Goal: Information Seeking & Learning: Learn about a topic

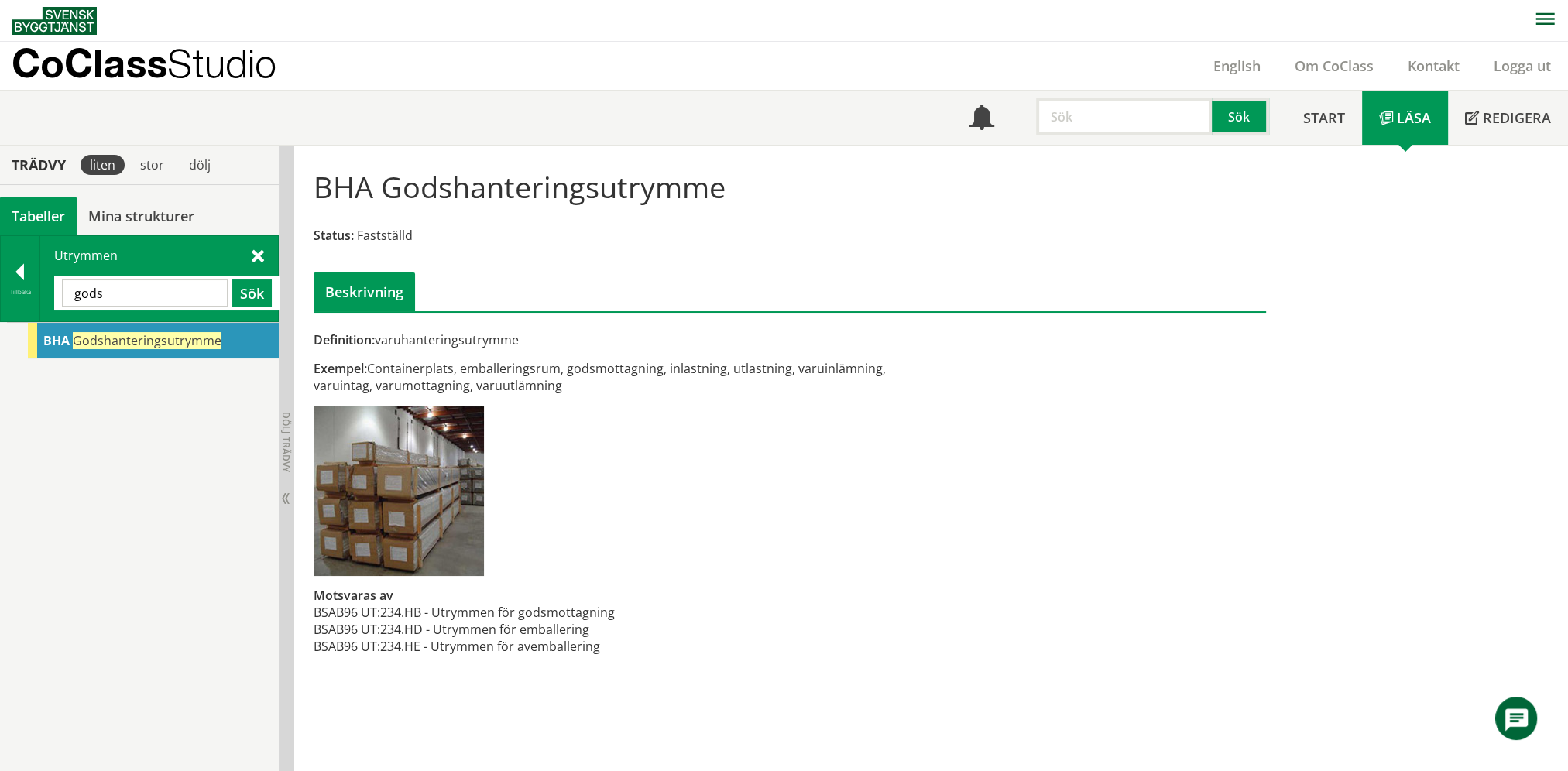
click at [151, 292] on input "gods" at bounding box center [145, 293] width 166 height 27
type input "pentr"
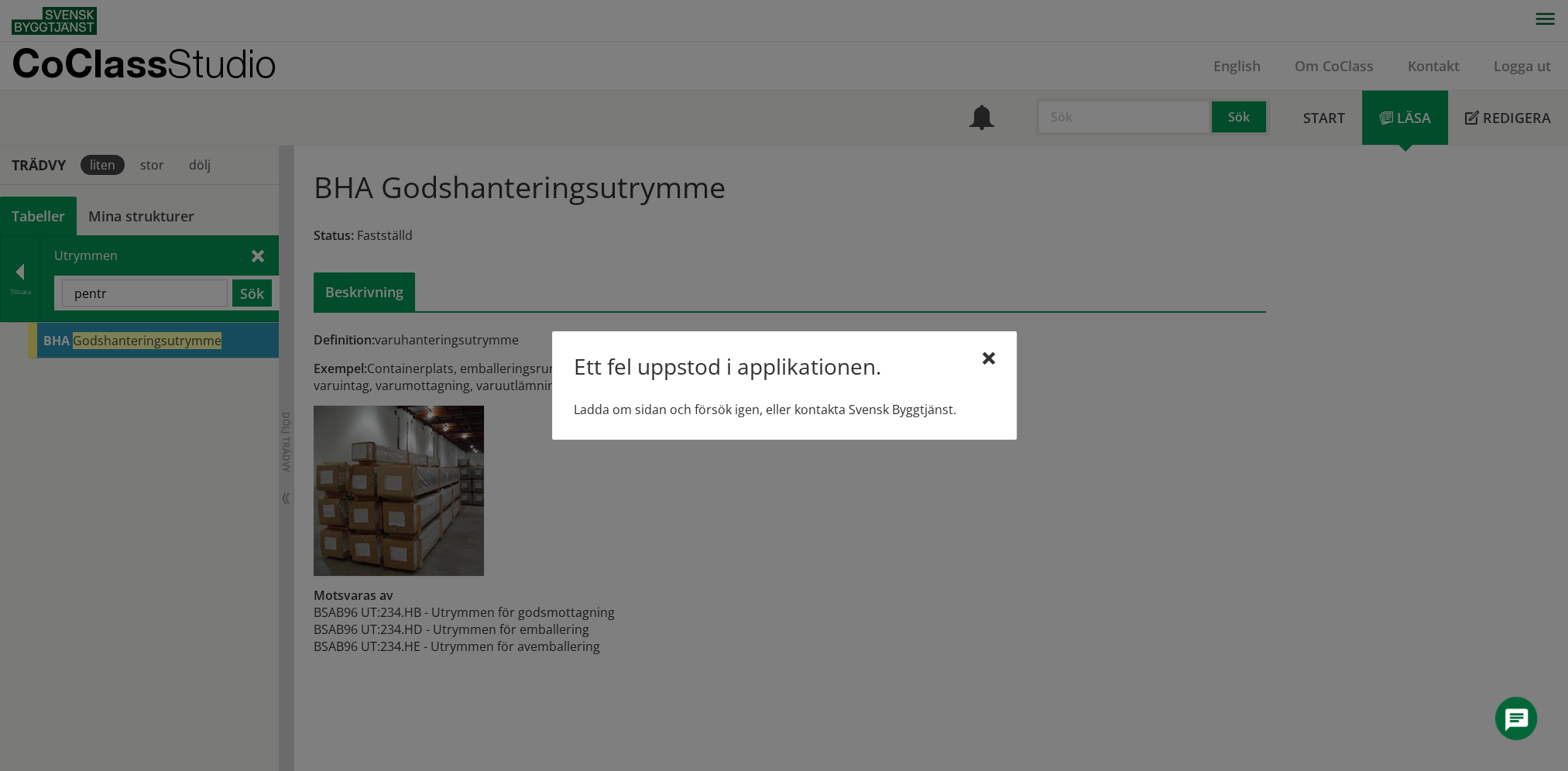
click at [991, 359] on div at bounding box center [989, 359] width 13 height 13
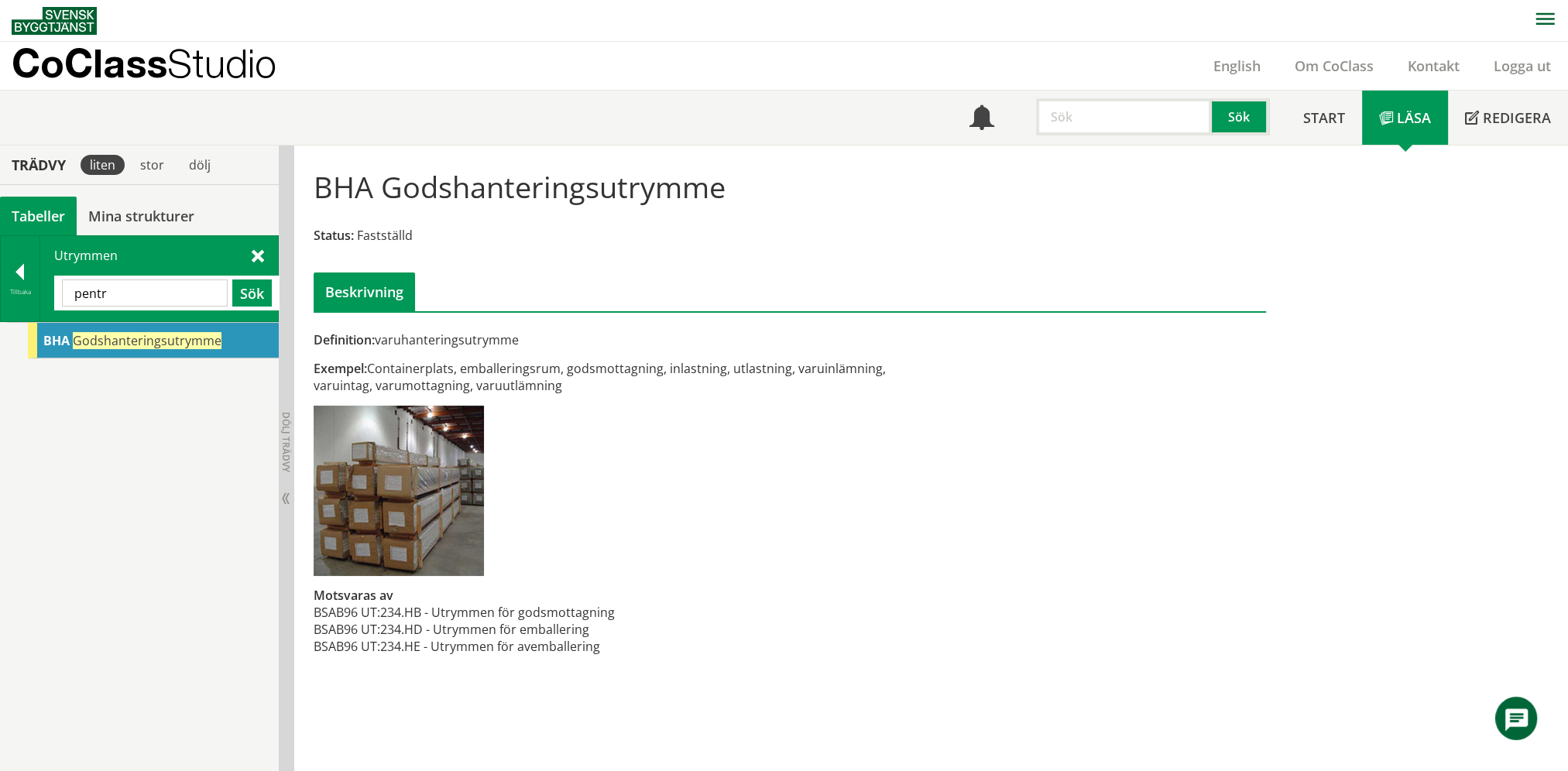
click at [966, 449] on div "Definition: varuhanteringsutrymme Exempel: Containerplats, emballeringsrum, god…" at bounding box center [789, 414] width 975 height 515
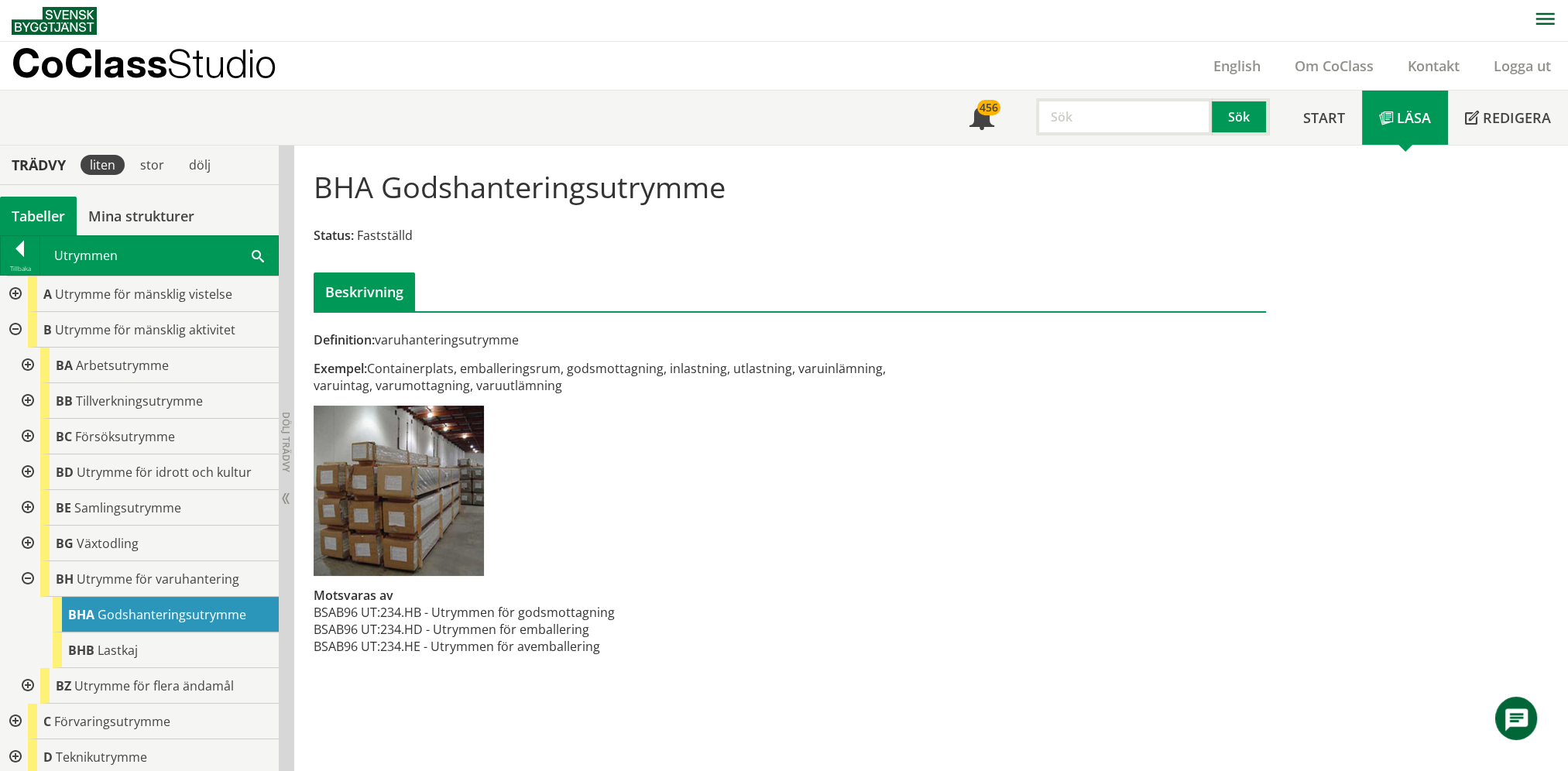
click at [22, 366] on div at bounding box center [26, 365] width 28 height 35
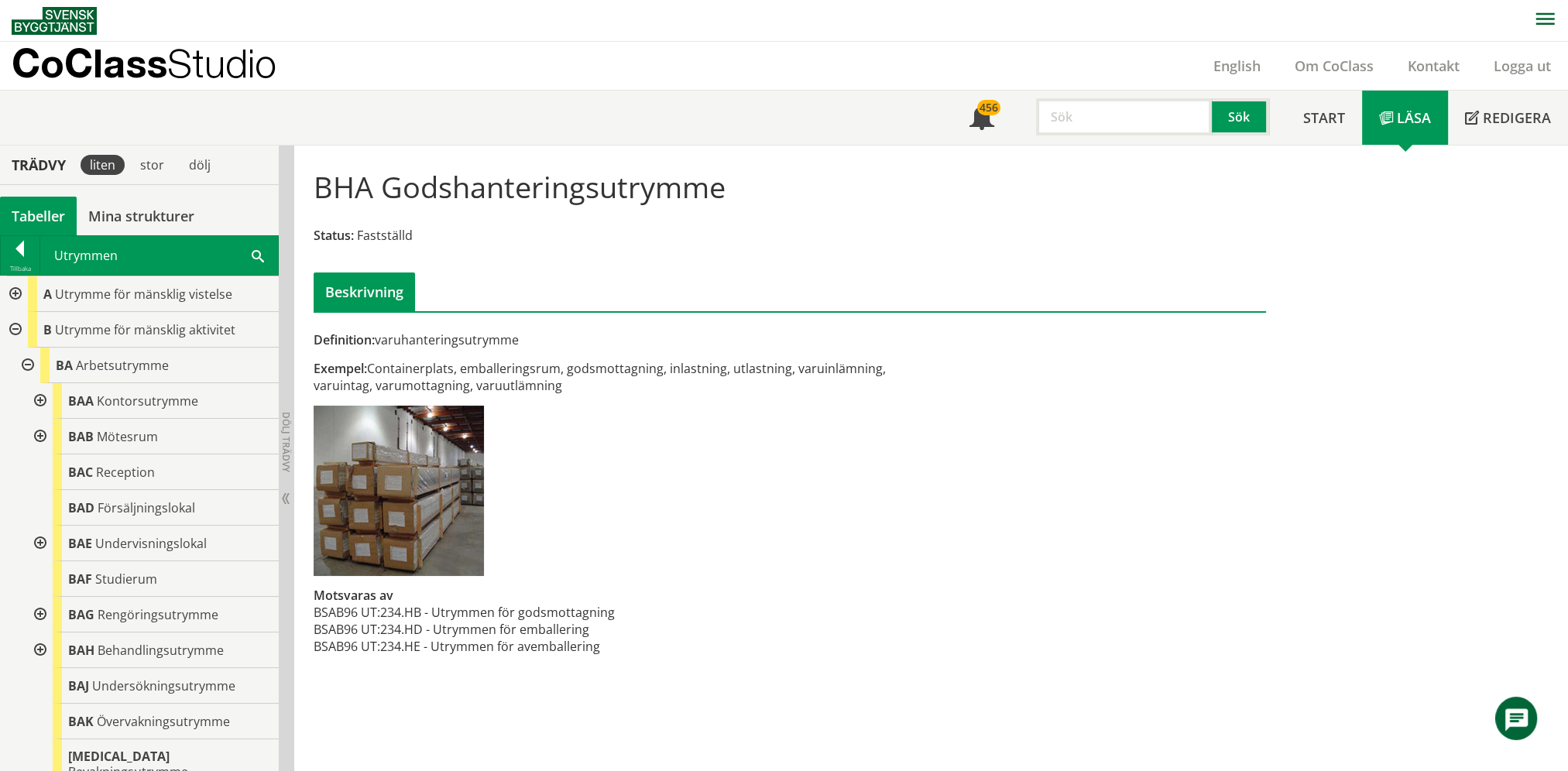
click at [43, 539] on div at bounding box center [38, 543] width 28 height 35
click at [21, 290] on div at bounding box center [13, 294] width 28 height 35
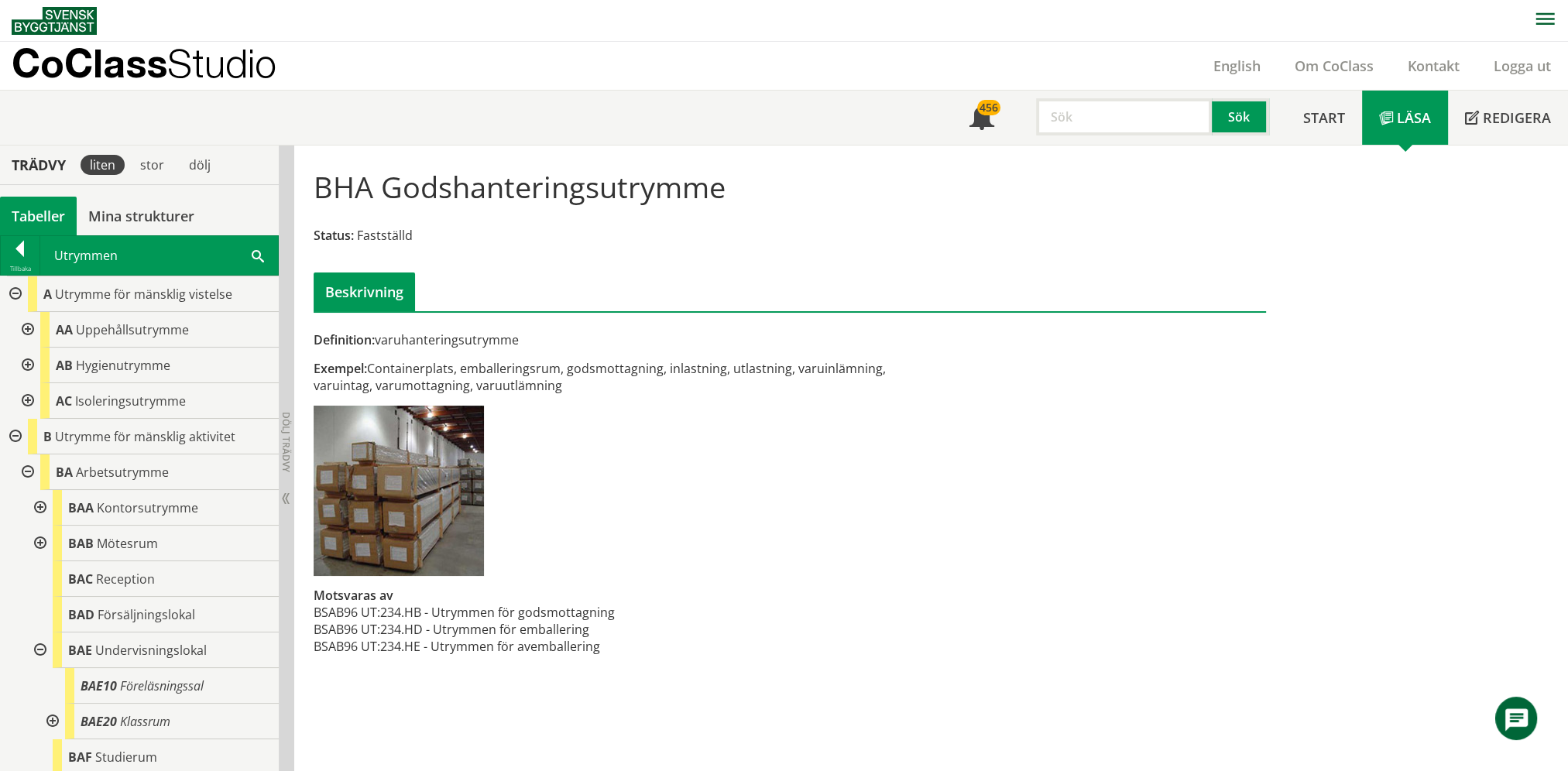
click at [30, 329] on div at bounding box center [26, 330] width 28 height 35
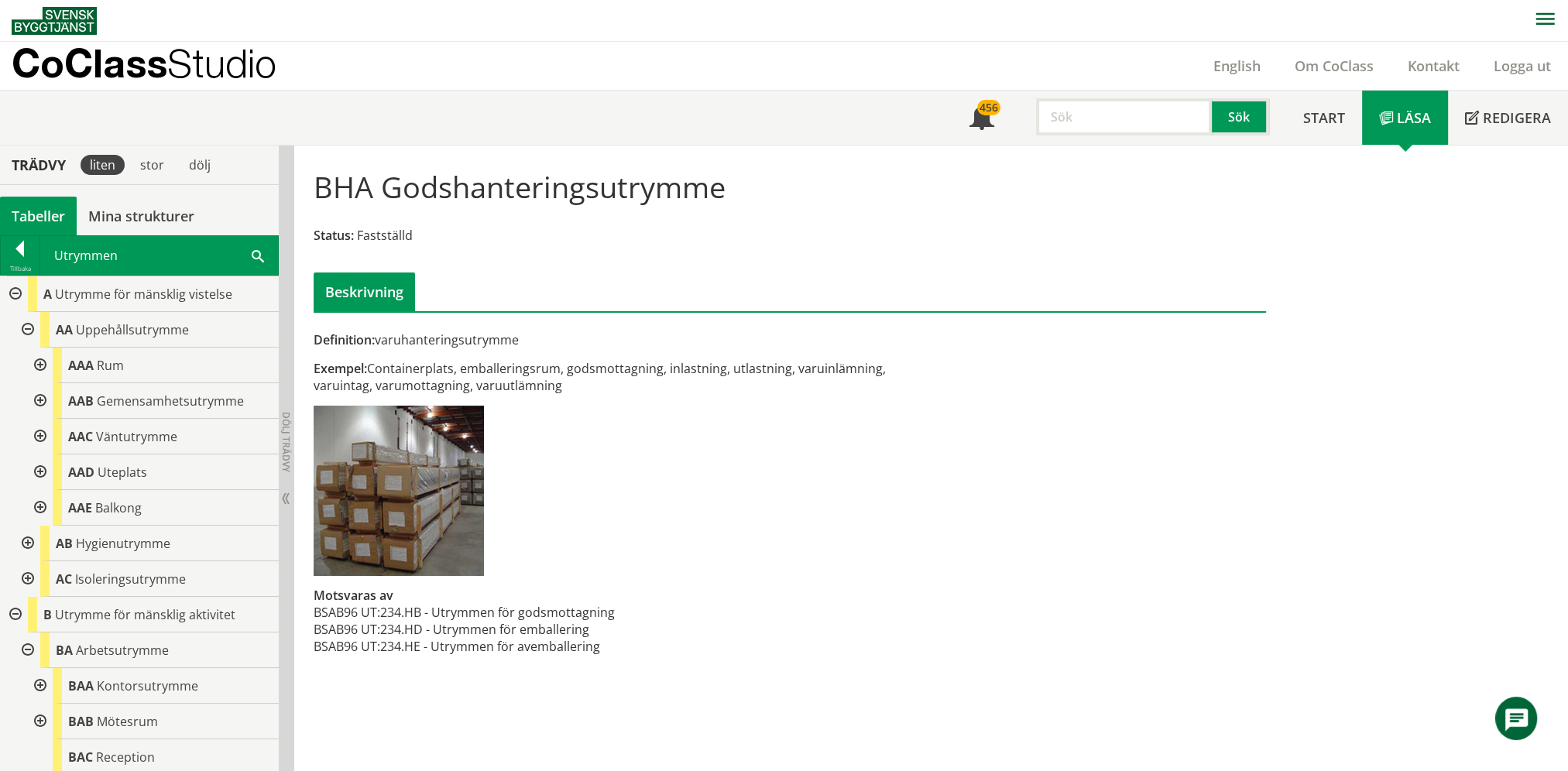
click at [39, 397] on div at bounding box center [38, 400] width 28 height 35
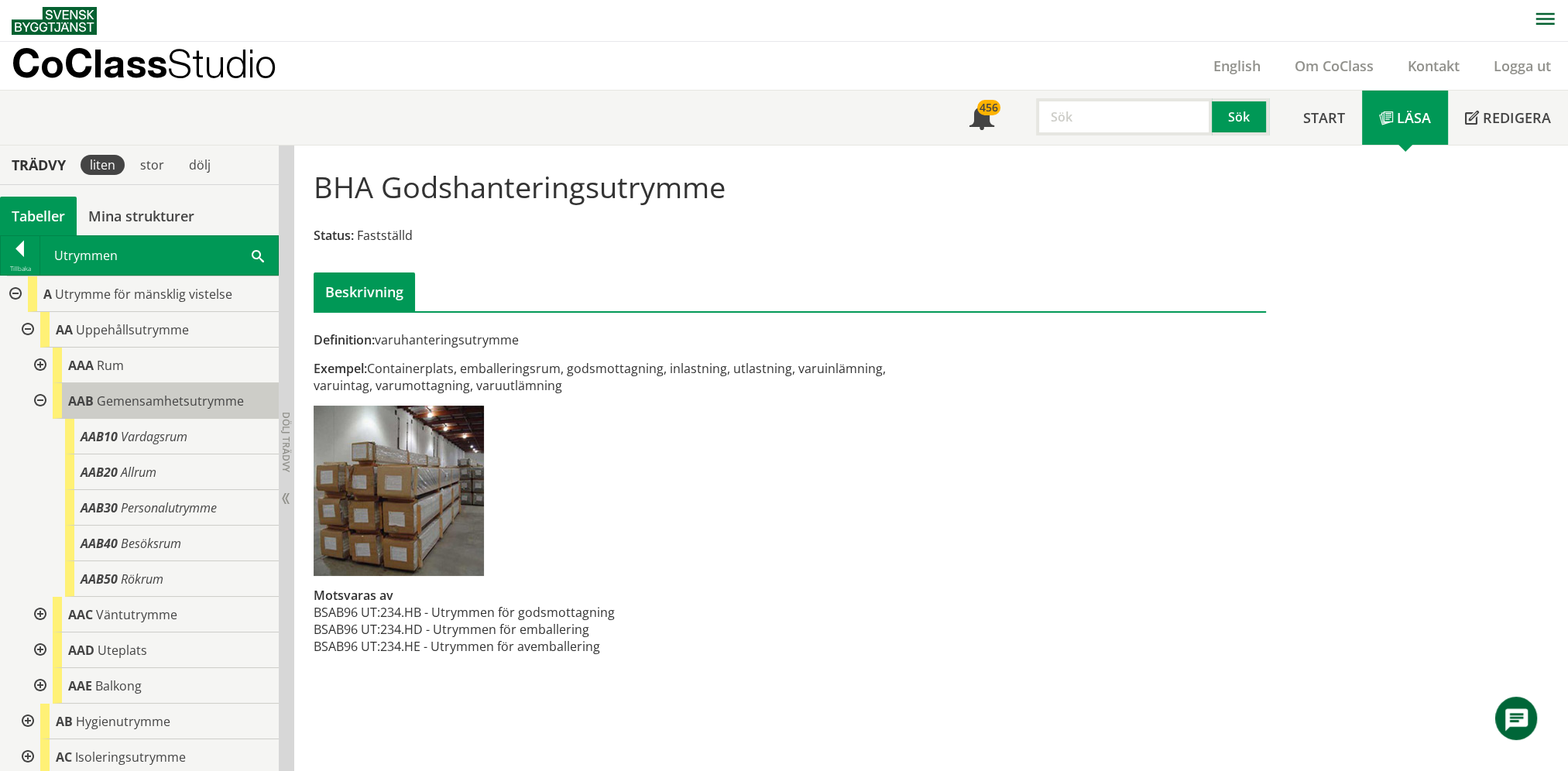
click at [135, 403] on span "Gemensamhetsutrymme" at bounding box center [170, 401] width 147 height 17
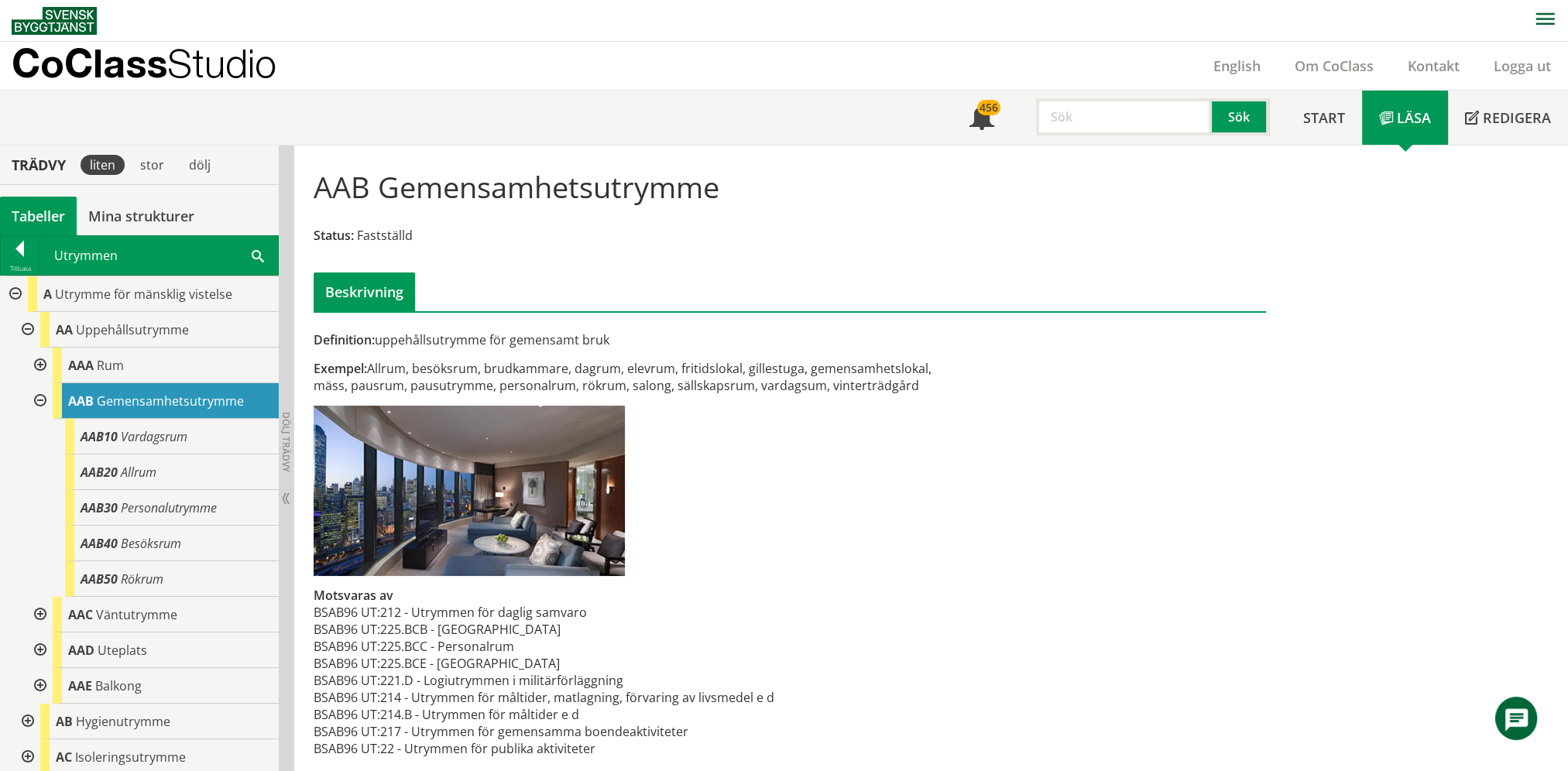
click at [44, 403] on div at bounding box center [38, 400] width 28 height 35
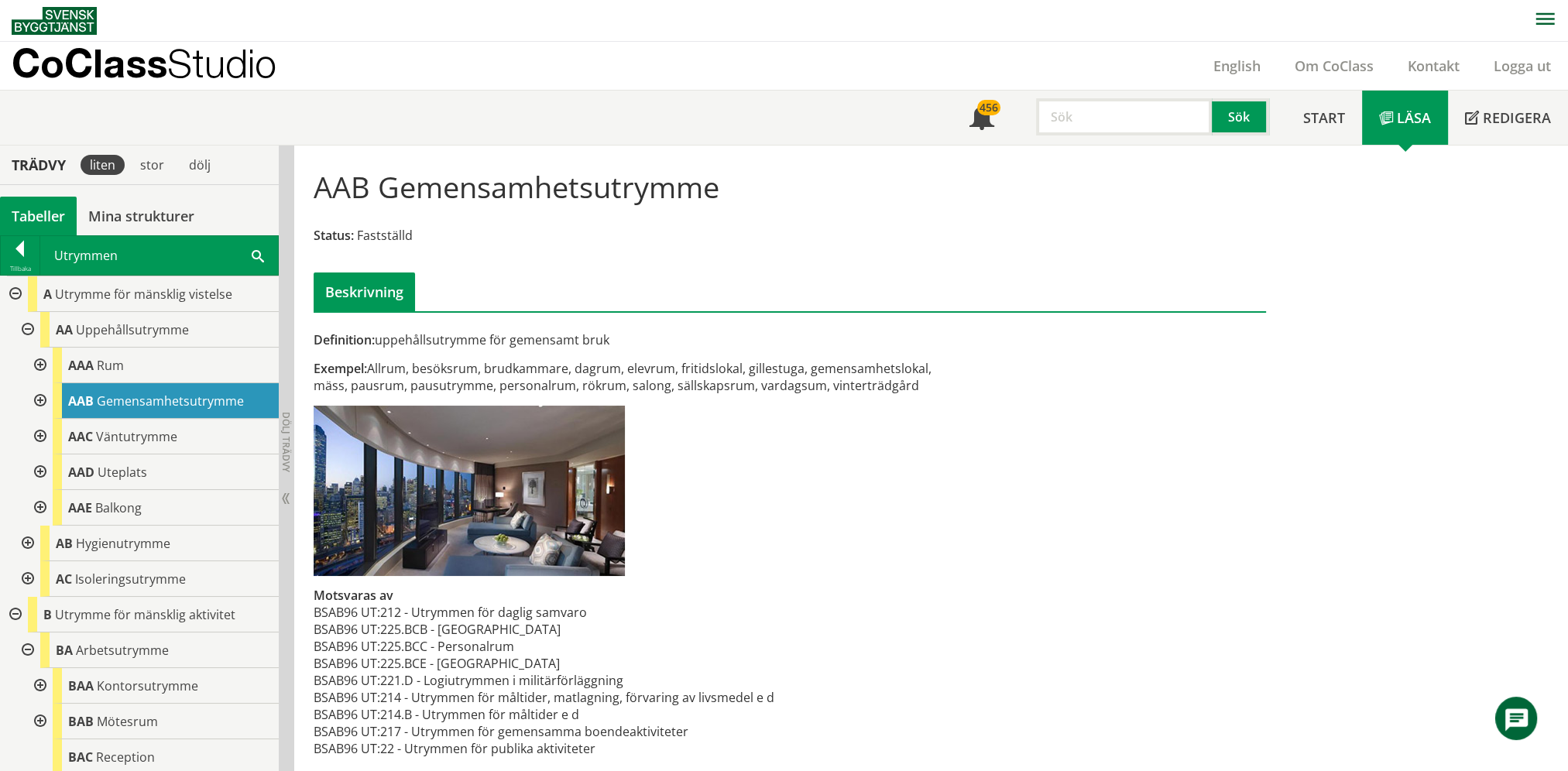
click at [28, 545] on div at bounding box center [26, 543] width 28 height 35
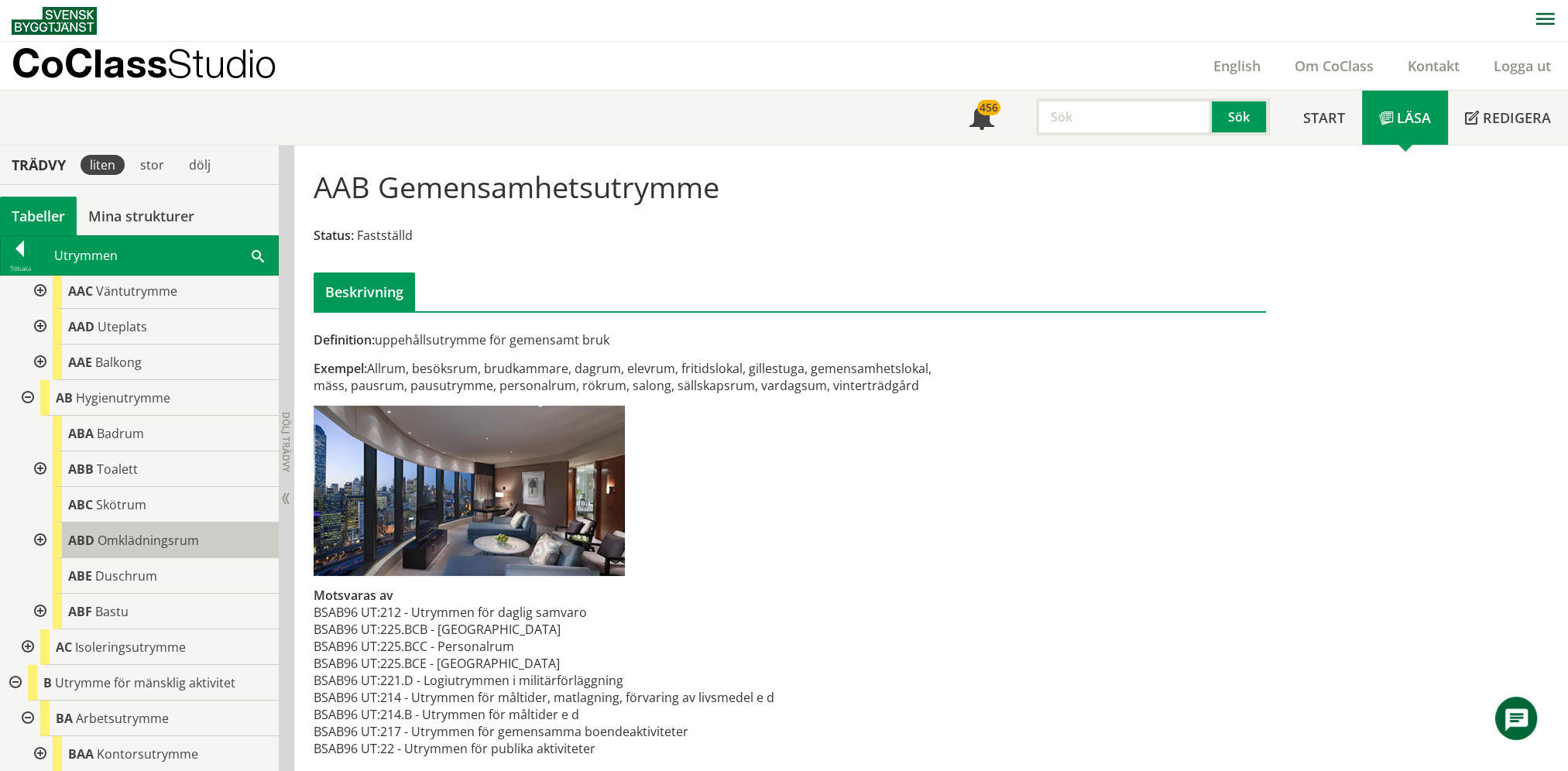
scroll to position [155, 0]
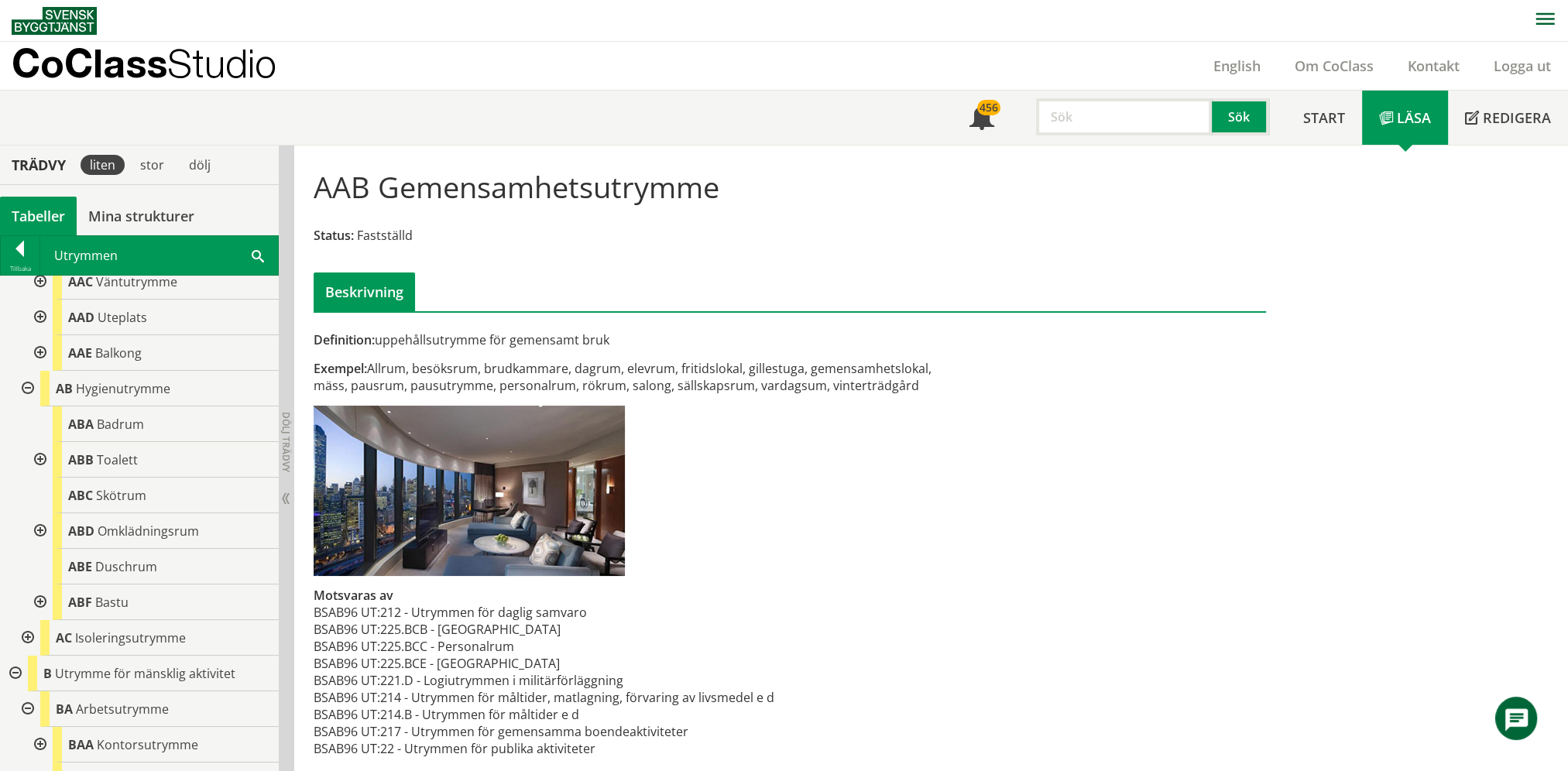
click at [37, 457] on div at bounding box center [38, 460] width 28 height 35
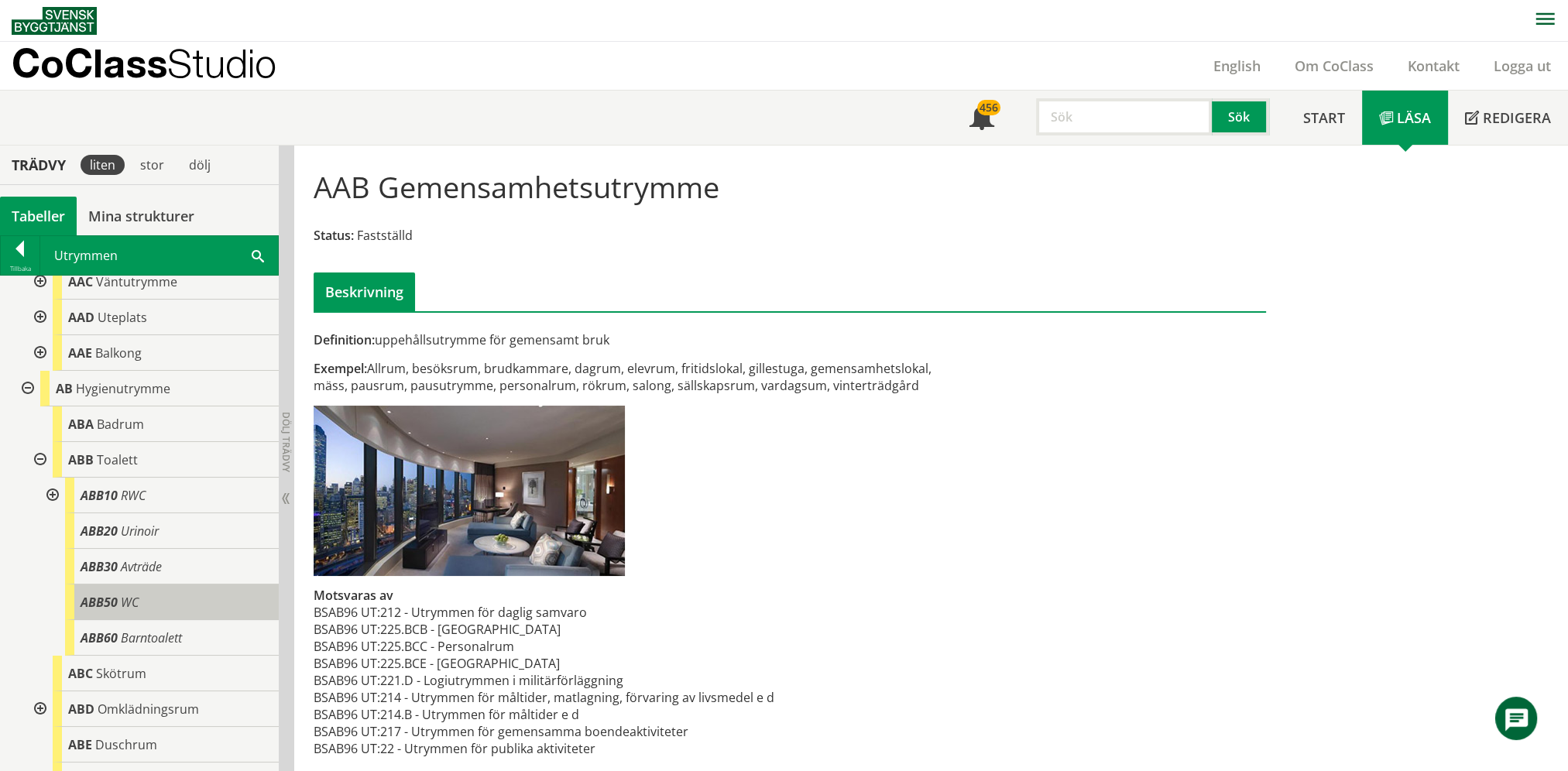
click at [106, 599] on span "ABB50" at bounding box center [99, 602] width 37 height 17
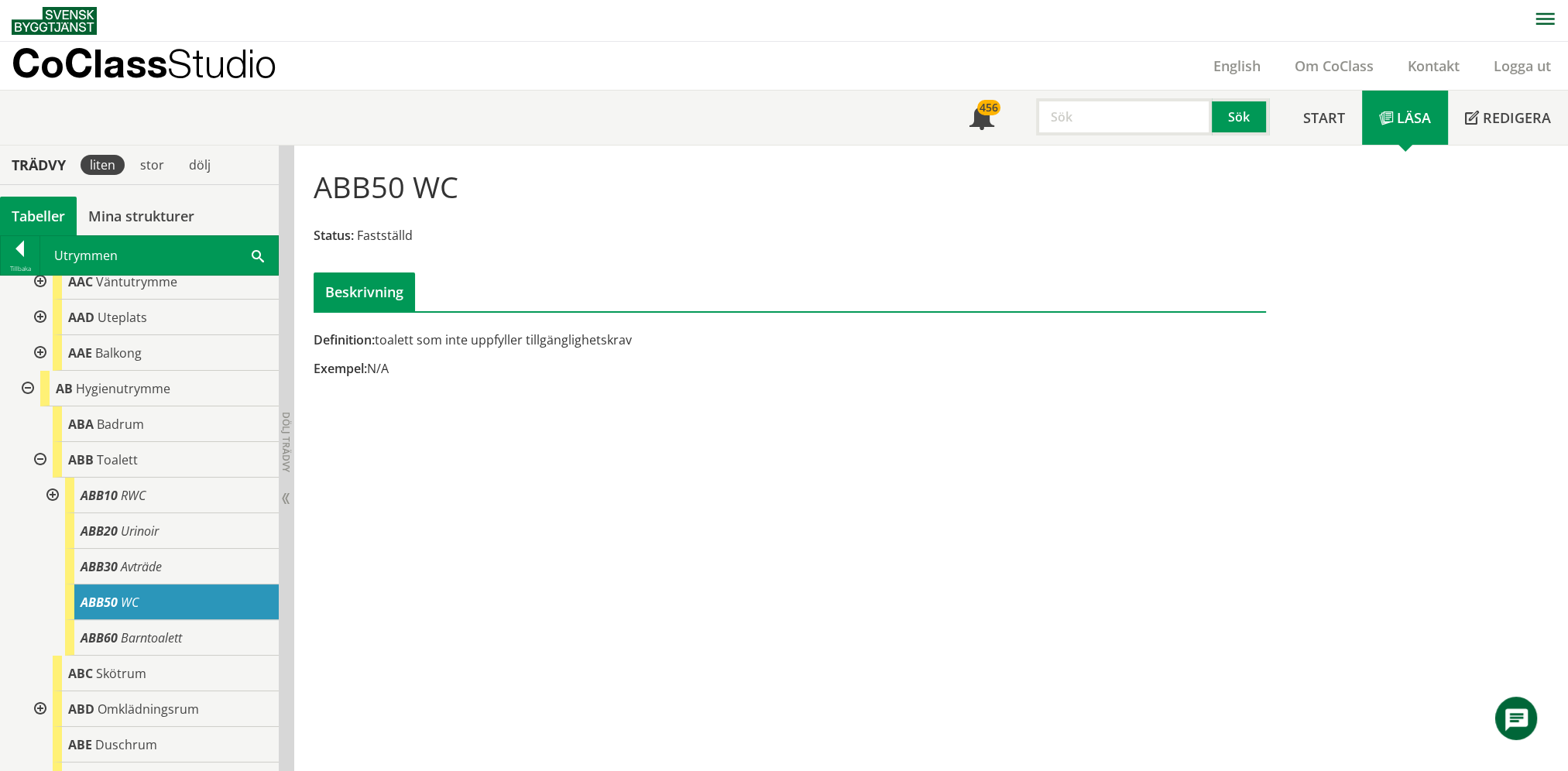
click at [259, 244] on div "Utrymmen Sök" at bounding box center [158, 255] width 237 height 39
click at [251, 252] on span at bounding box center [258, 255] width 13 height 17
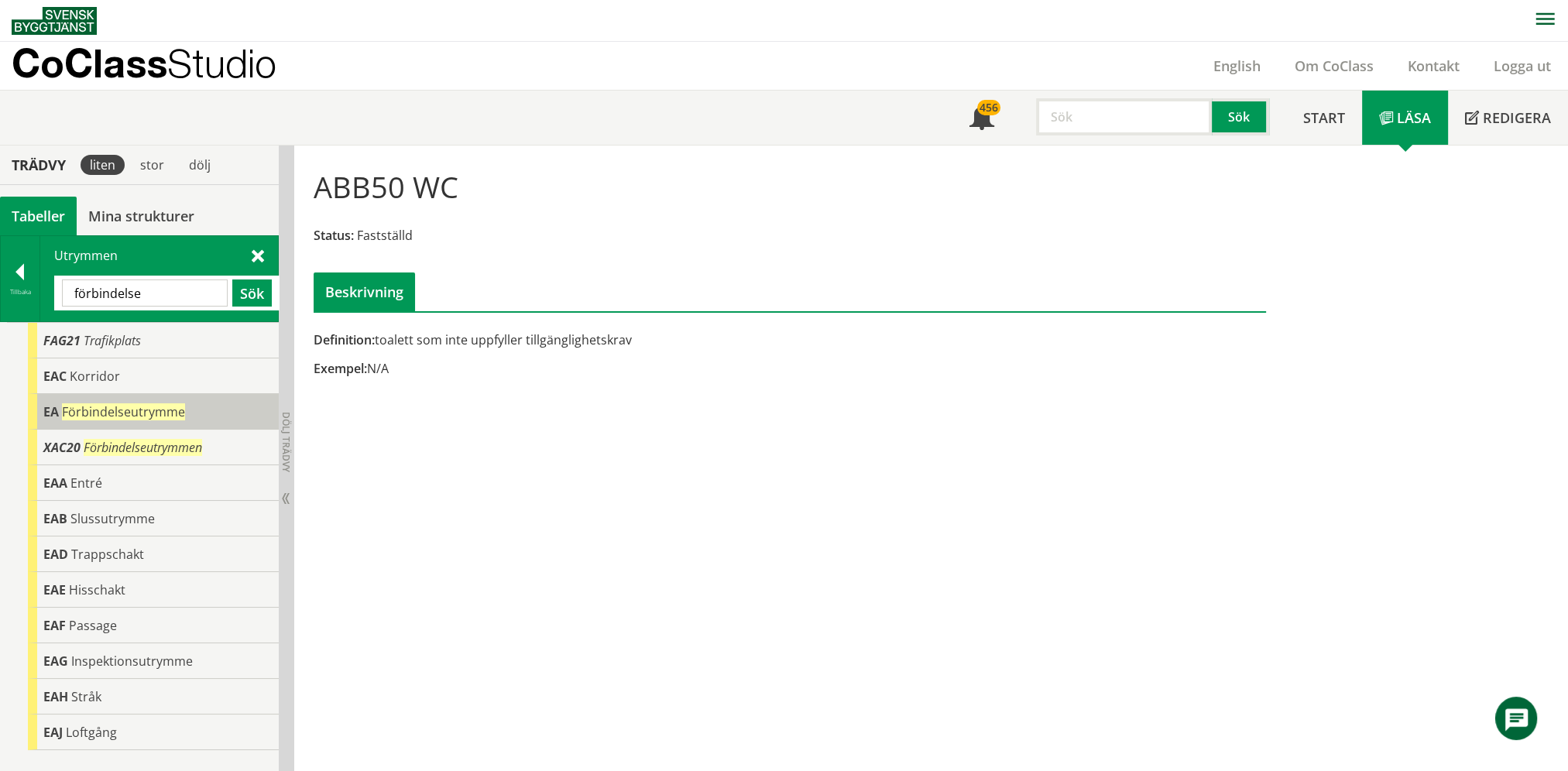
click at [177, 408] on span "Förbindelseutrymme" at bounding box center [124, 412] width 123 height 17
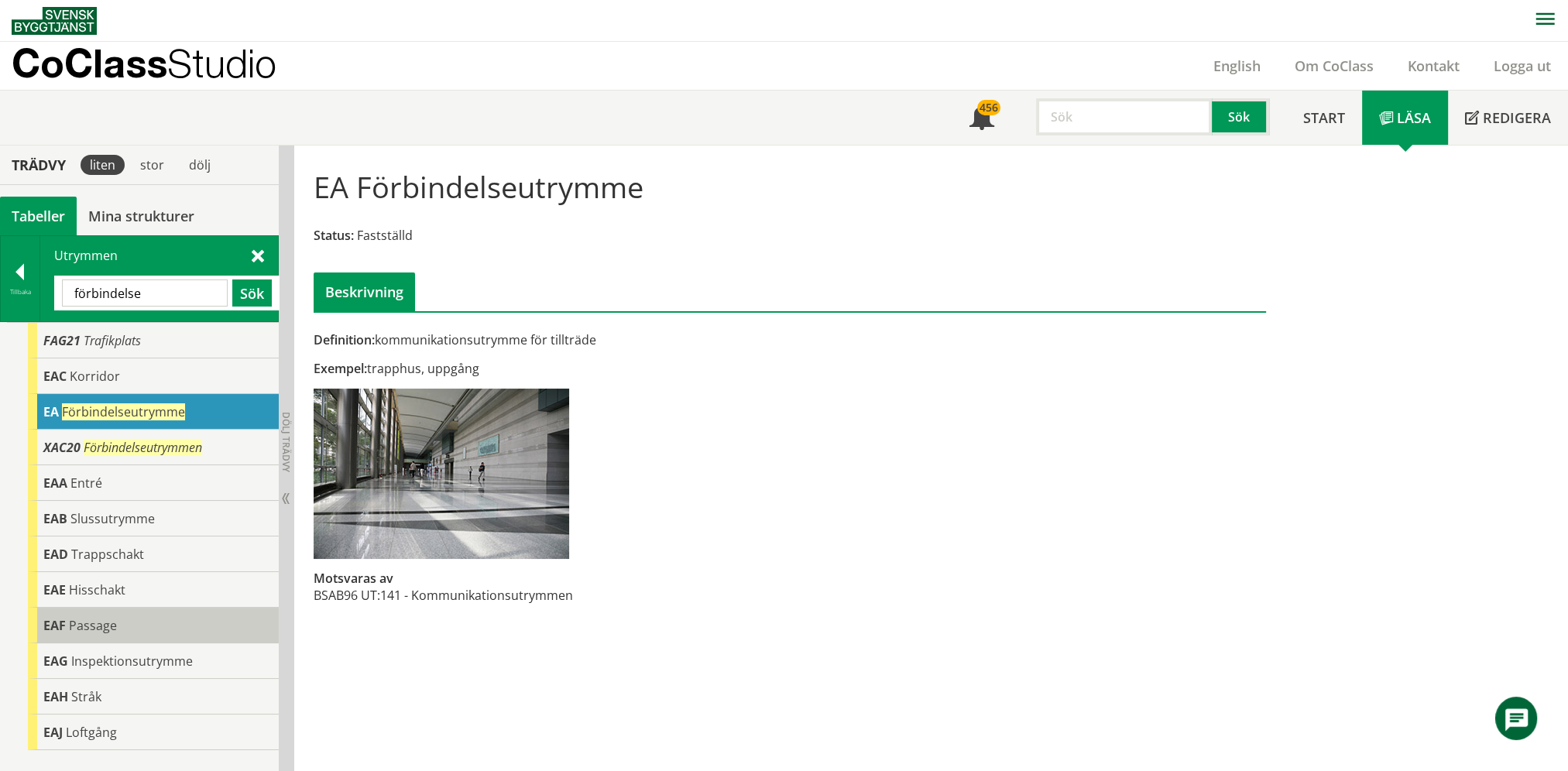
click at [137, 628] on div "EAF Passage" at bounding box center [153, 625] width 251 height 35
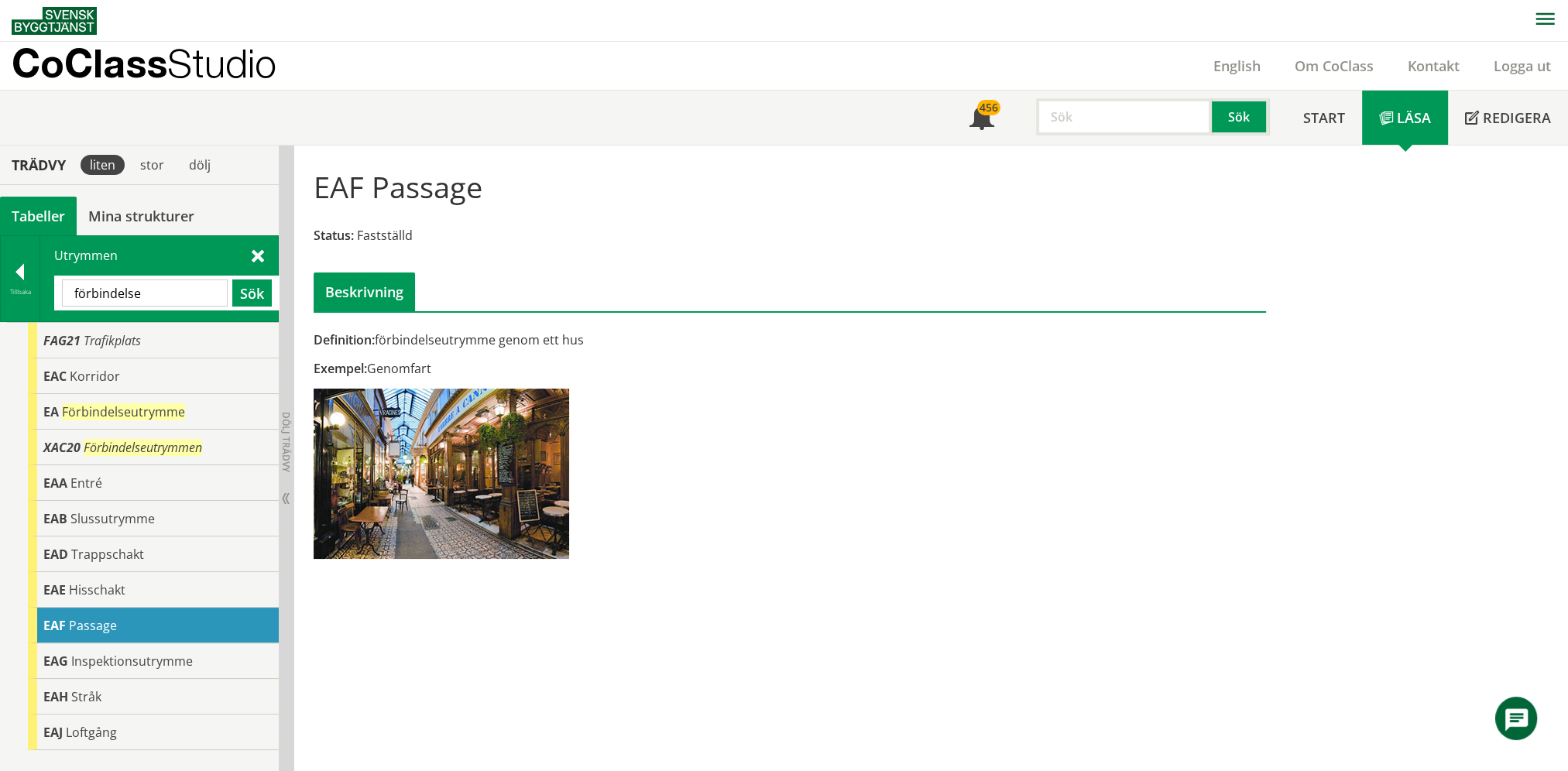
click at [164, 289] on input "förbindelse" at bounding box center [145, 293] width 166 height 27
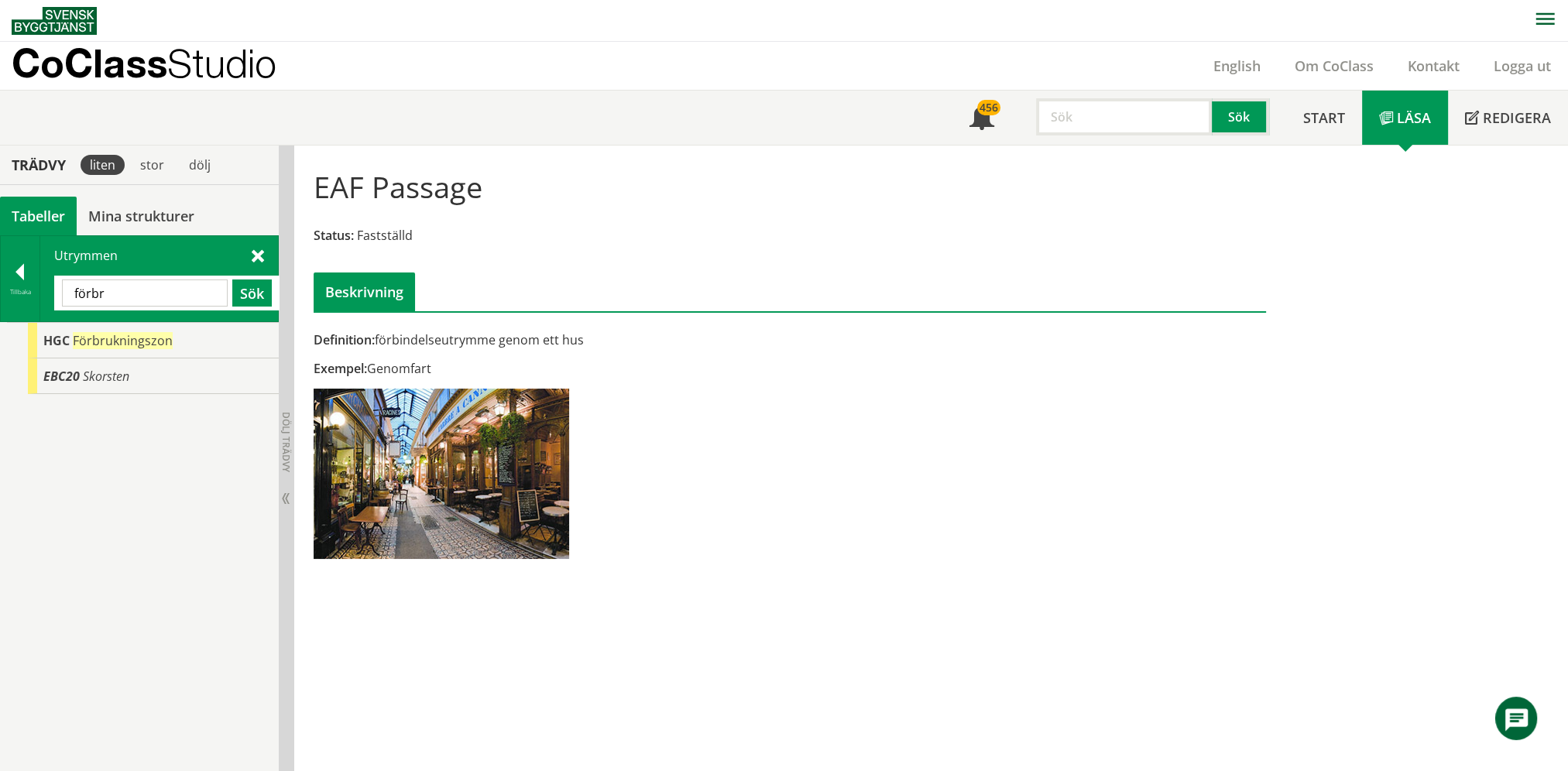
click at [150, 291] on input "förbr" at bounding box center [145, 293] width 166 height 27
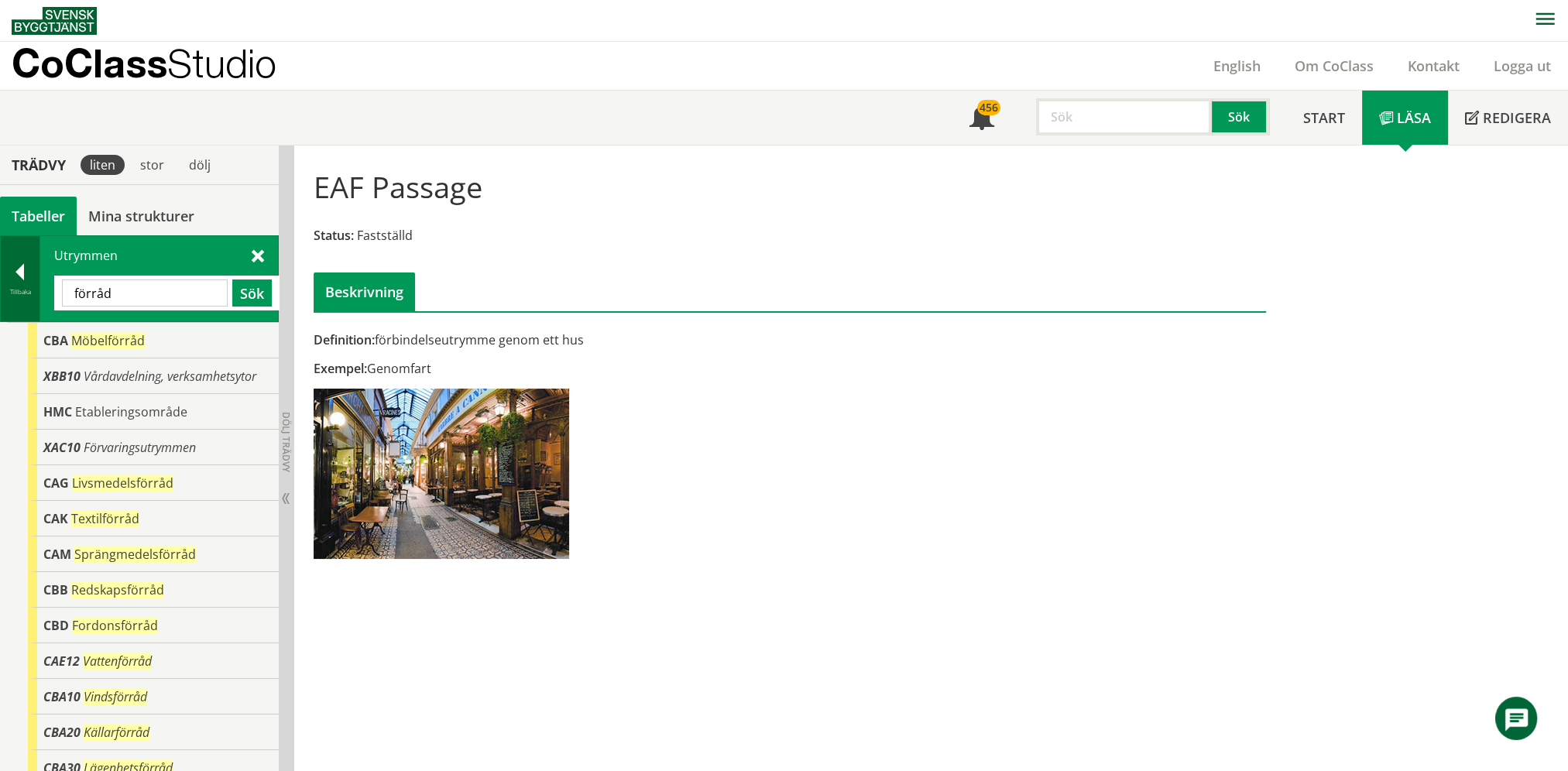
drag, startPoint x: 128, startPoint y: 300, endPoint x: 25, endPoint y: 294, distance: 103.2
click at [25, 294] on div "Tillbaka Utrymmen förråd Sök" at bounding box center [140, 279] width 279 height 87
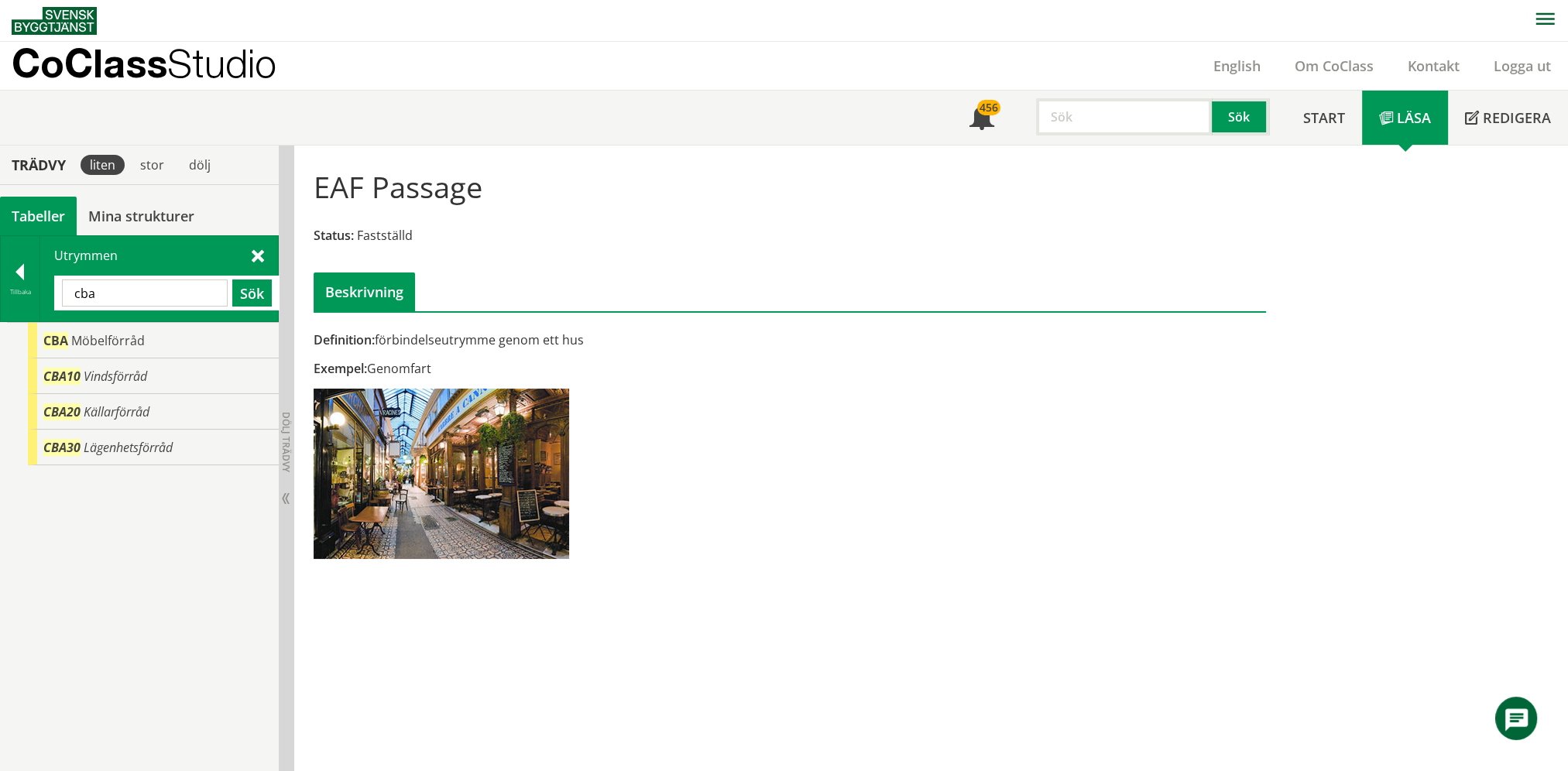
drag, startPoint x: 110, startPoint y: 289, endPoint x: 103, endPoint y: 293, distance: 8.1
click at [107, 292] on input "cba" at bounding box center [145, 293] width 166 height 27
type input "cb"
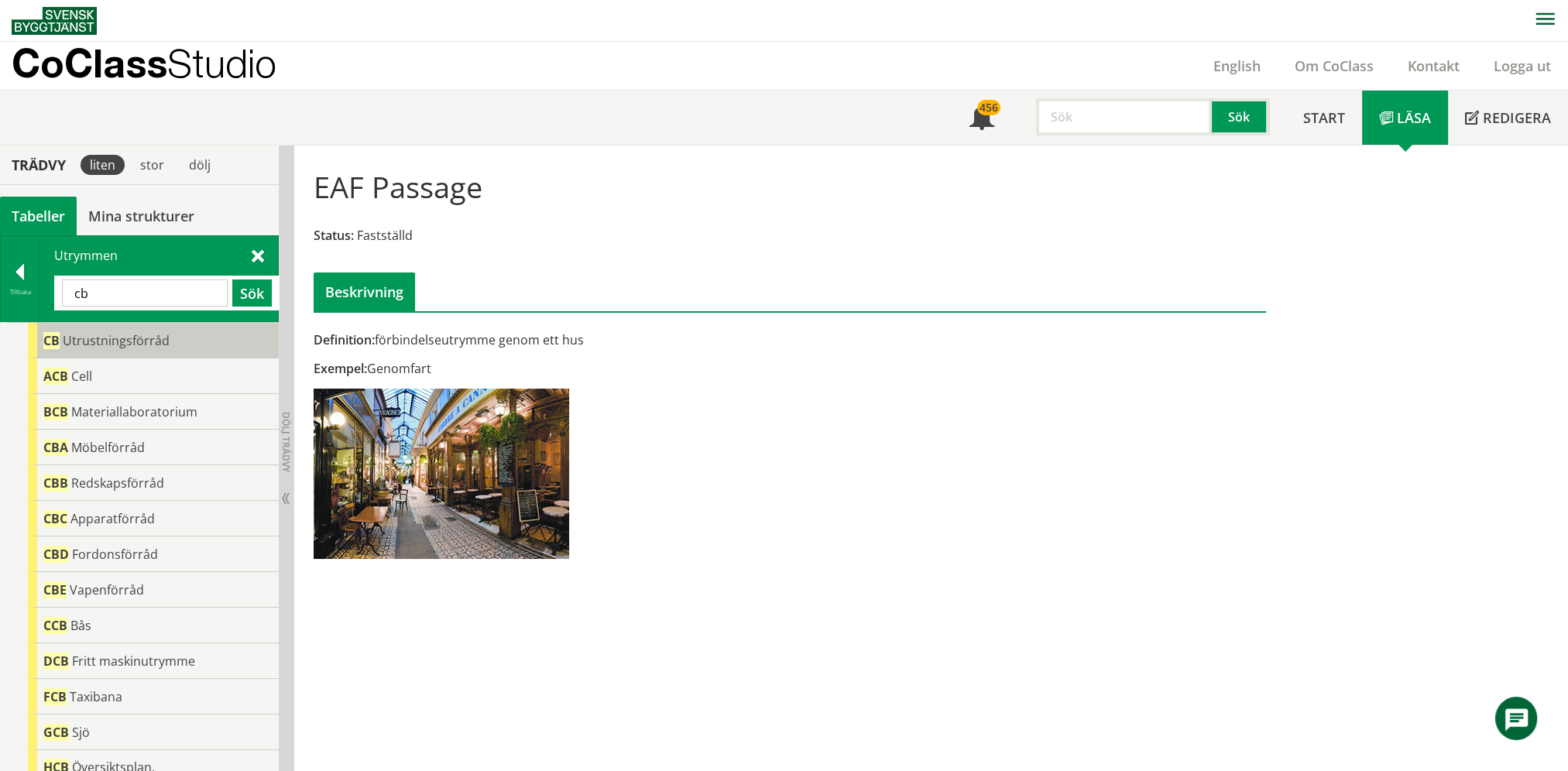
click at [173, 339] on div "CB Utrustningsförråd" at bounding box center [153, 340] width 251 height 35
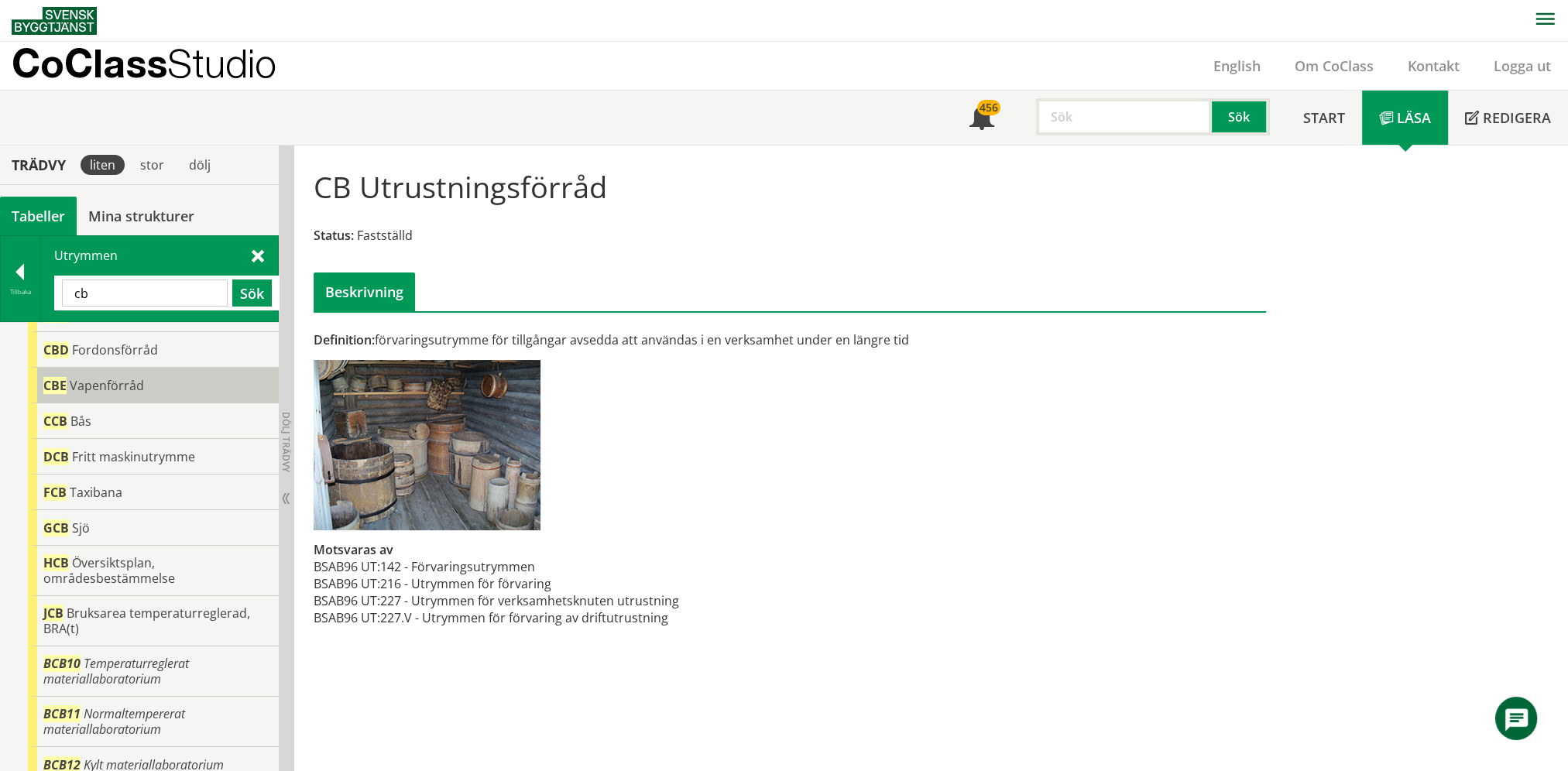
scroll to position [233, 0]
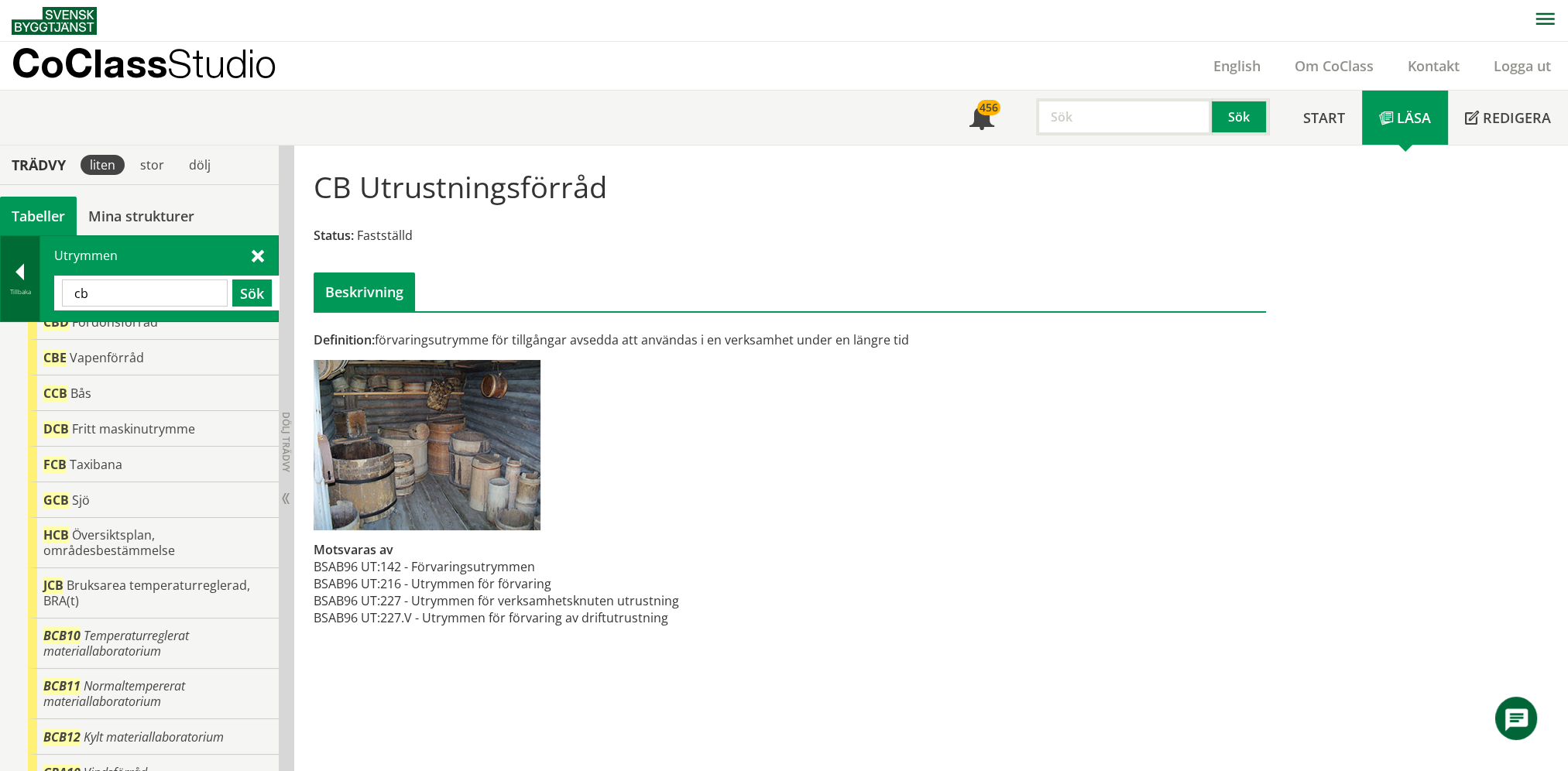
click at [14, 275] on div at bounding box center [20, 274] width 39 height 21
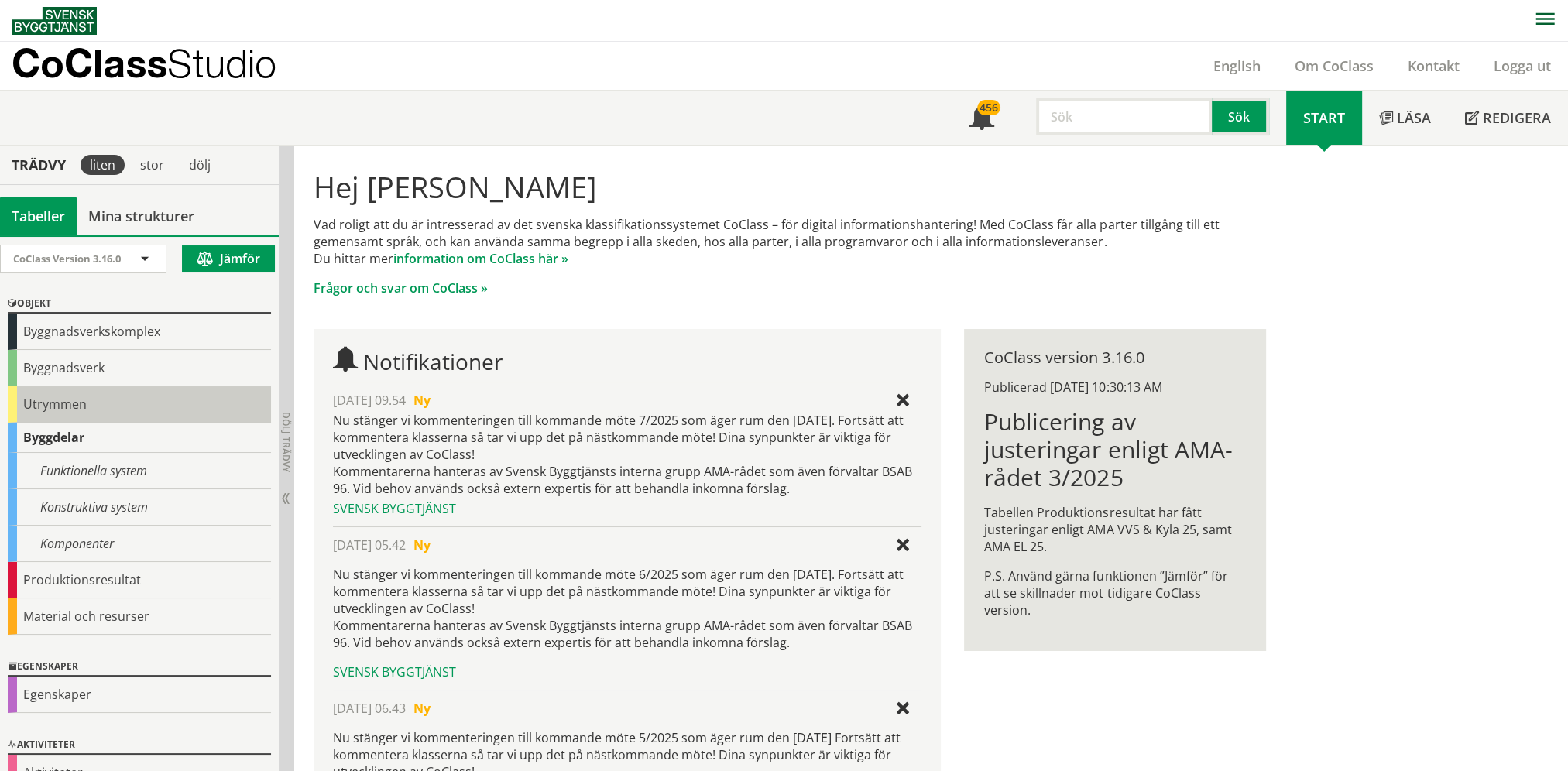
click at [47, 400] on div "Utrymmen" at bounding box center [140, 404] width 263 height 36
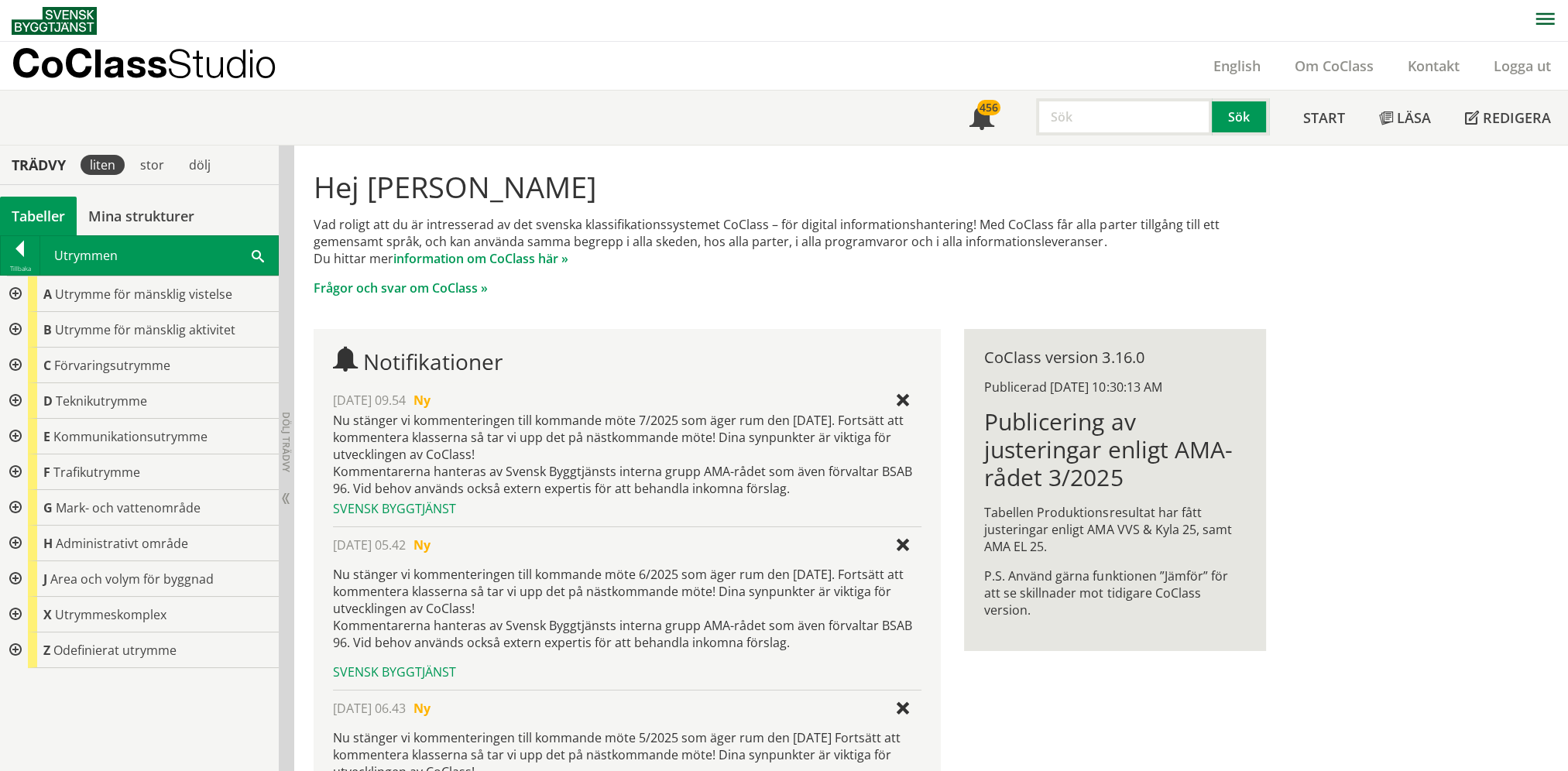
click at [47, 400] on span "D" at bounding box center [48, 401] width 9 height 17
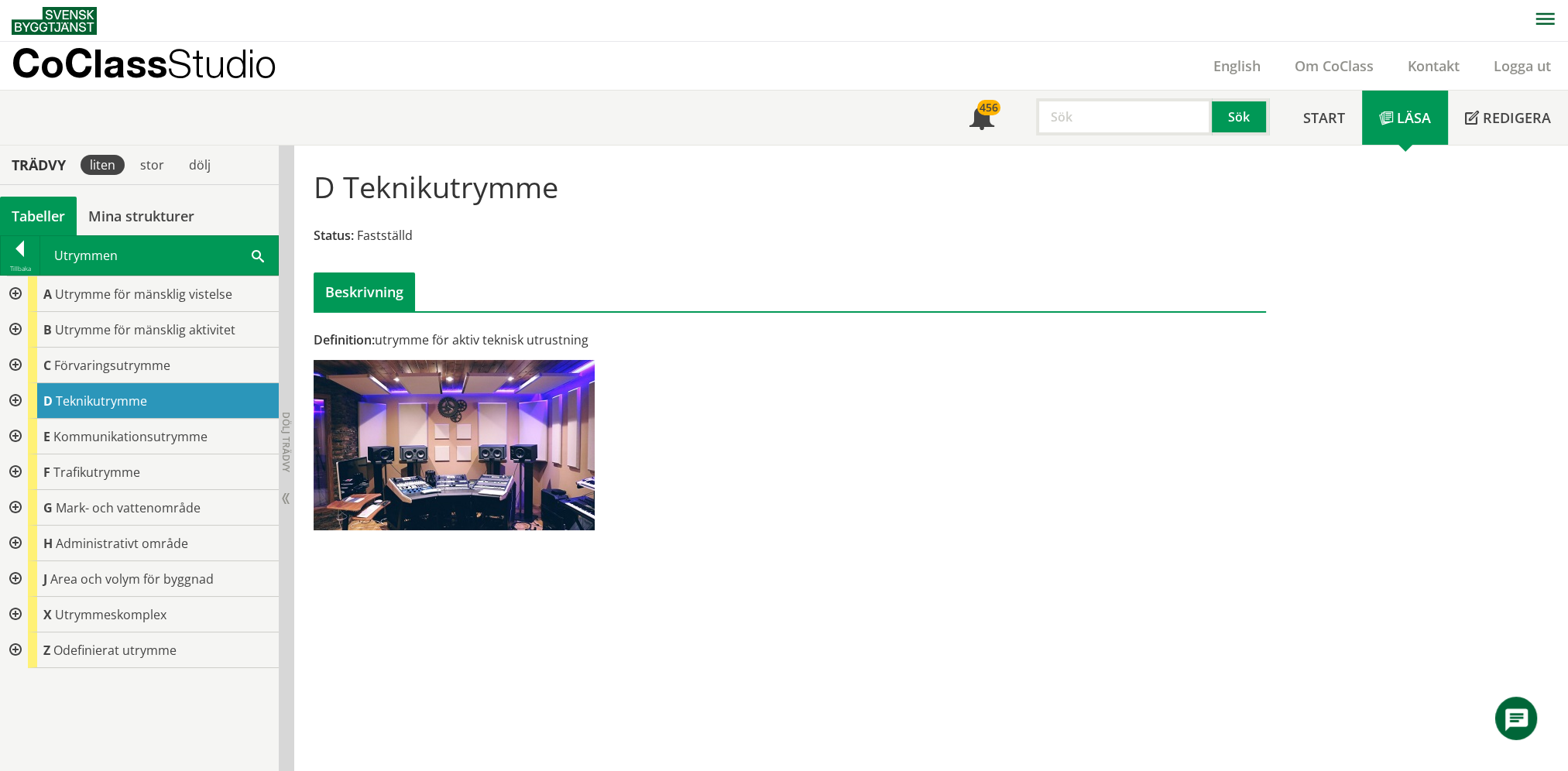
click at [15, 364] on div at bounding box center [13, 365] width 28 height 35
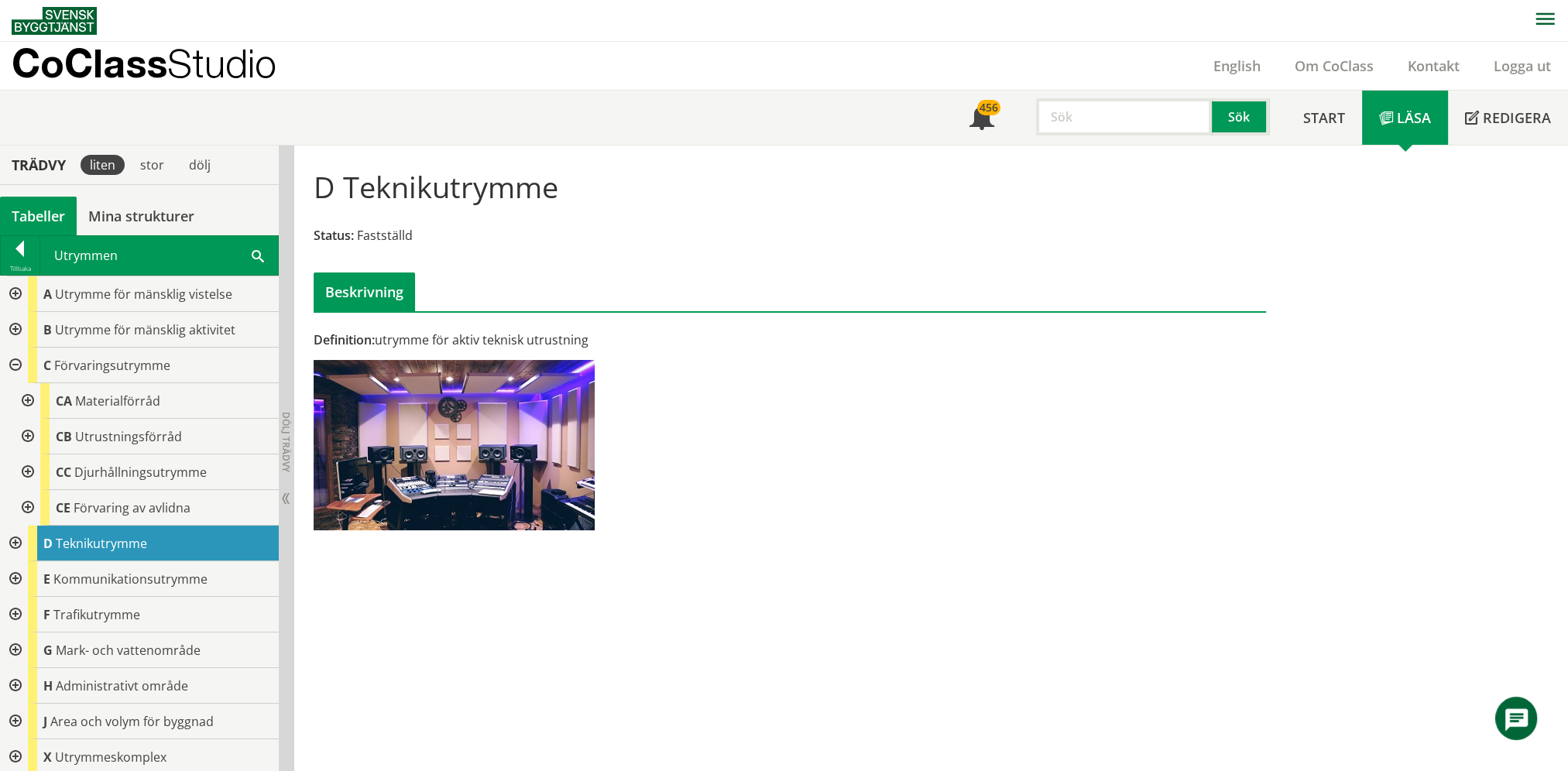
click at [28, 397] on div at bounding box center [26, 400] width 28 height 35
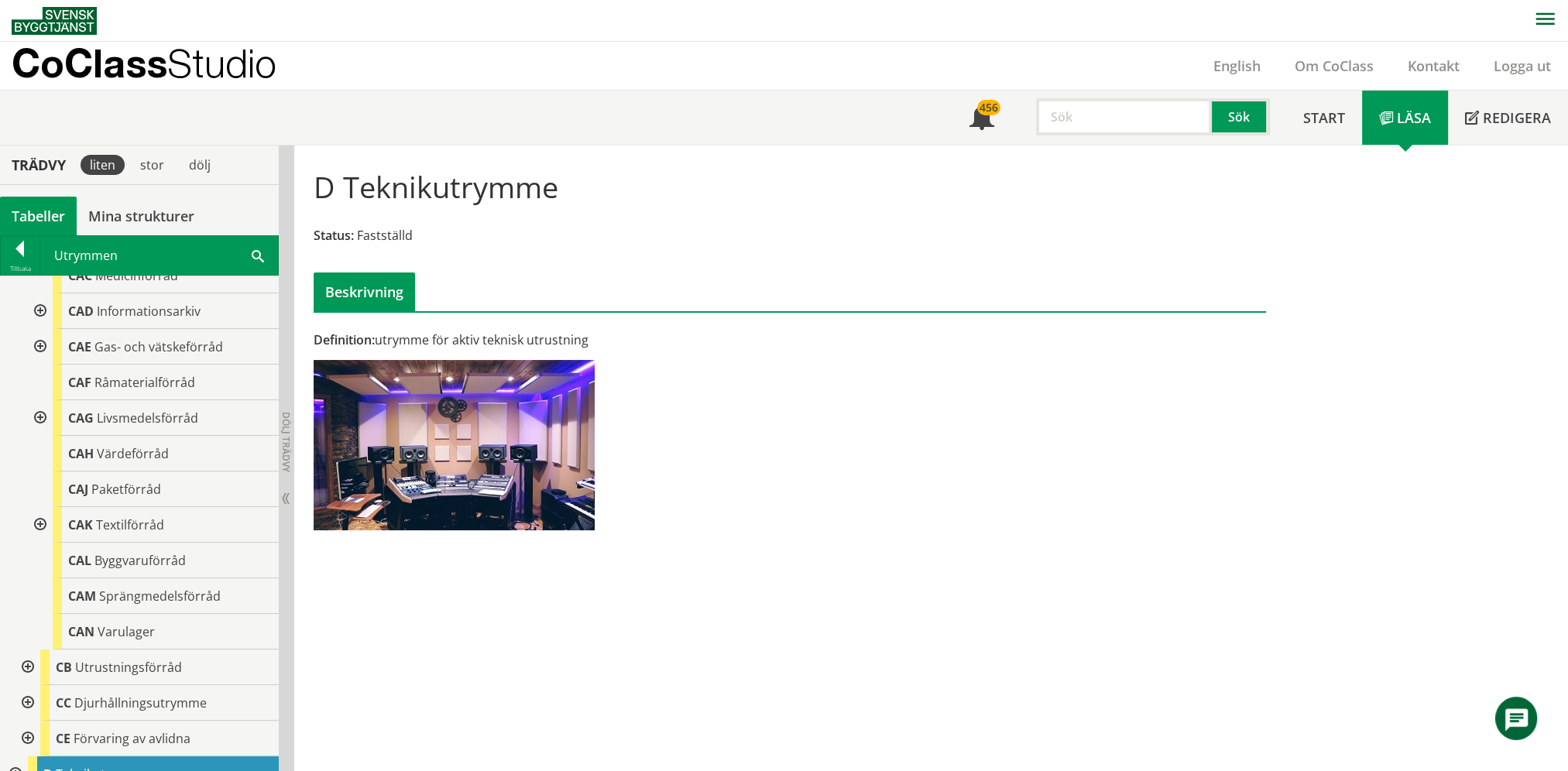
scroll to position [310, 0]
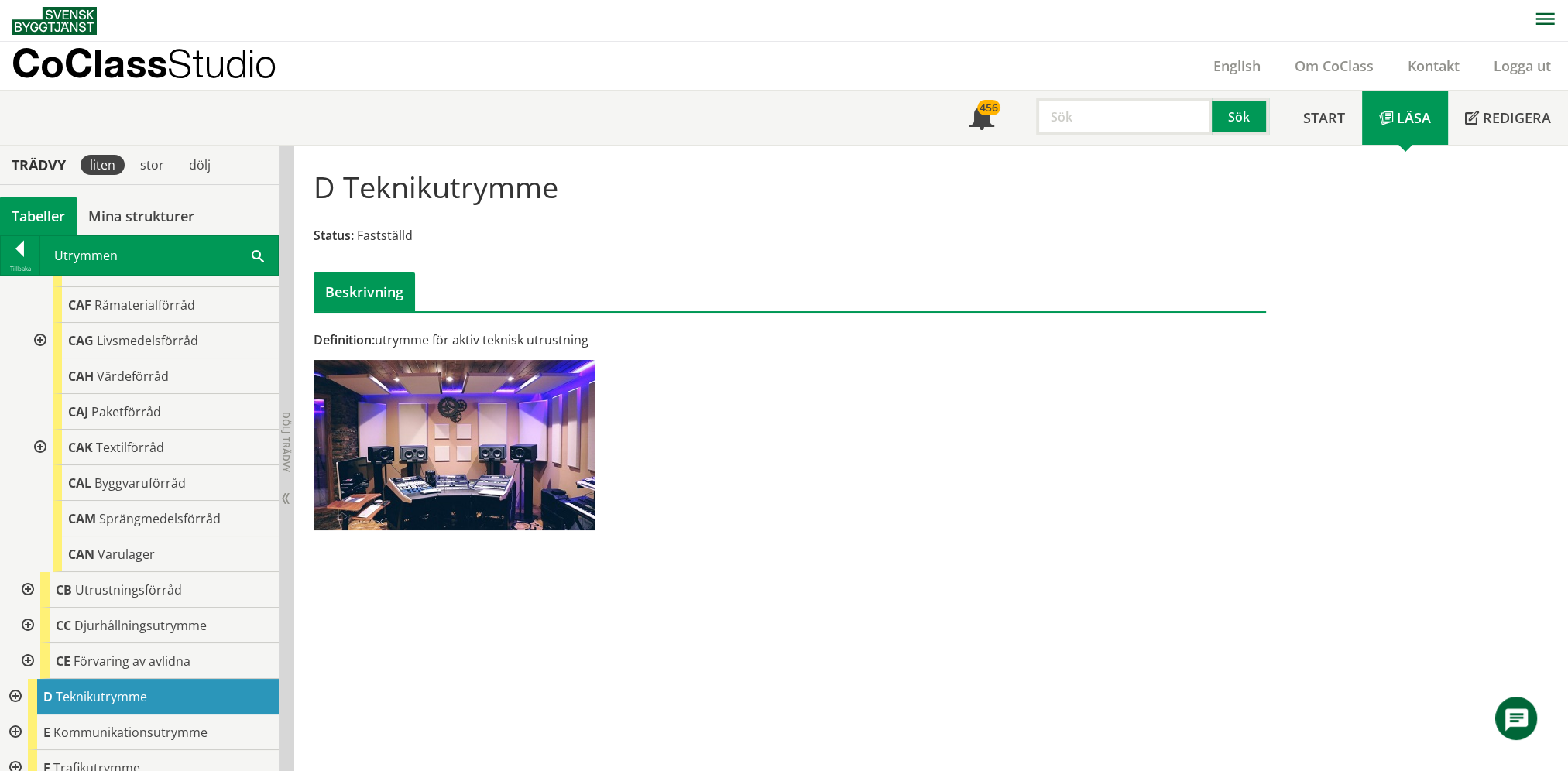
click at [26, 594] on div at bounding box center [26, 590] width 28 height 35
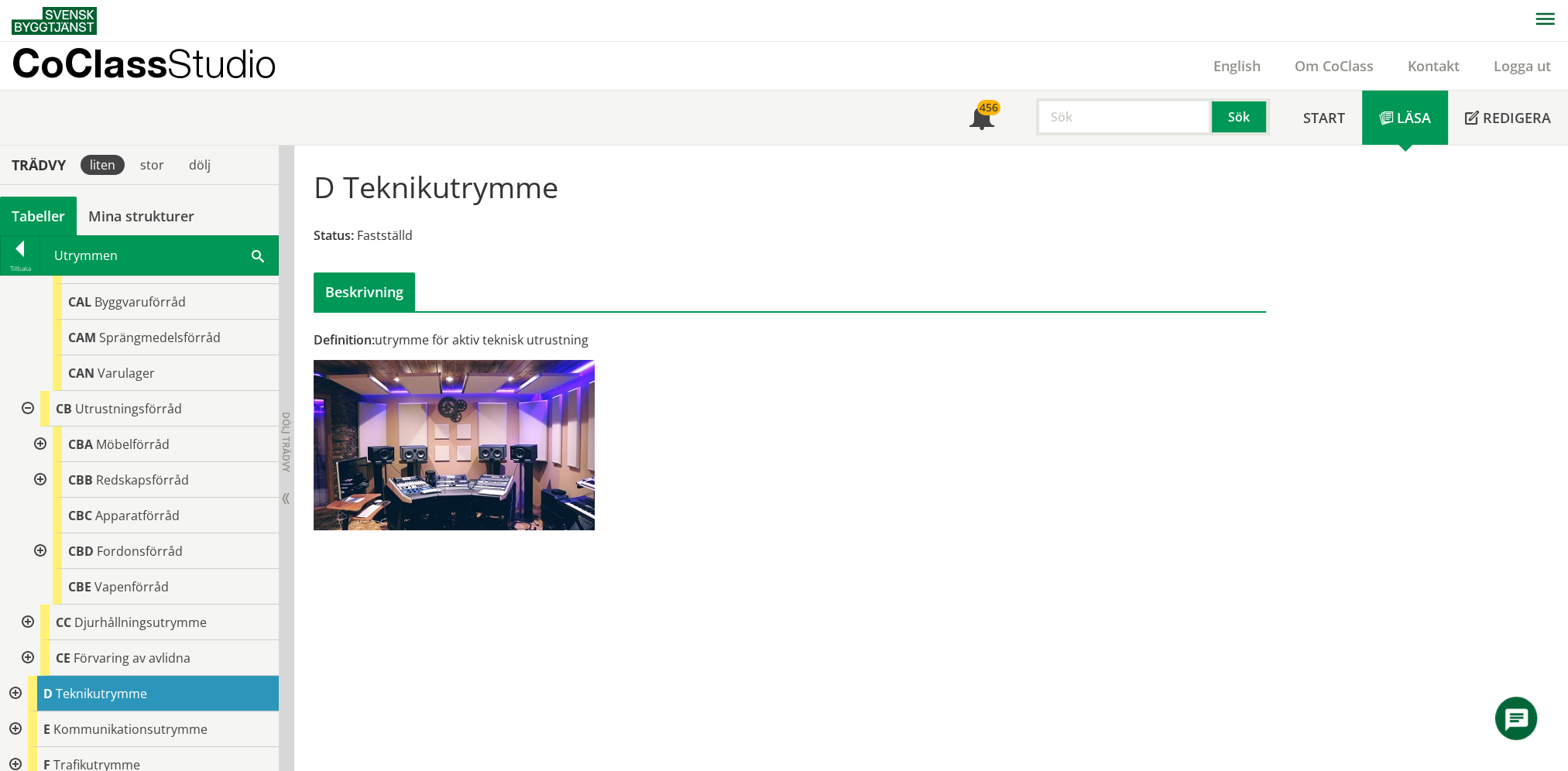
scroll to position [464, 0]
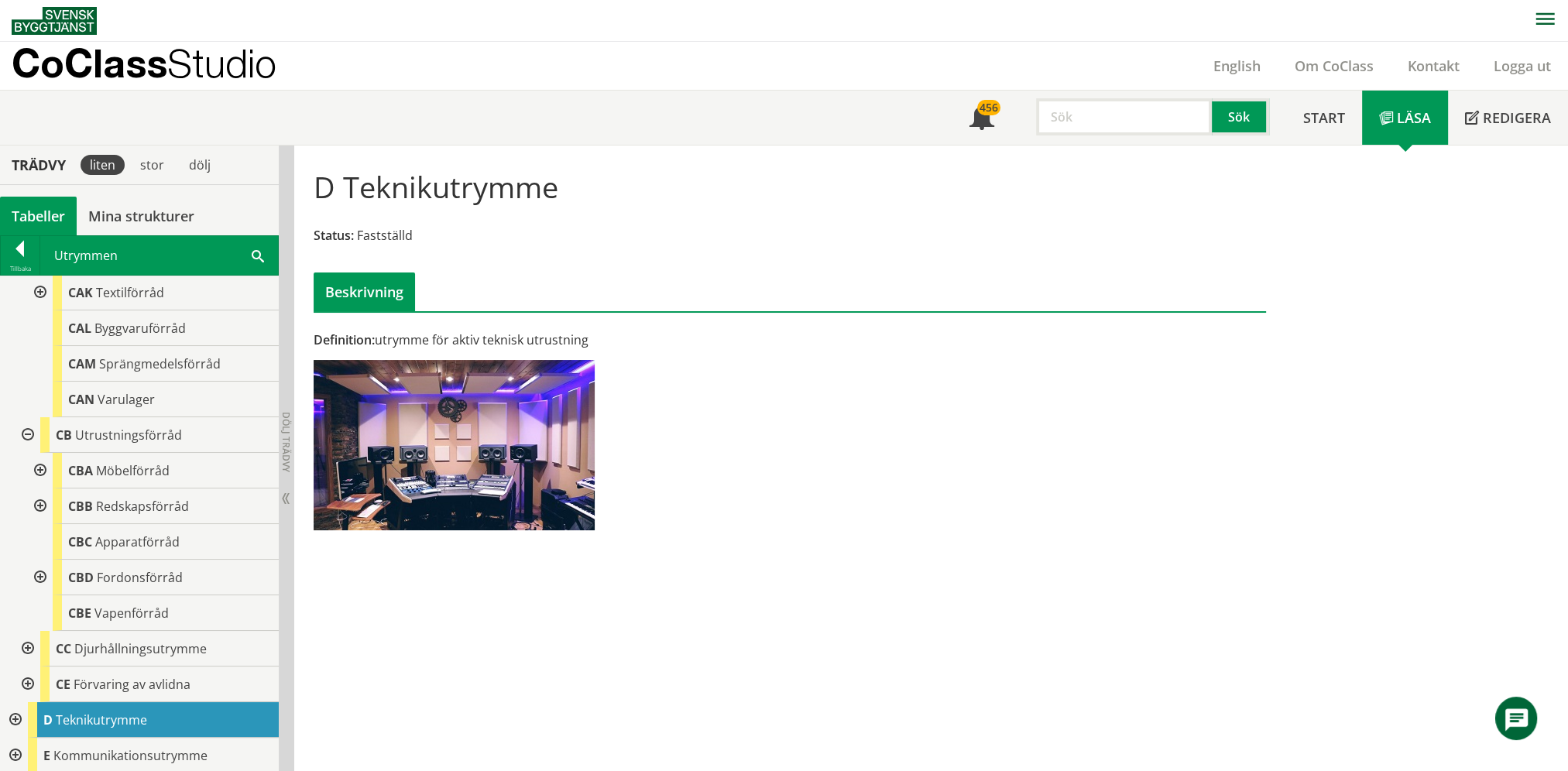
click at [23, 437] on div at bounding box center [26, 434] width 28 height 35
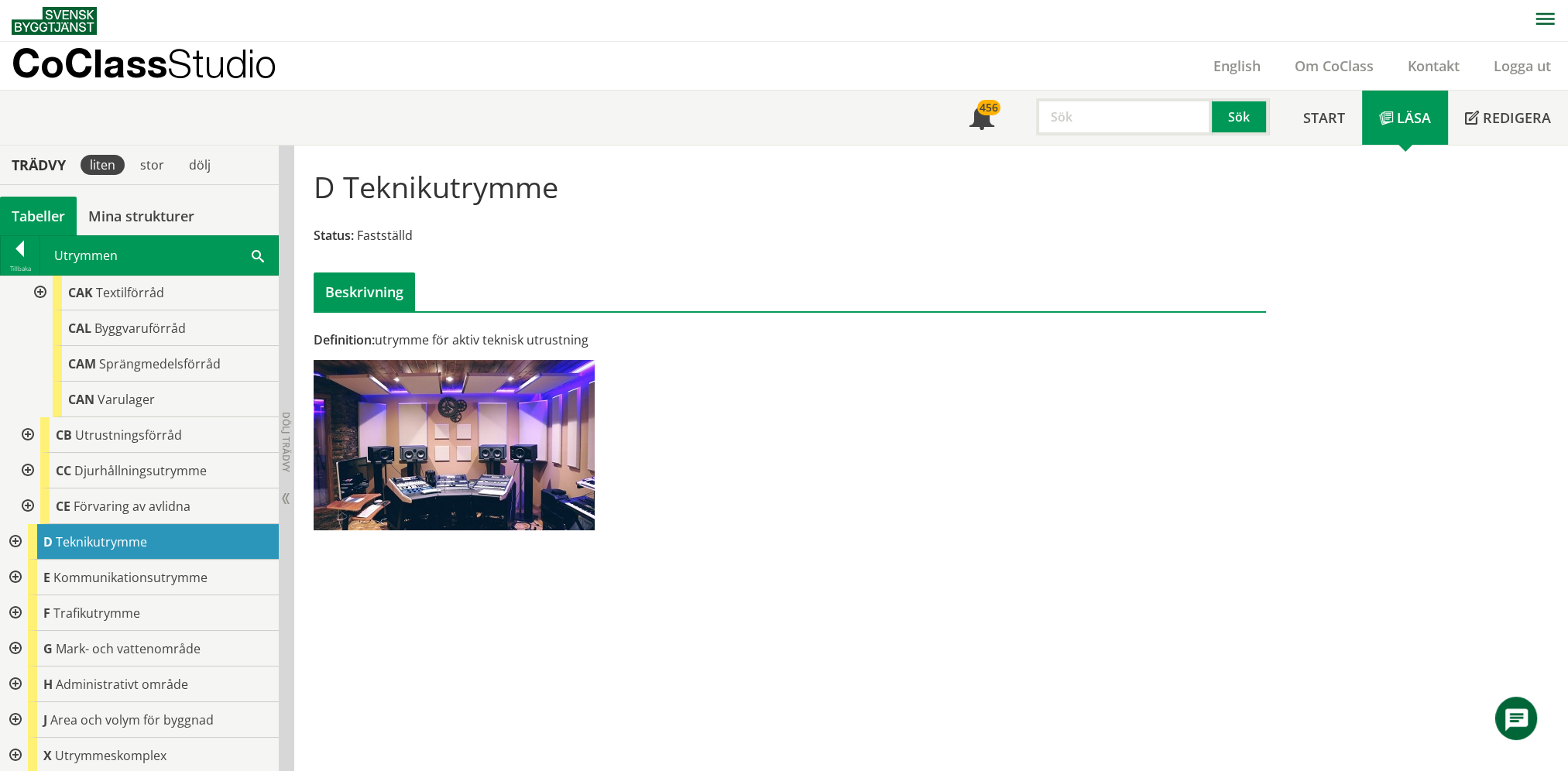
click at [249, 248] on div "Utrymmen Sök" at bounding box center [158, 255] width 237 height 39
click at [253, 256] on span at bounding box center [258, 255] width 13 height 17
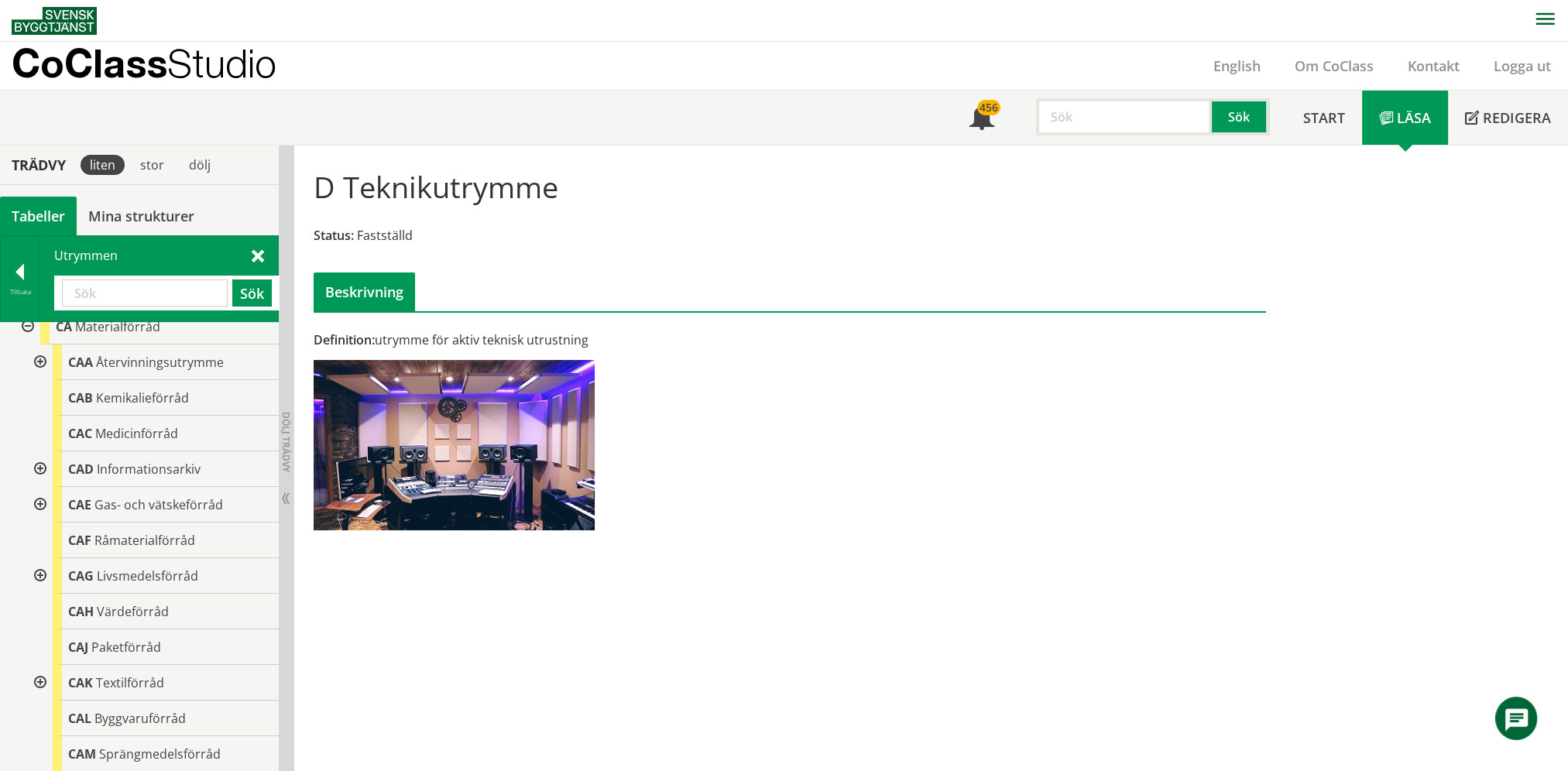
scroll to position [0, 0]
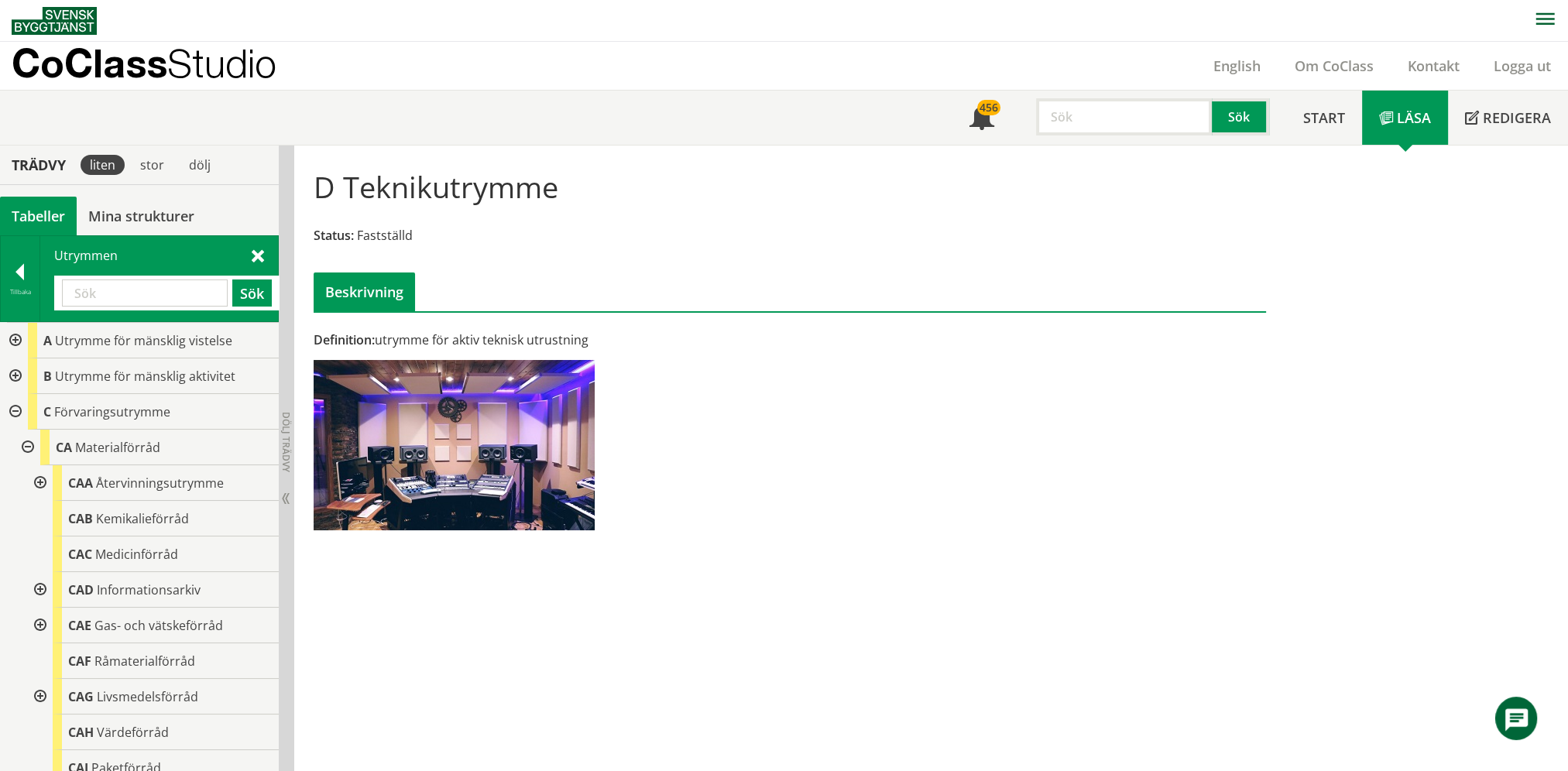
click at [9, 343] on div at bounding box center [13, 340] width 28 height 35
click at [26, 377] on div at bounding box center [26, 376] width 28 height 35
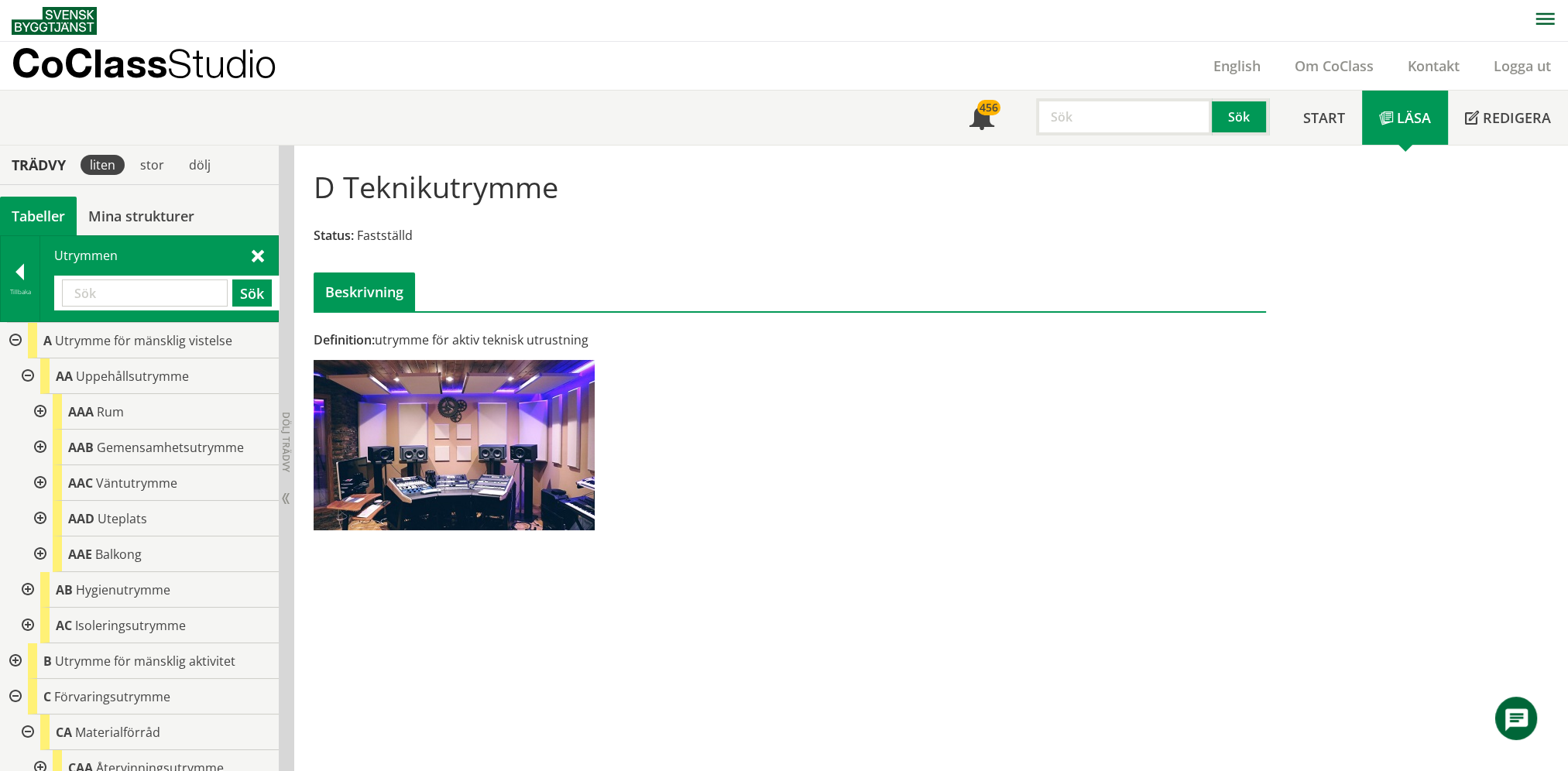
click at [34, 443] on div at bounding box center [38, 447] width 28 height 35
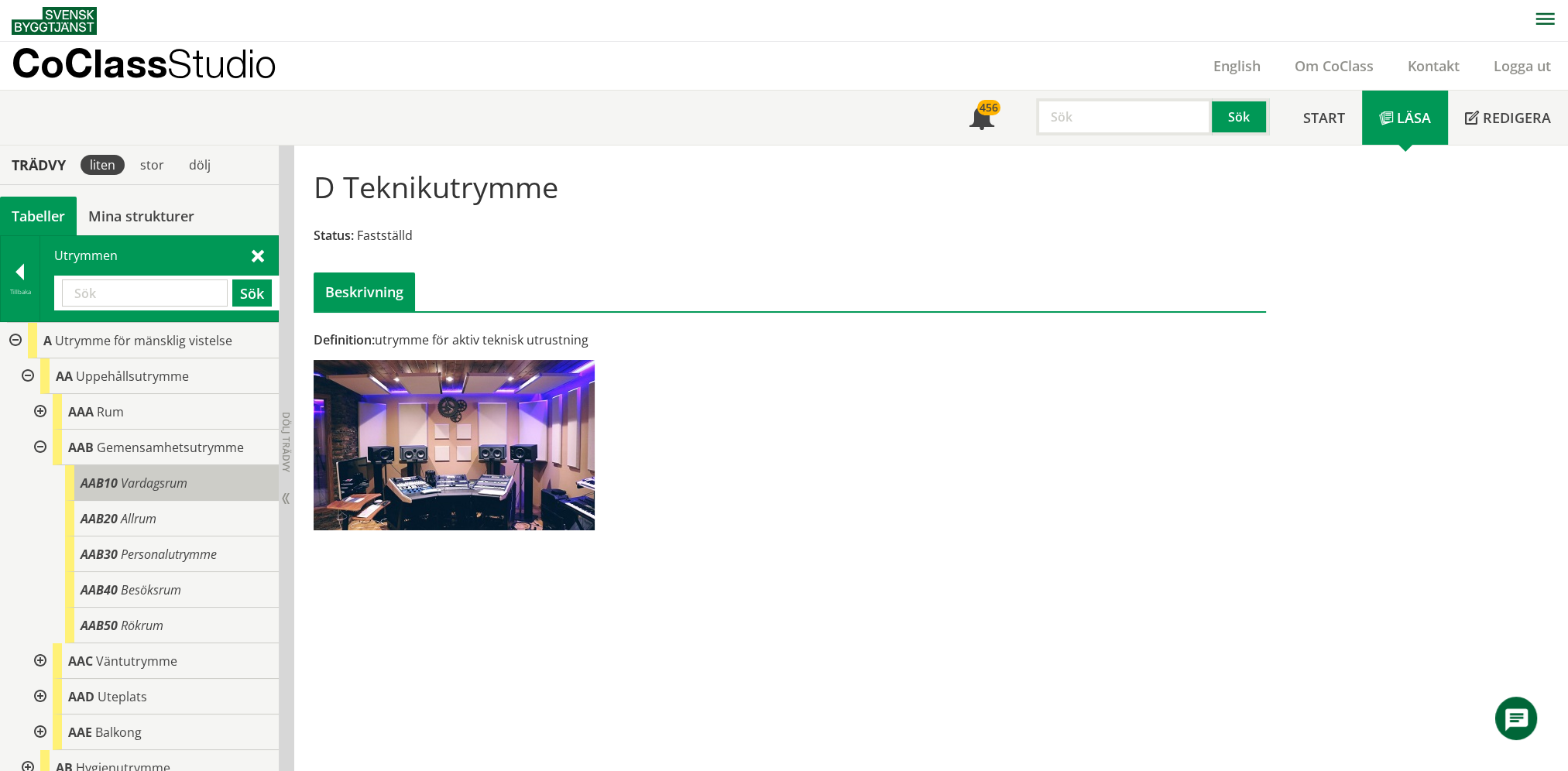
click at [127, 482] on body "AMA AMA Beskrivningsverktyg AMA Funktion BSAB Bygginfo Byggjura Byggkatalogen B…" at bounding box center [784, 386] width 1568 height 771
click at [158, 530] on div "AAB20 Allrum" at bounding box center [171, 518] width 214 height 35
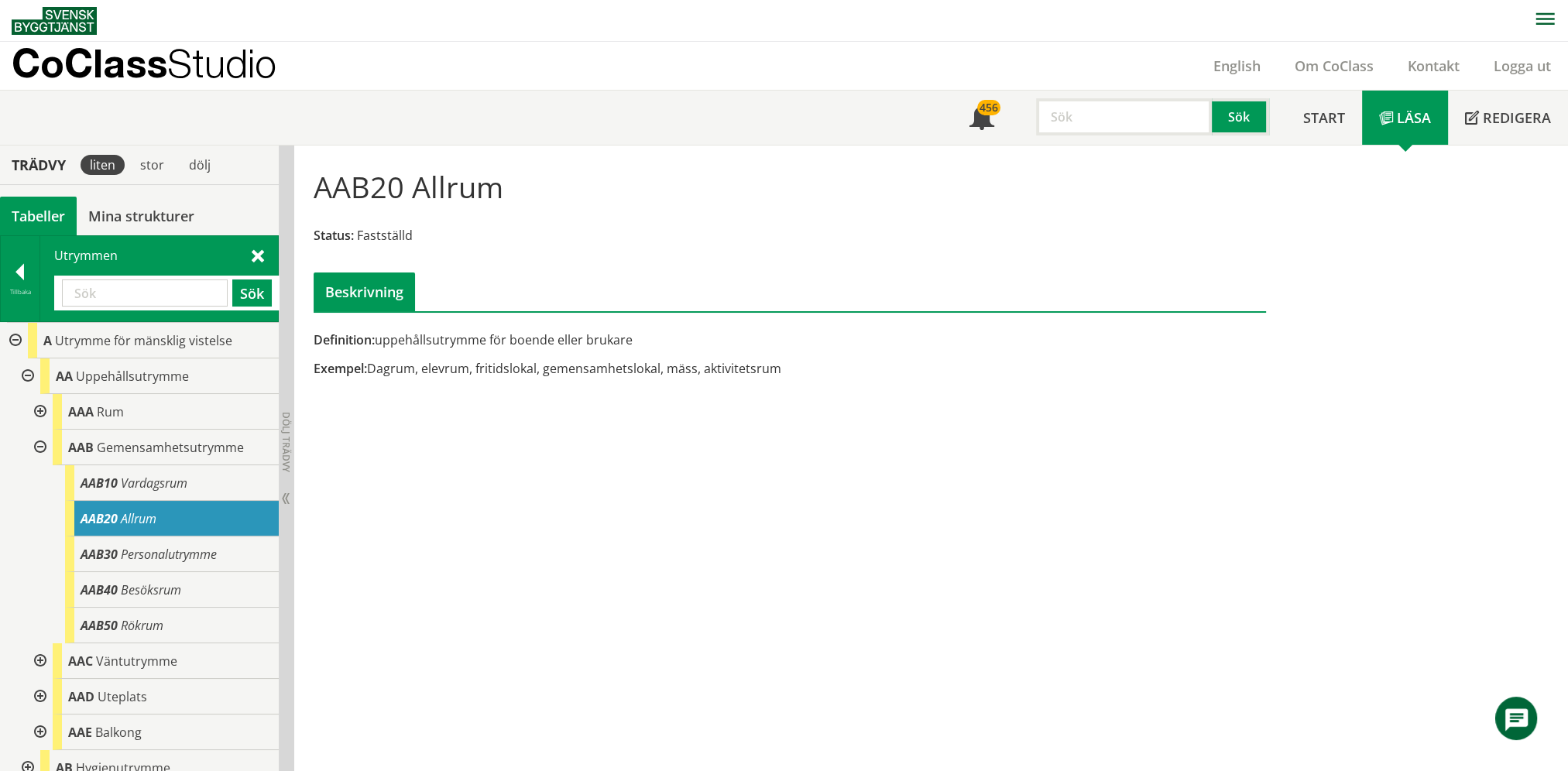
click at [20, 341] on div at bounding box center [13, 340] width 28 height 35
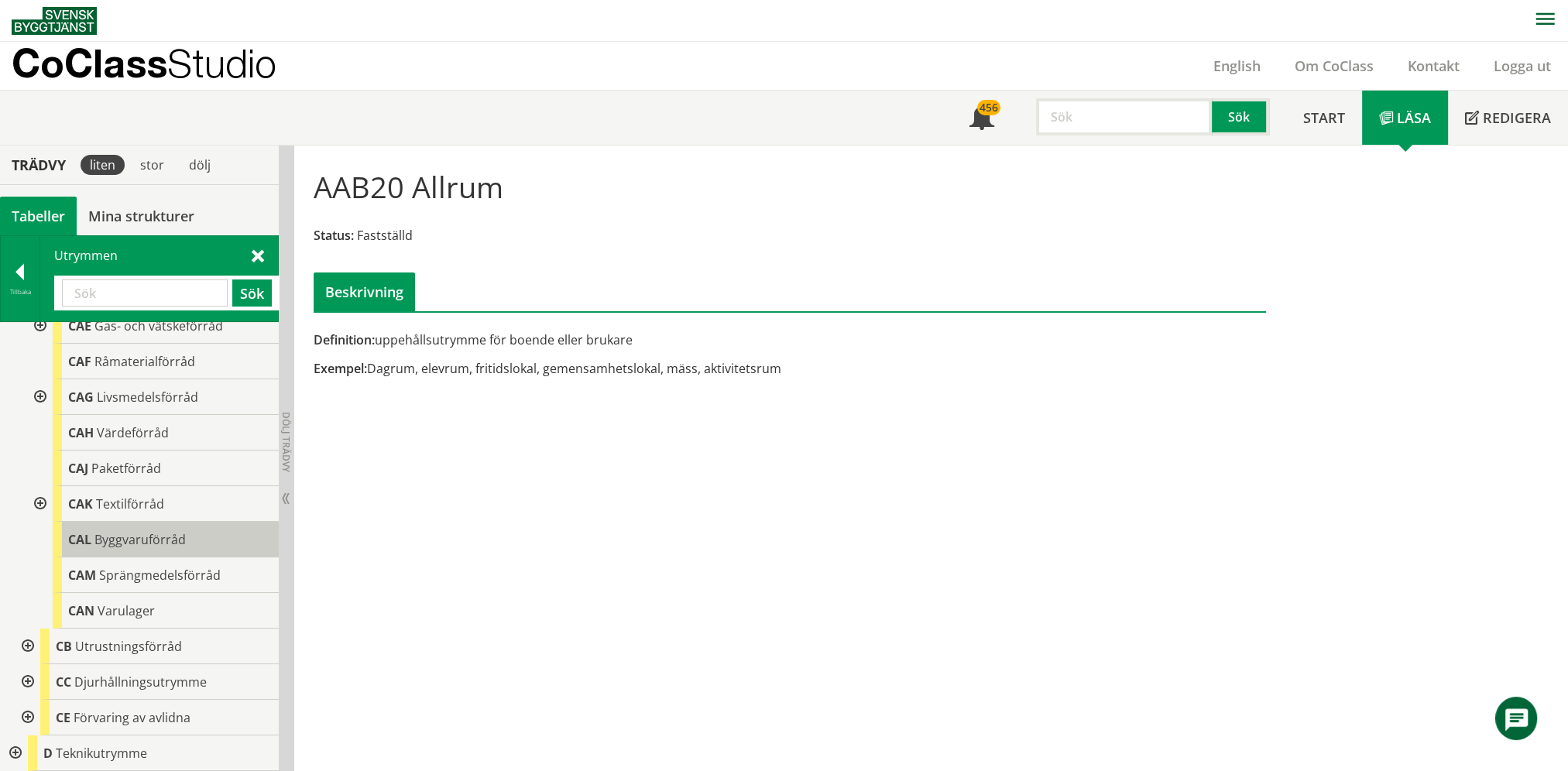
scroll to position [310, 0]
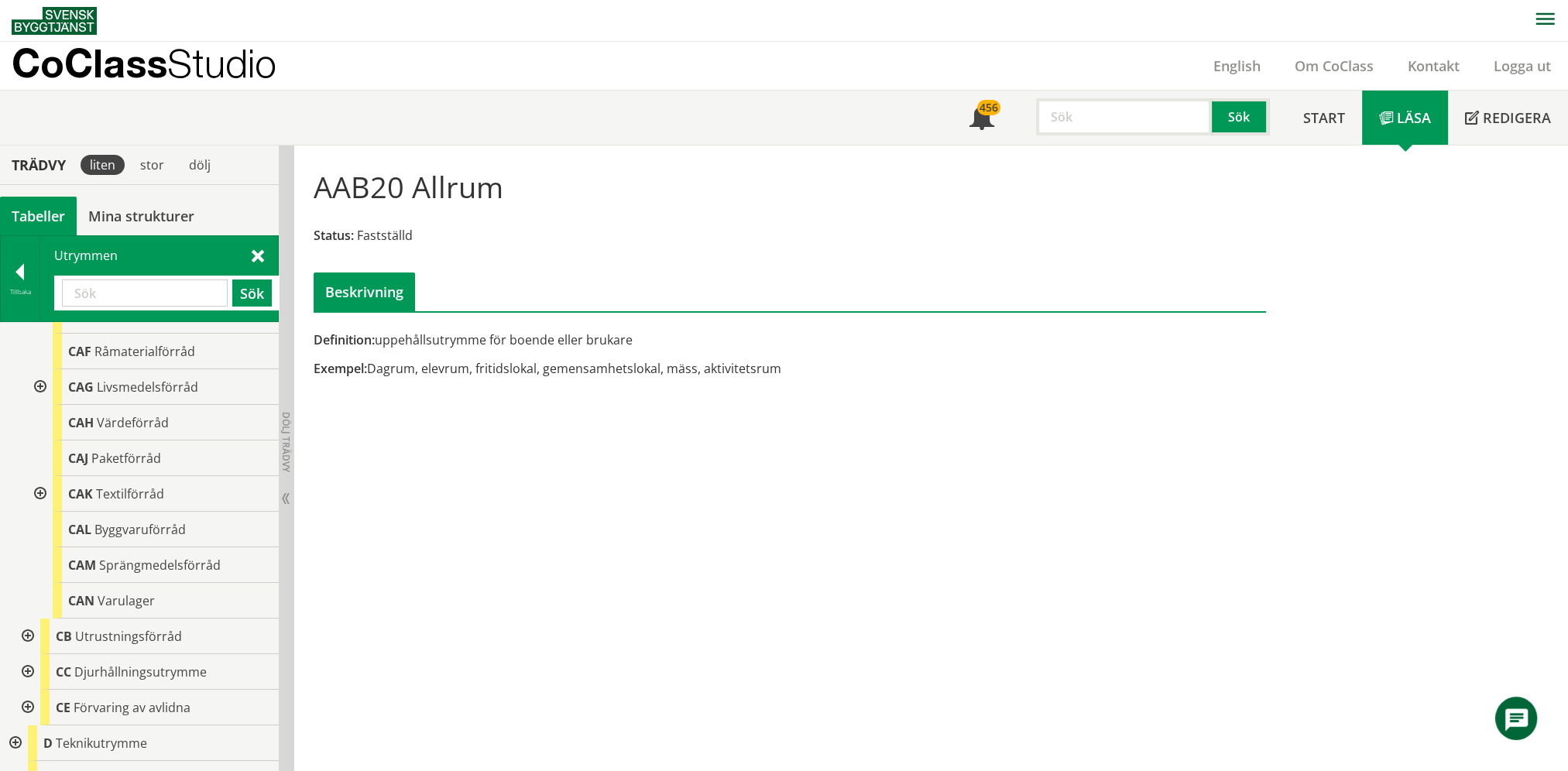
click at [26, 637] on div at bounding box center [26, 636] width 28 height 35
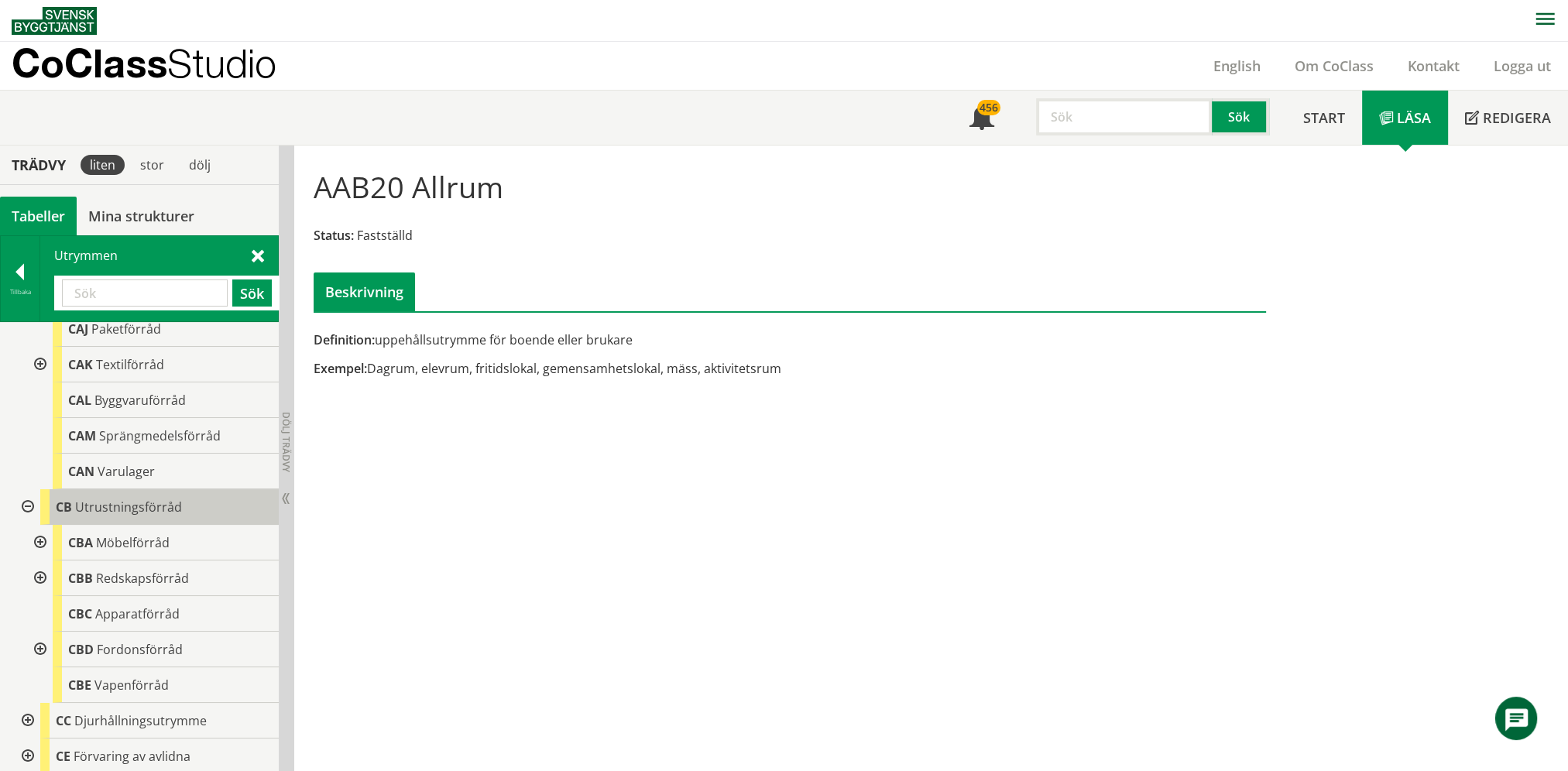
scroll to position [464, 0]
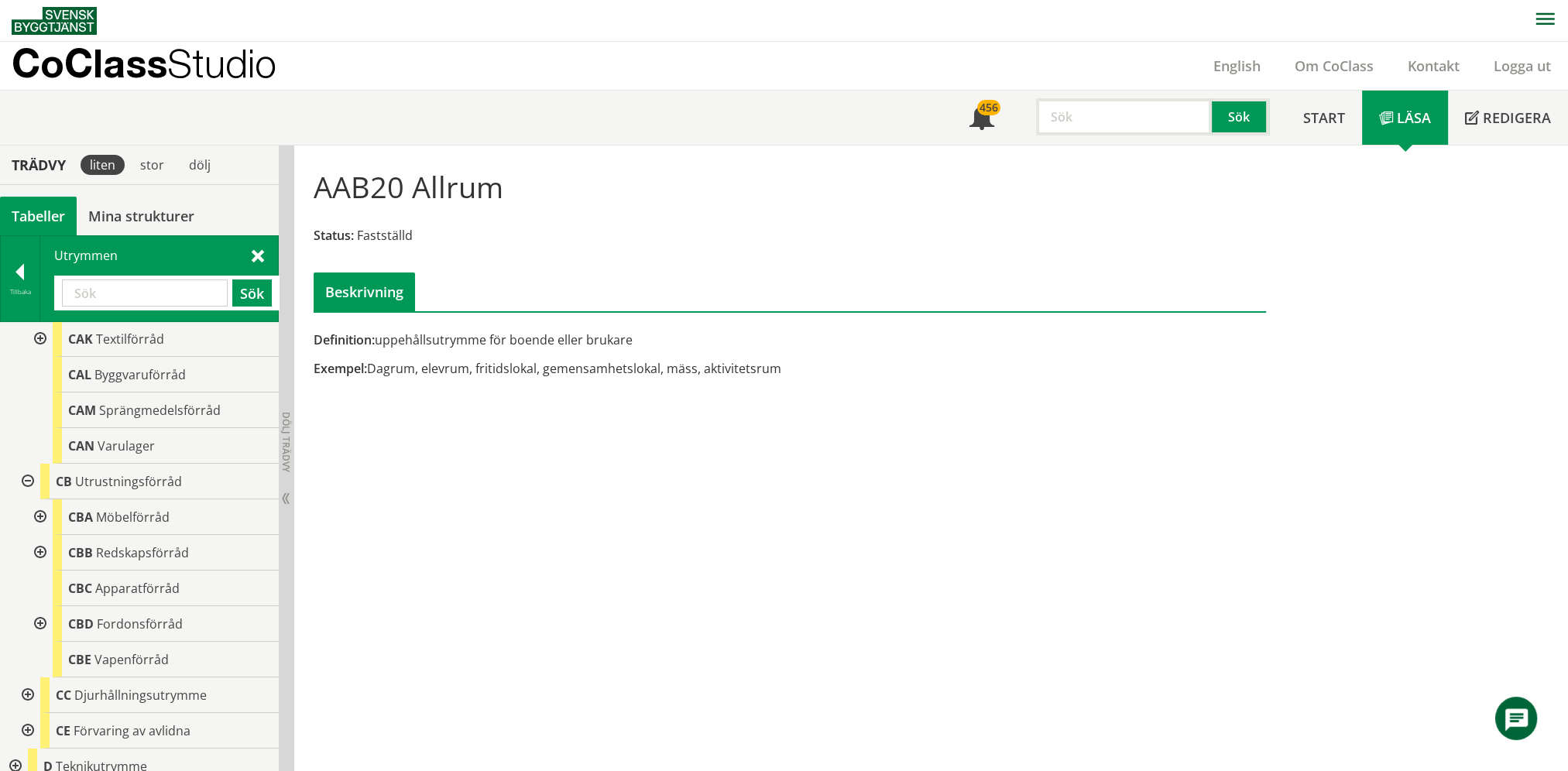
click at [33, 549] on div at bounding box center [38, 553] width 28 height 35
click at [106, 598] on div "CBB10 Städförråd" at bounding box center [171, 588] width 214 height 35
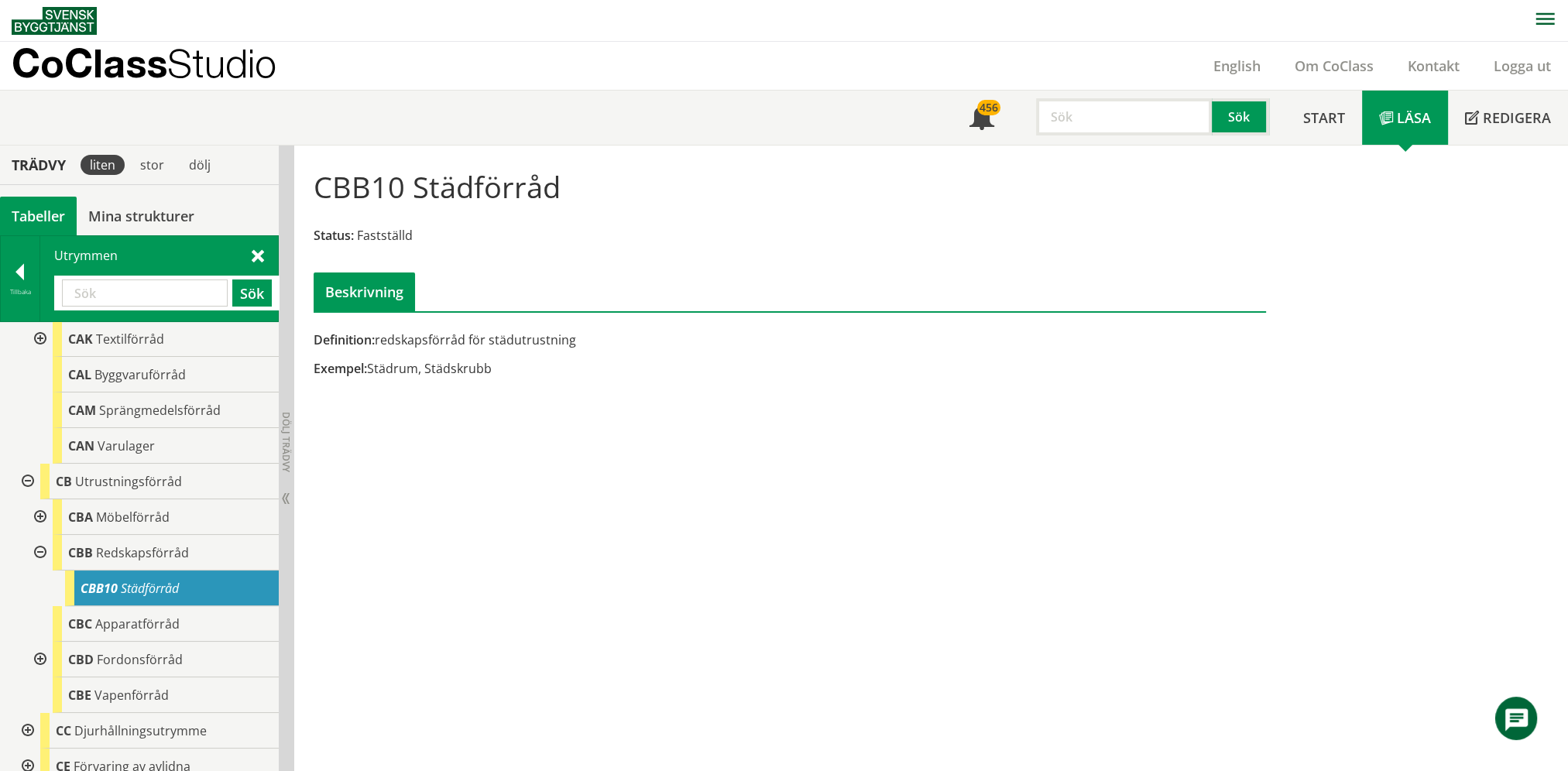
click at [187, 285] on input "text" at bounding box center [145, 293] width 166 height 27
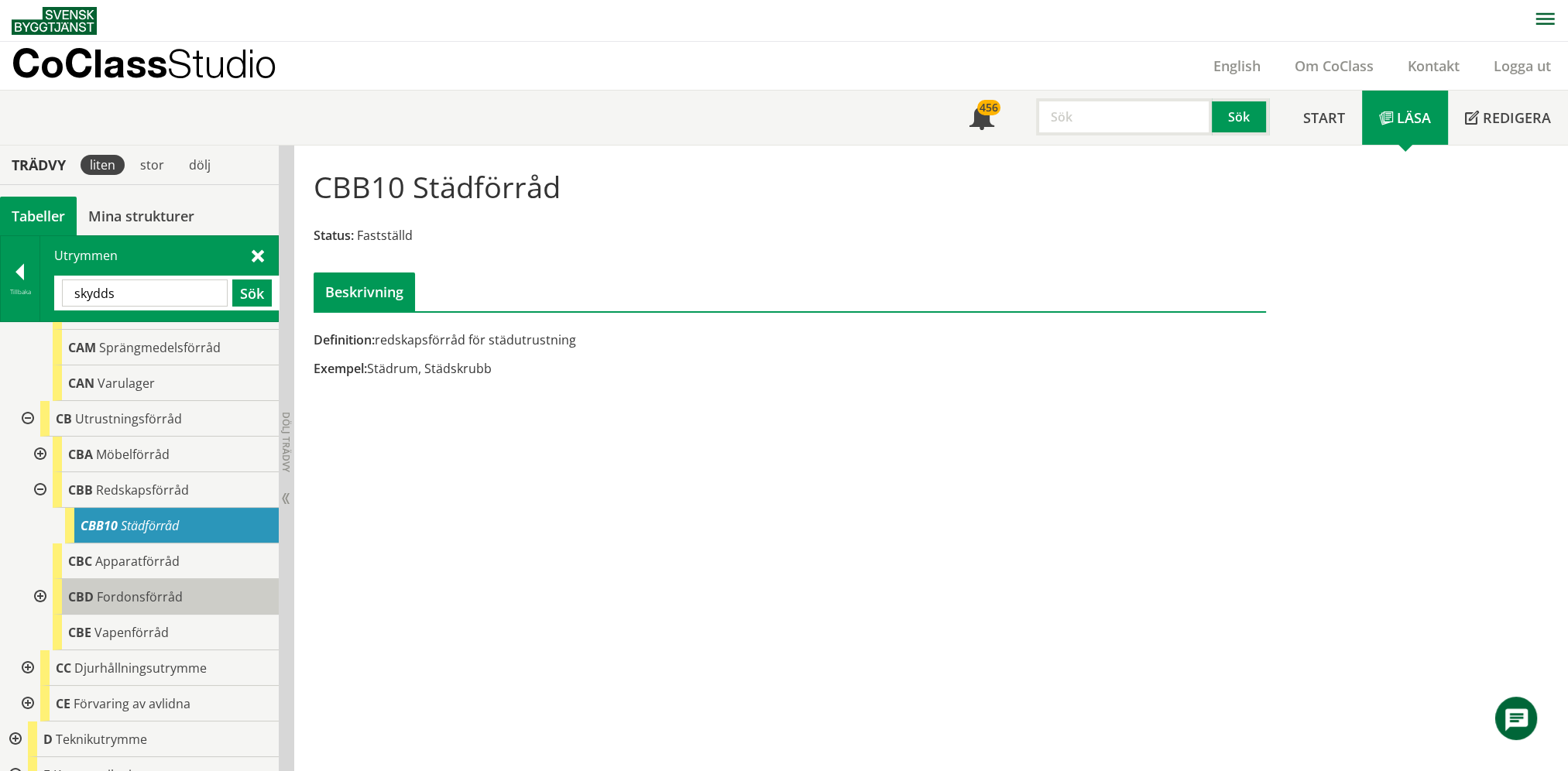
scroll to position [464, 0]
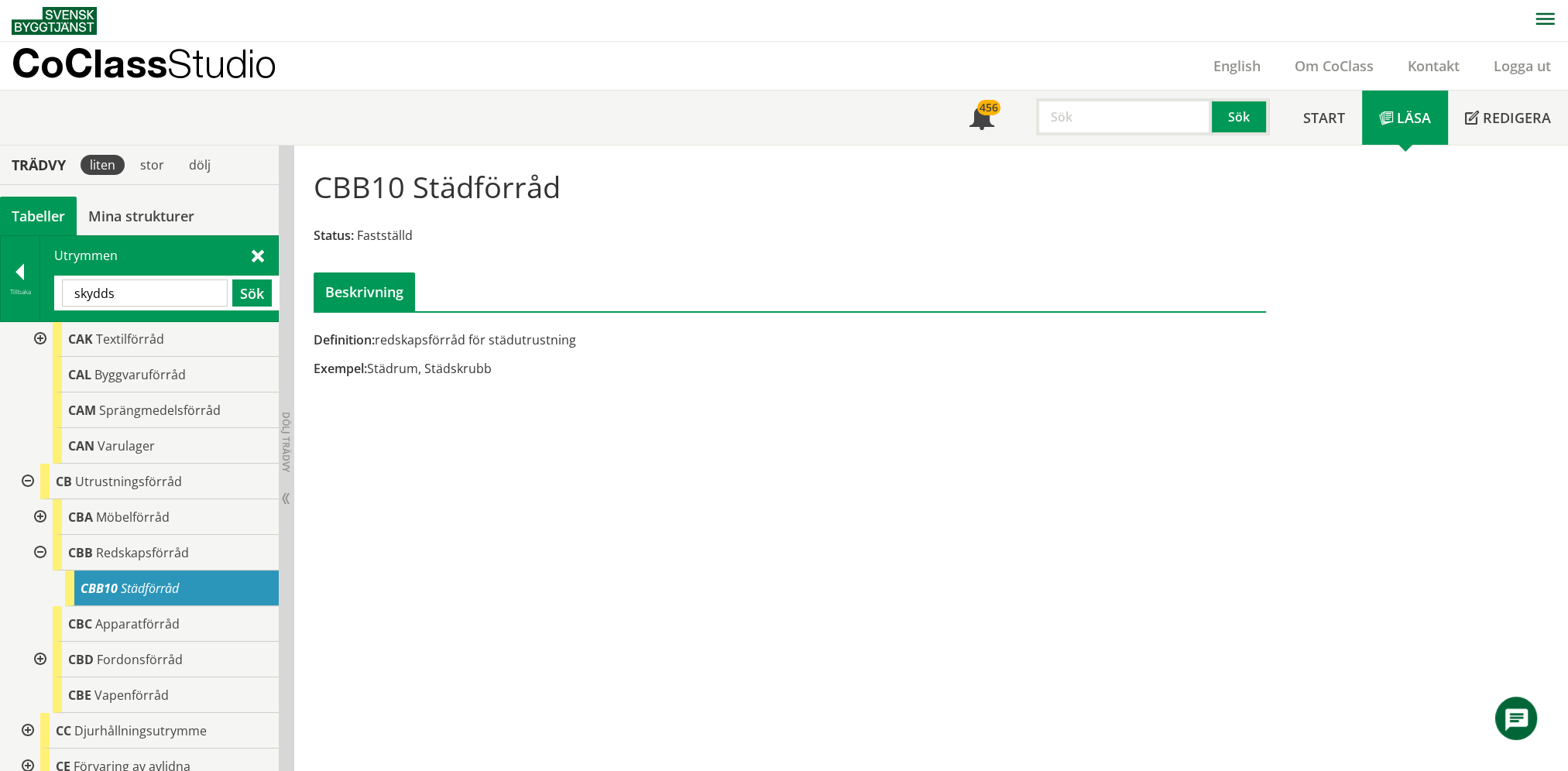
type input "skydds"
click at [28, 517] on div at bounding box center [38, 516] width 28 height 35
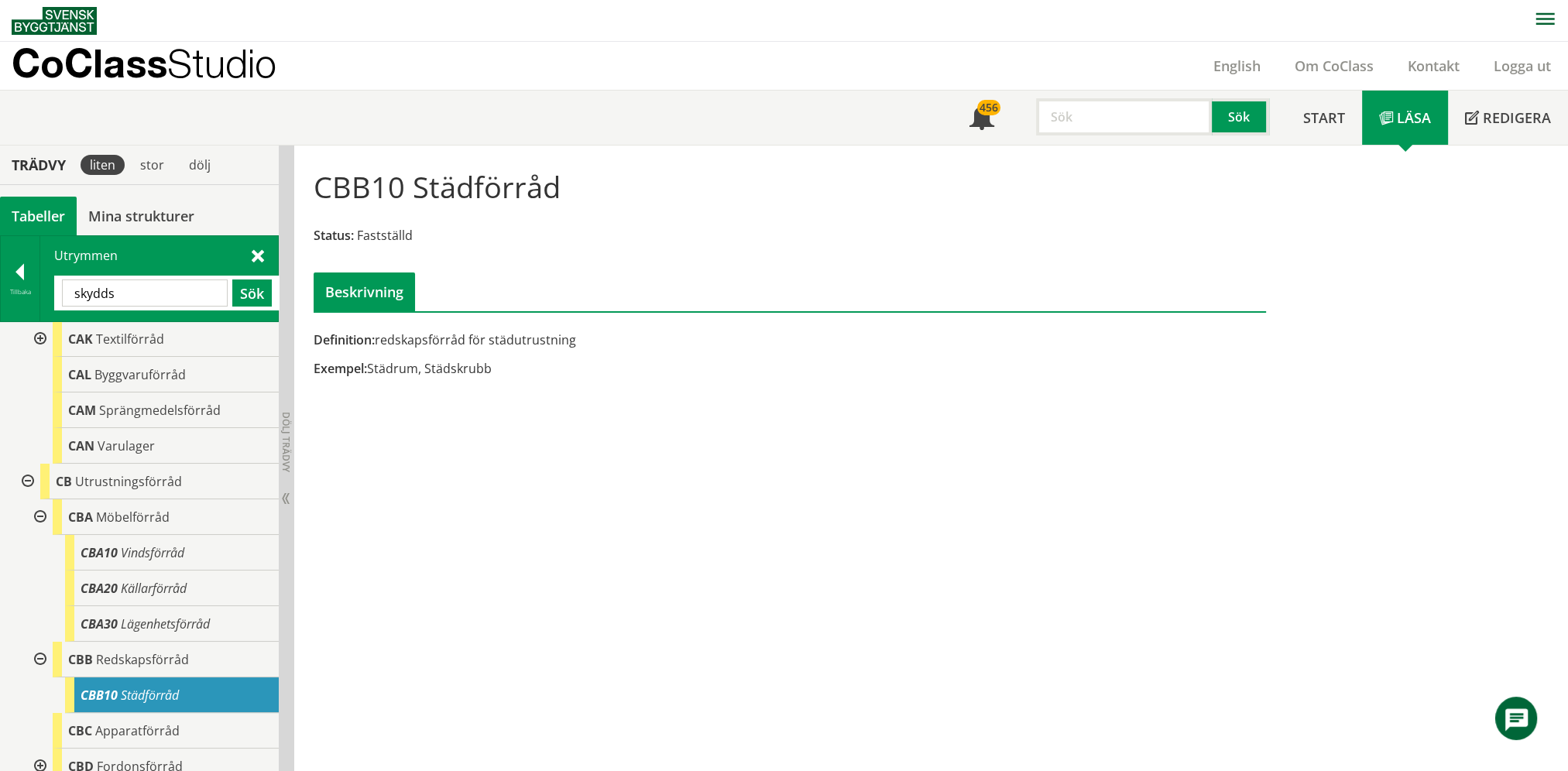
click at [36, 520] on div at bounding box center [38, 516] width 28 height 35
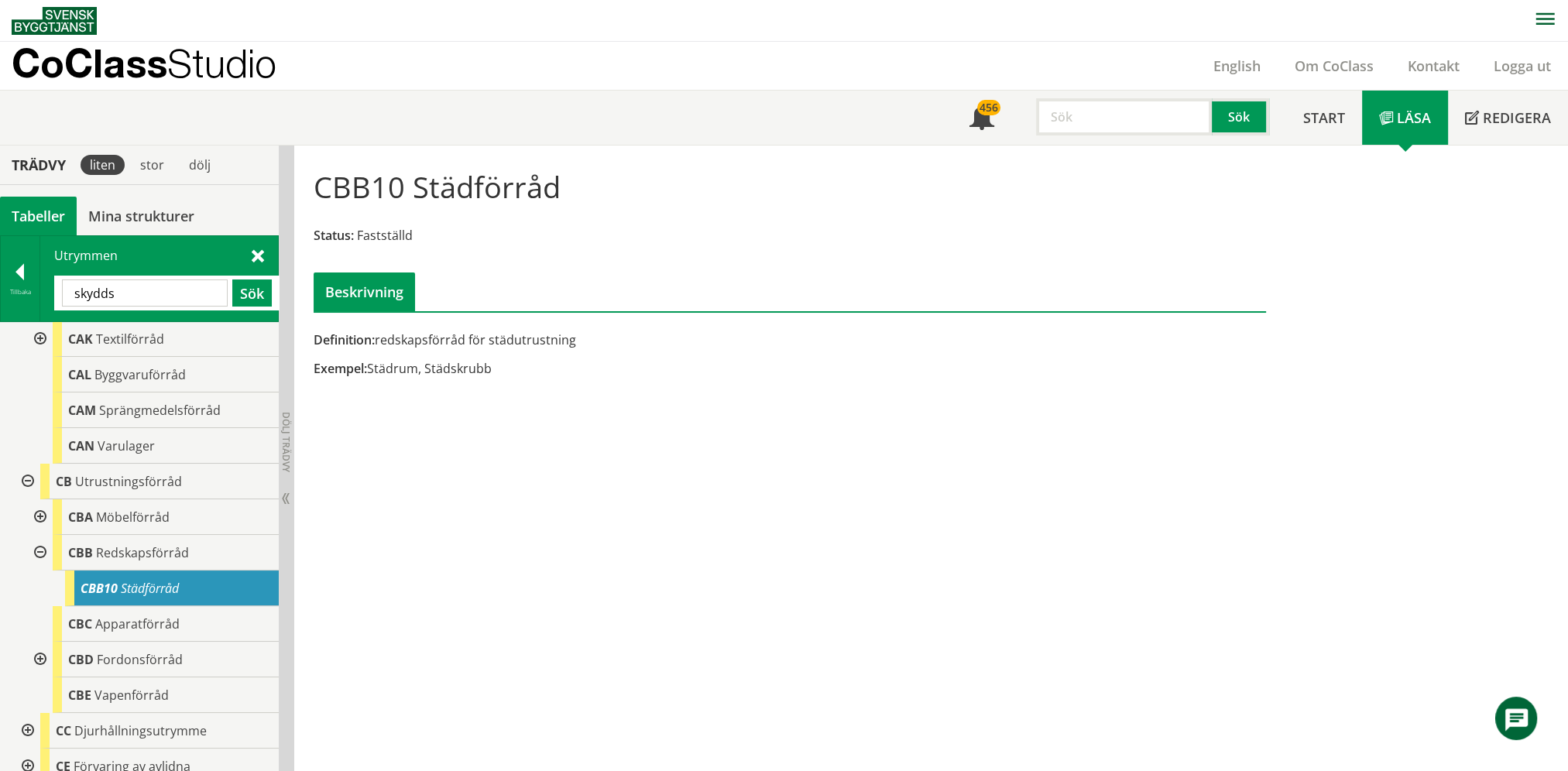
click at [37, 551] on div at bounding box center [38, 553] width 28 height 35
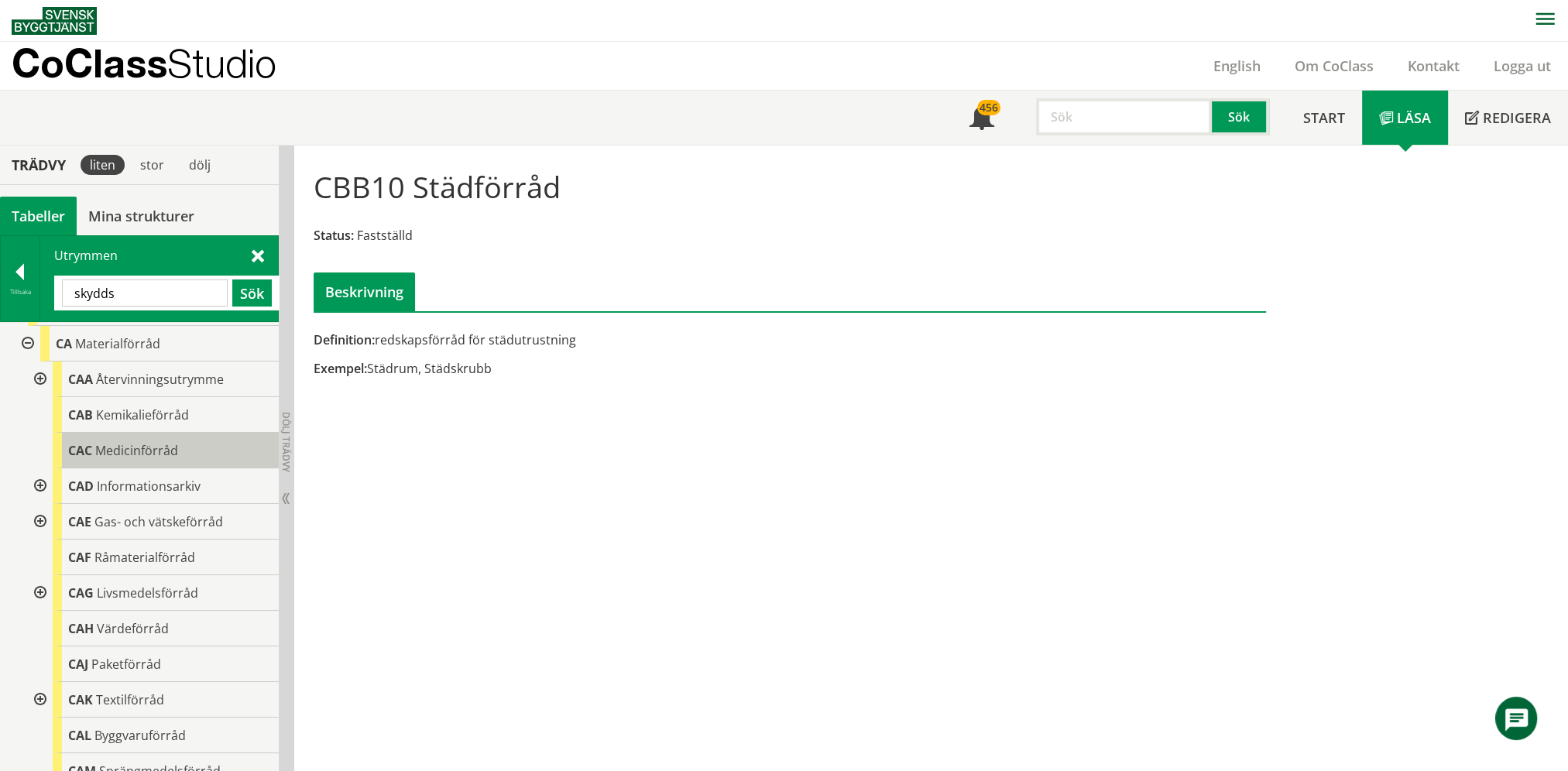
scroll to position [77, 0]
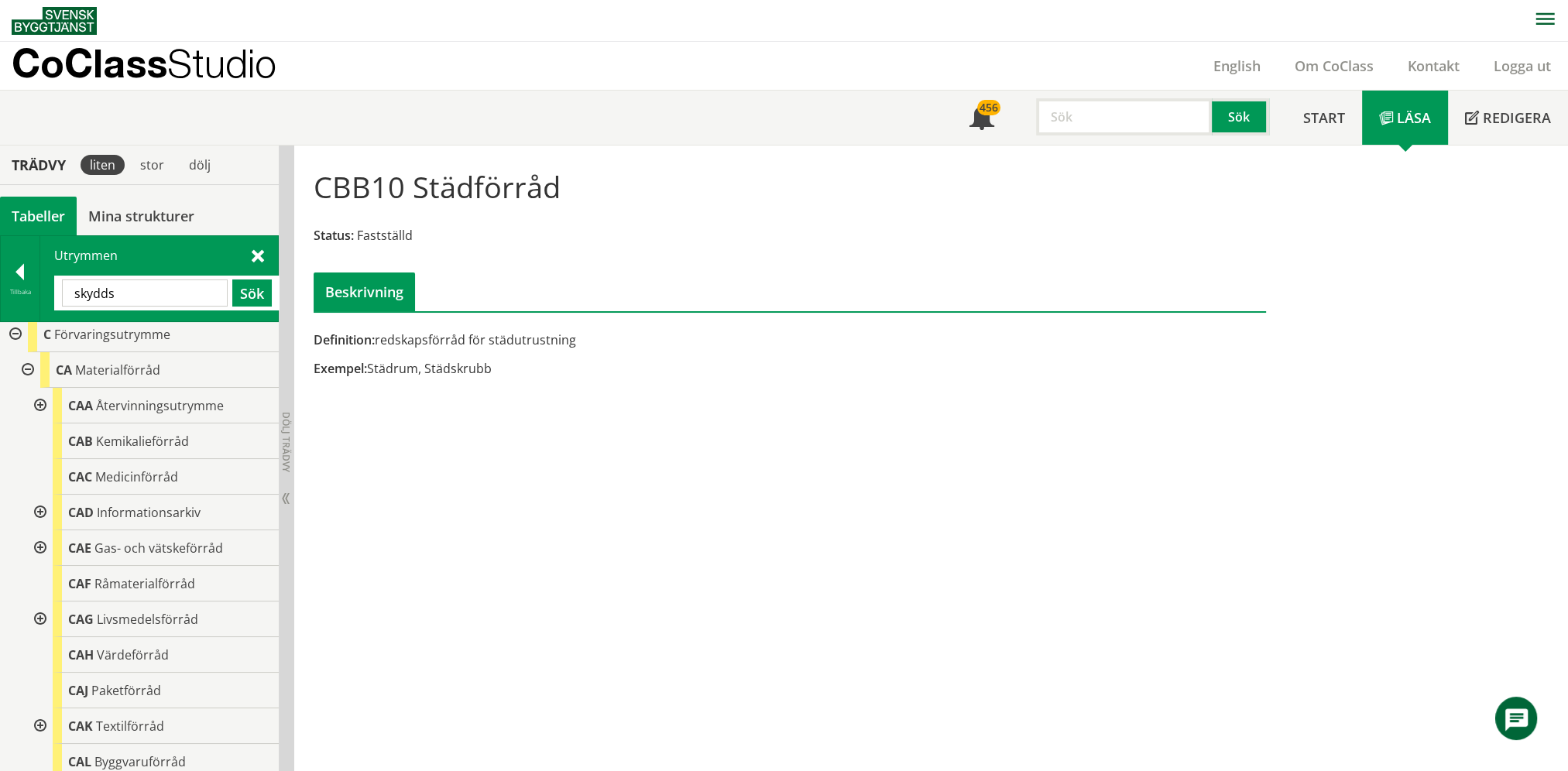
click at [155, 285] on input "skydds" at bounding box center [145, 293] width 166 height 27
click at [246, 291] on button "Sök" at bounding box center [252, 293] width 39 height 27
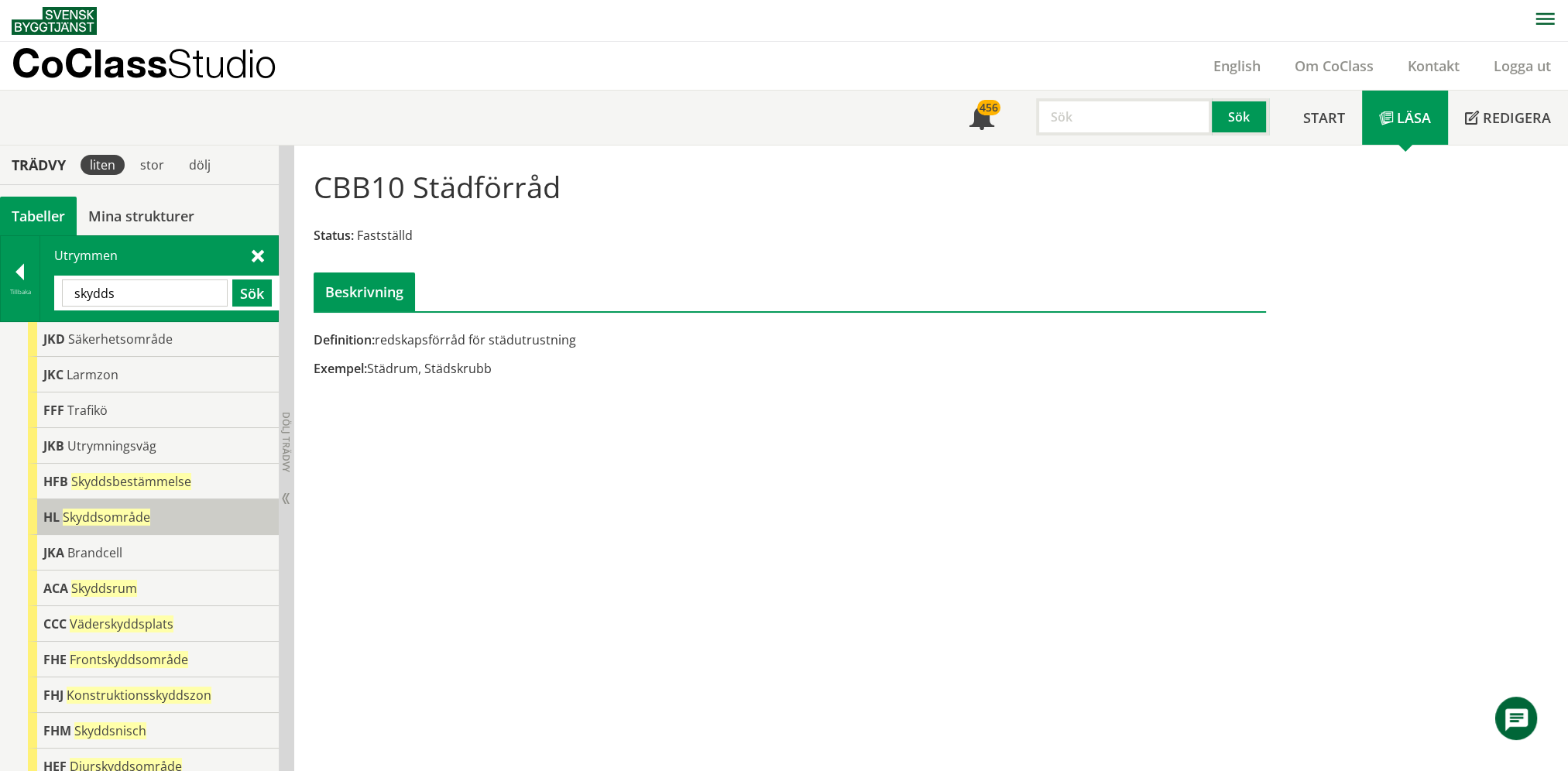
scroll to position [260, 0]
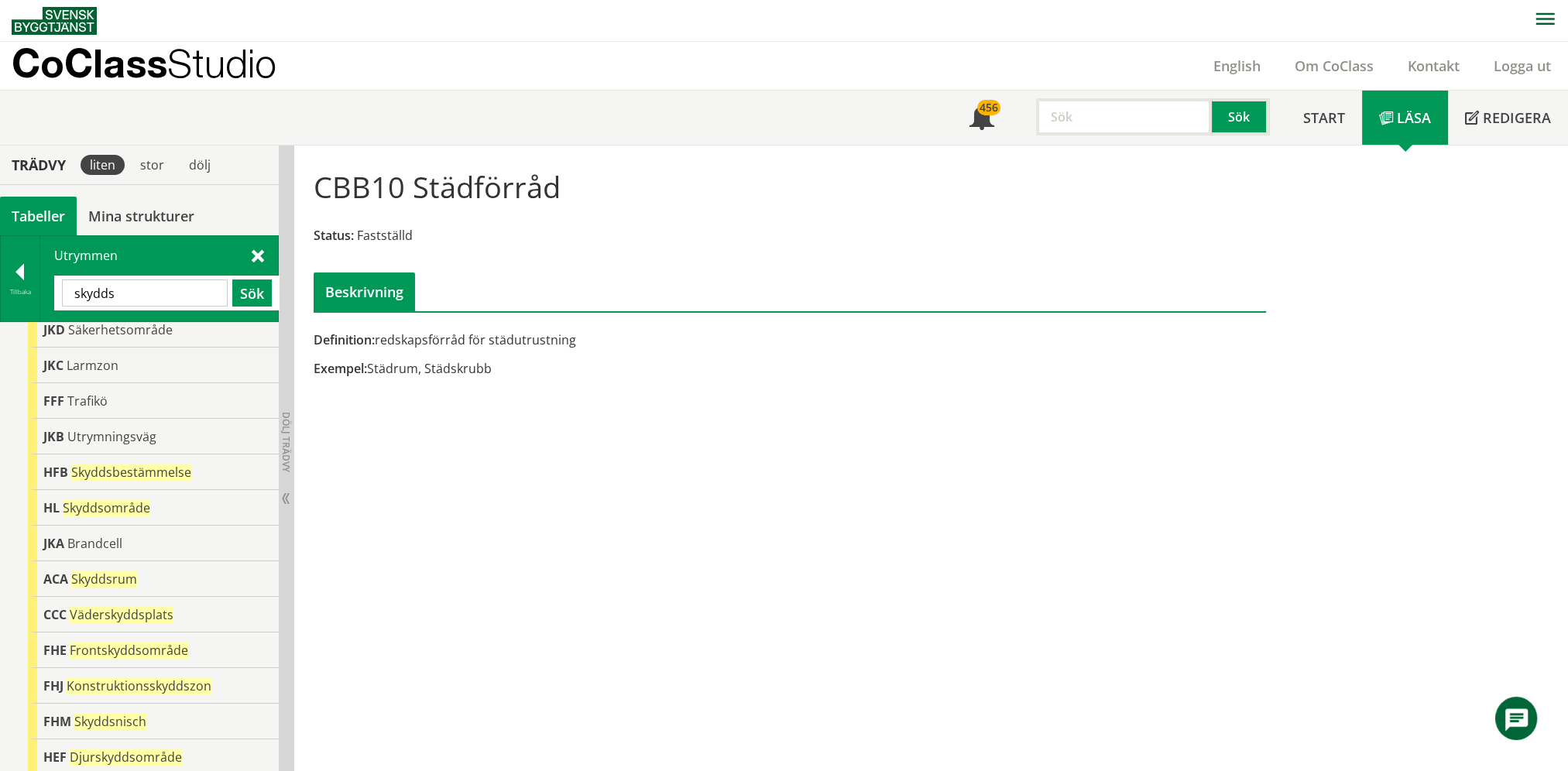
click at [167, 292] on input "skydds" at bounding box center [145, 293] width 166 height 27
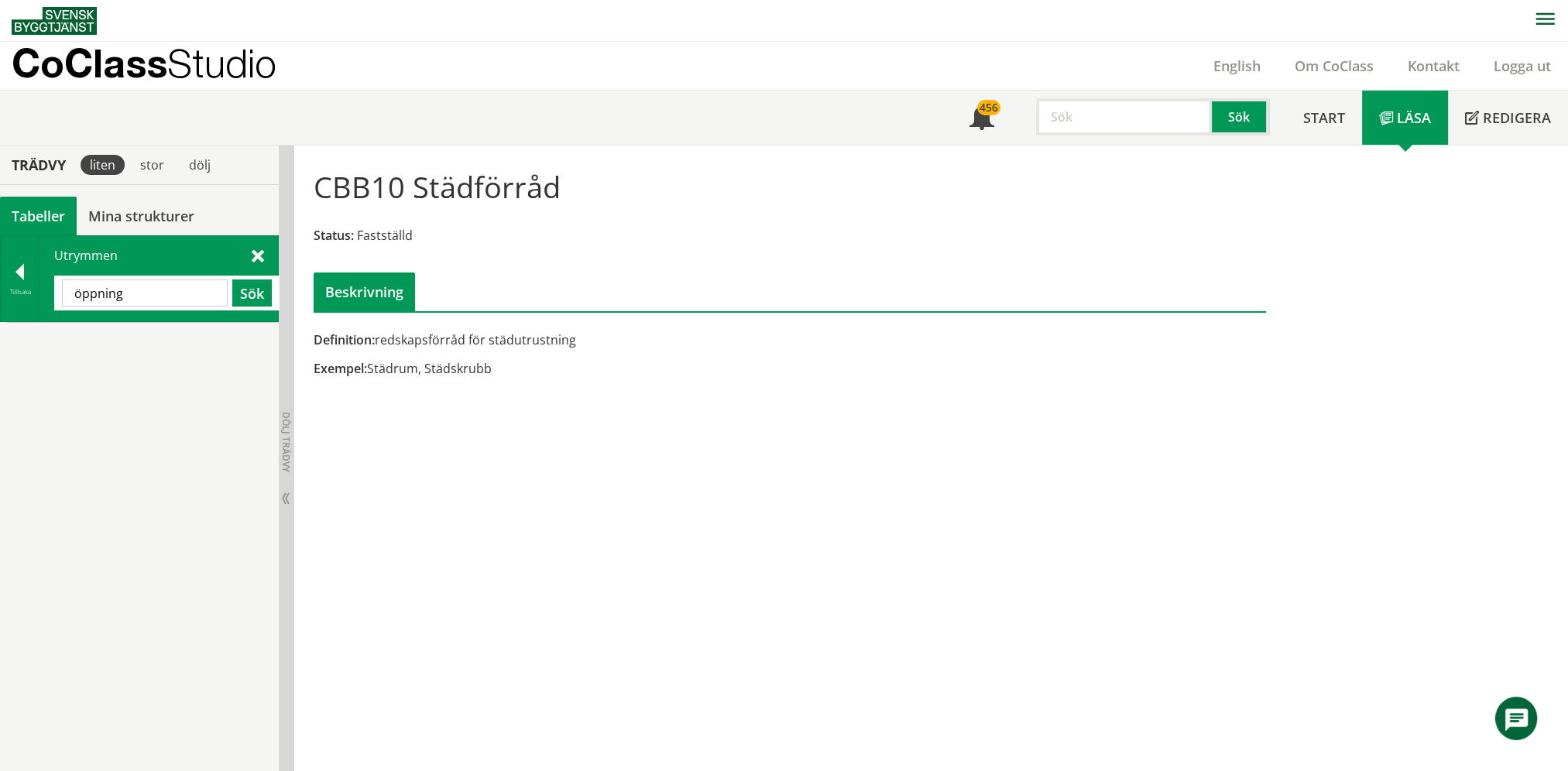
scroll to position [0, 0]
click at [166, 303] on input "öppning" at bounding box center [145, 293] width 166 height 27
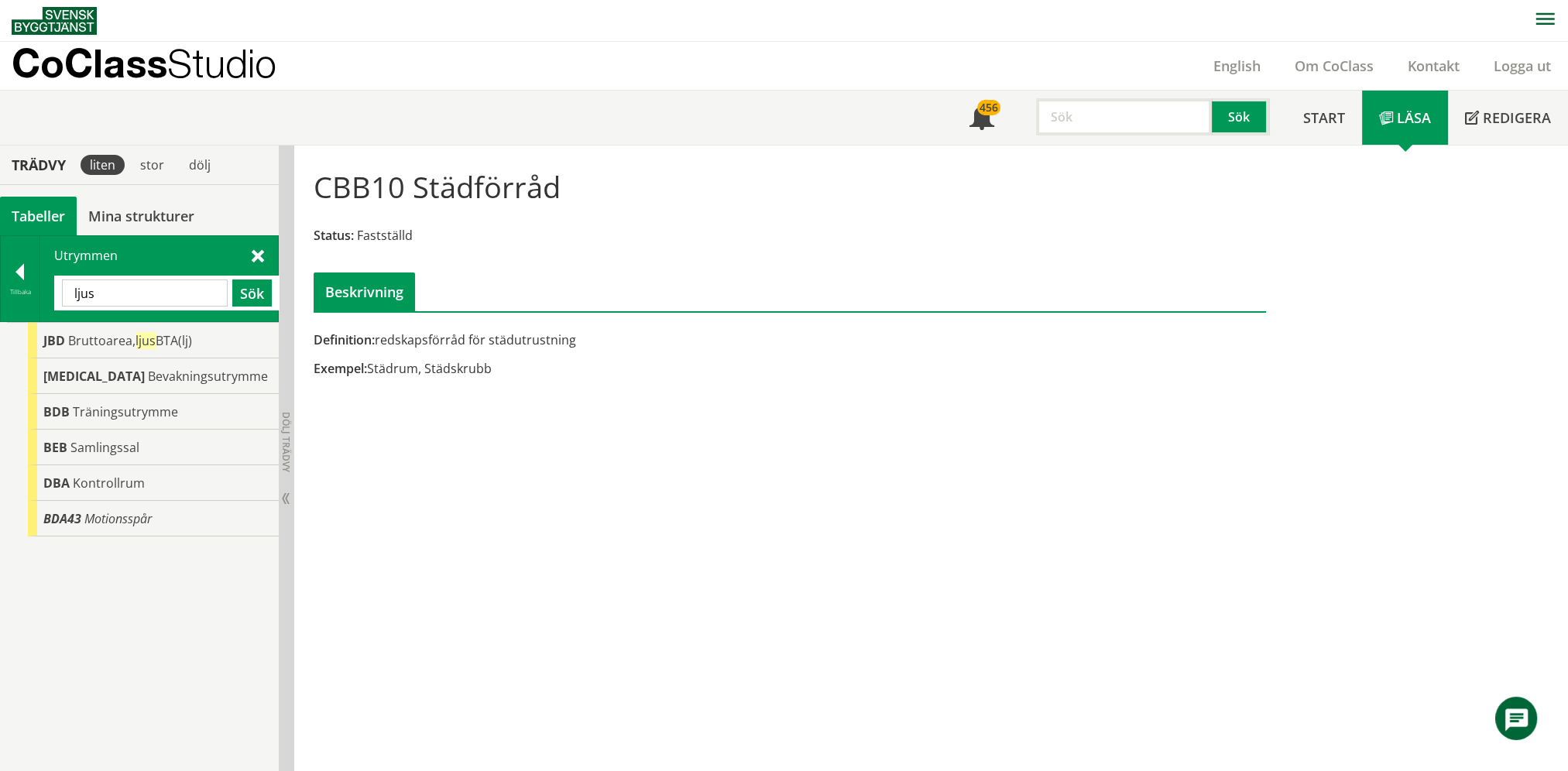
click at [163, 292] on input "ljus" at bounding box center [145, 293] width 166 height 27
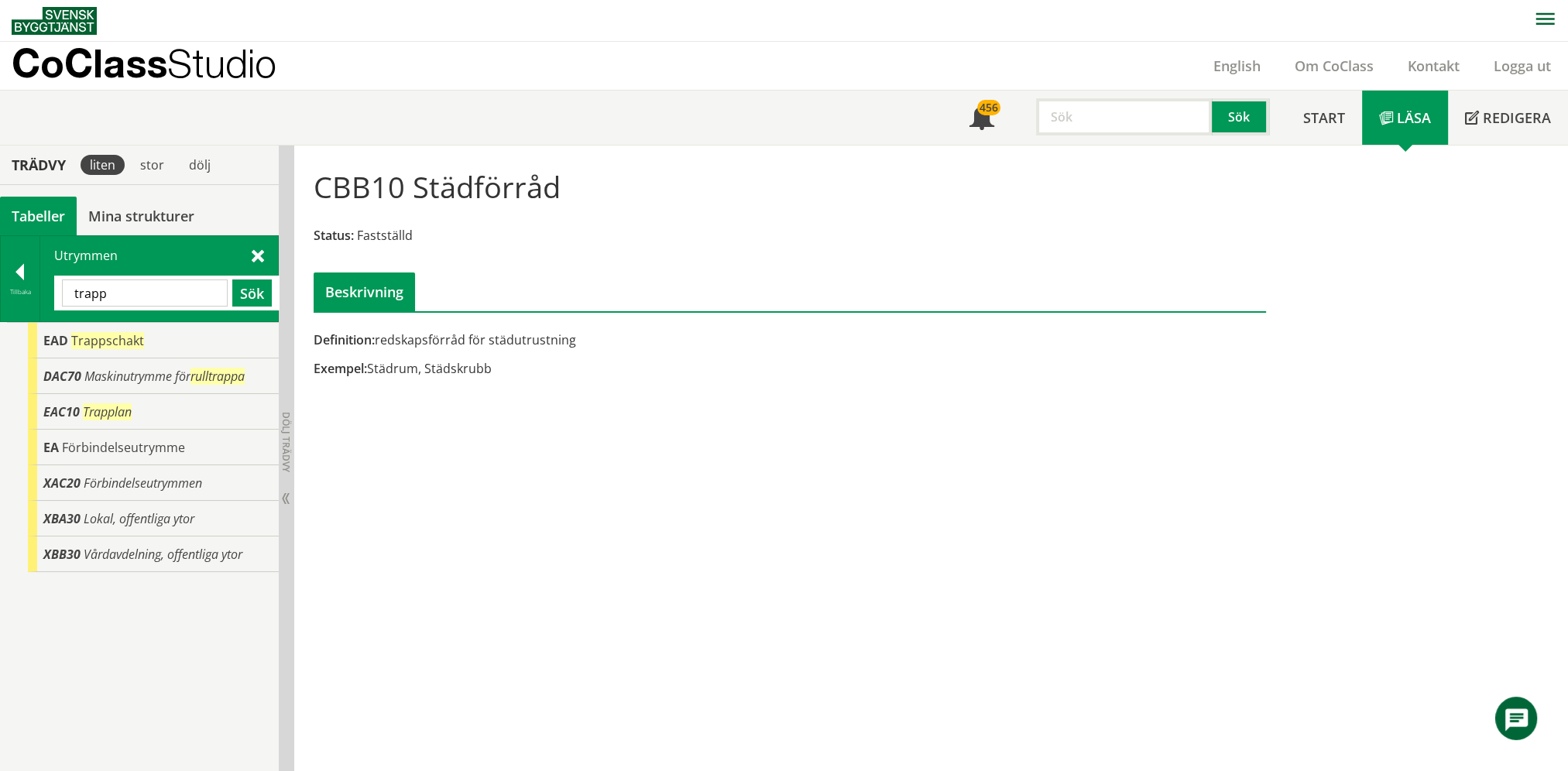
click at [128, 281] on input "trapp" at bounding box center [145, 293] width 166 height 27
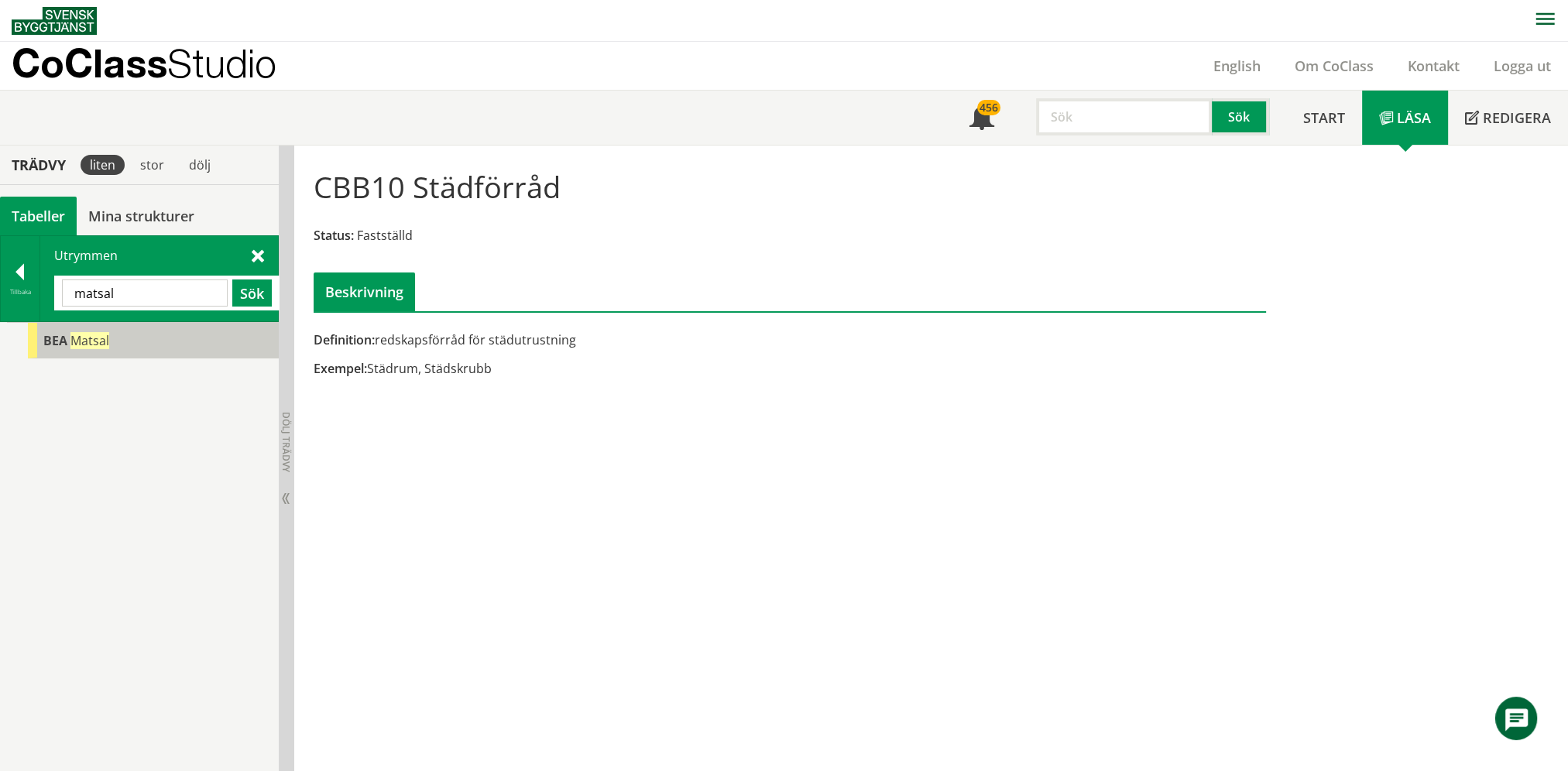
click at [121, 333] on div "BEA Matsal" at bounding box center [153, 340] width 251 height 35
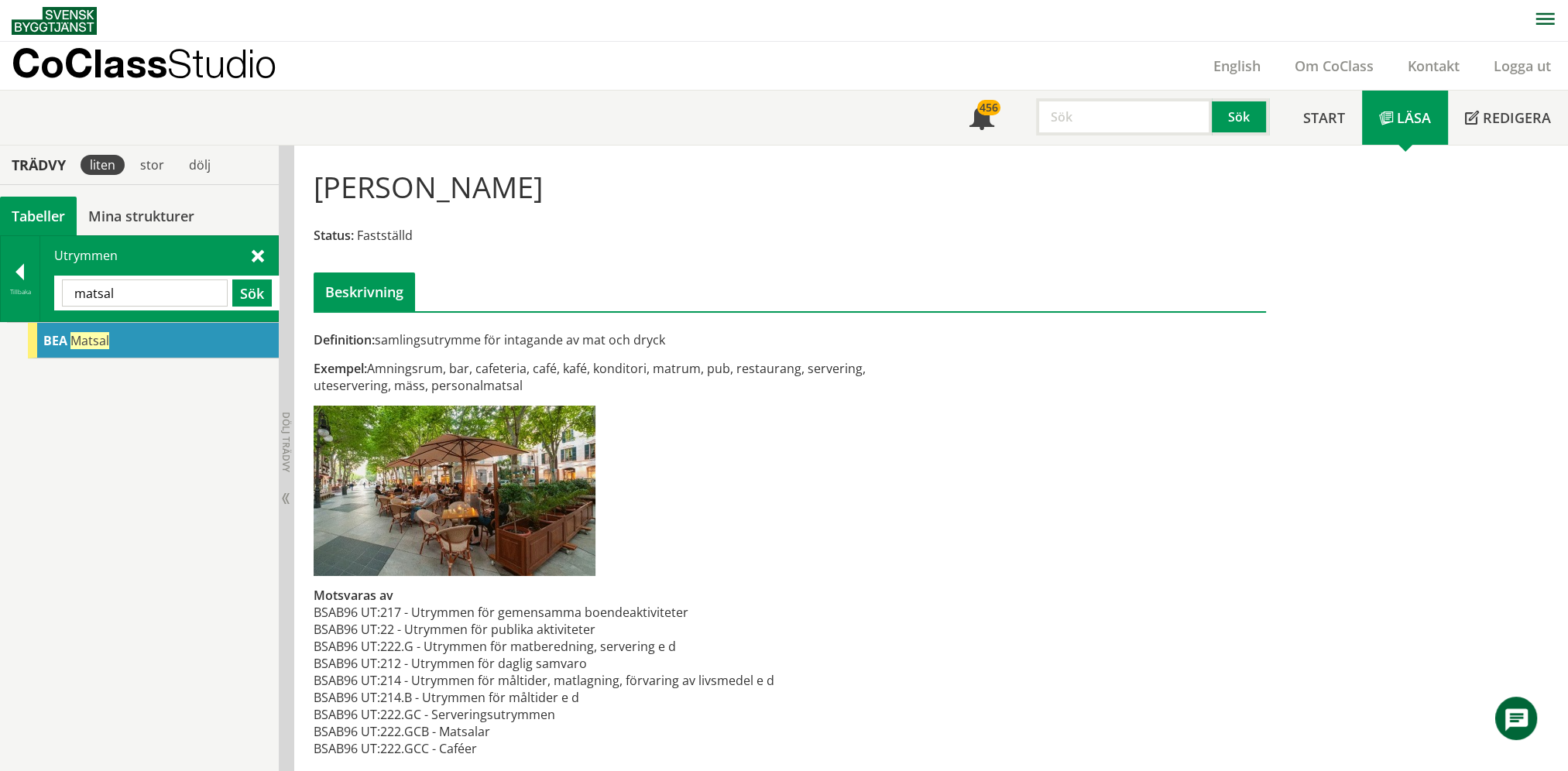
click at [189, 288] on input "matsal" at bounding box center [145, 293] width 166 height 27
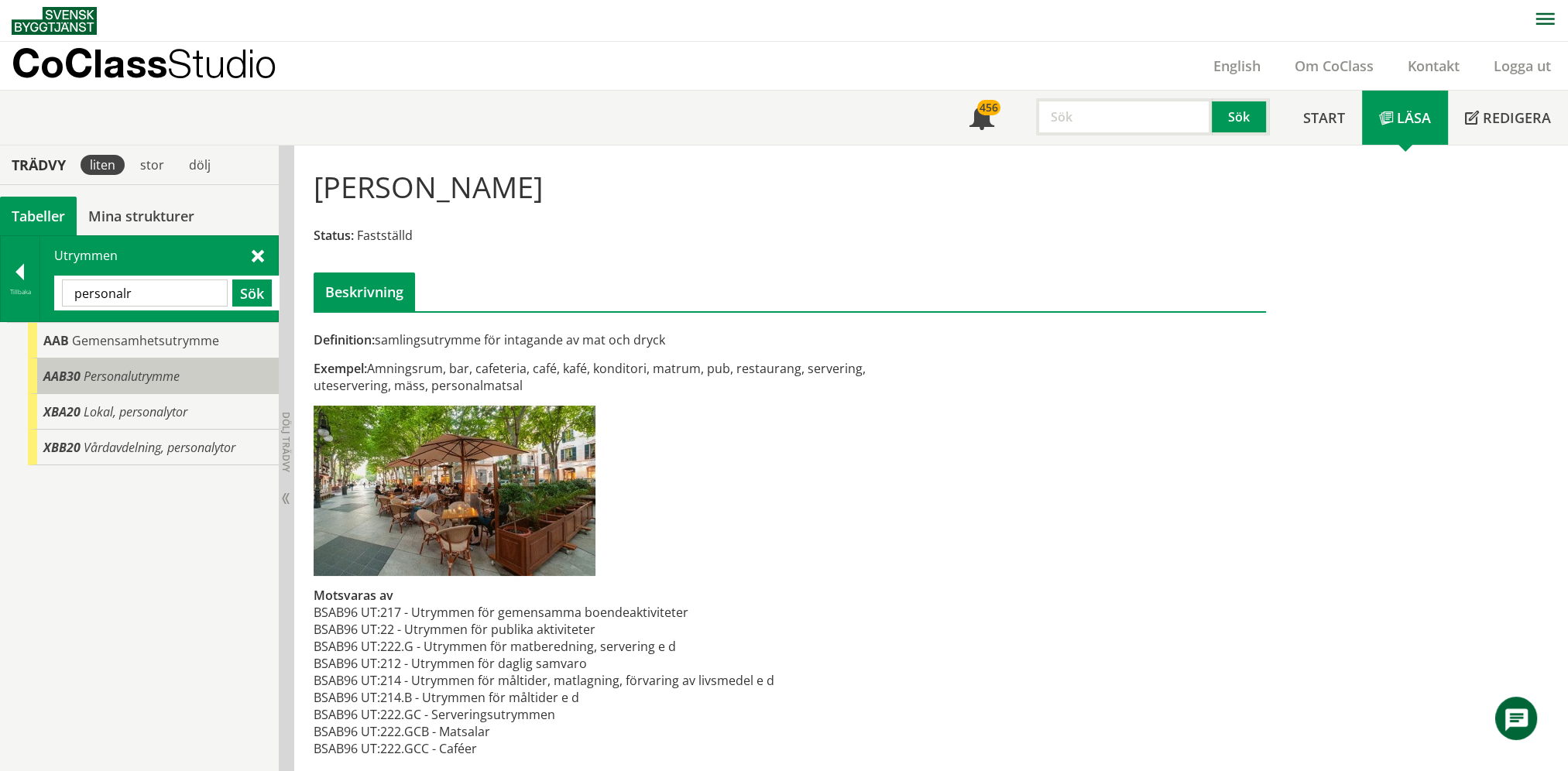
click at [156, 374] on span "Personalutrymme" at bounding box center [132, 376] width 96 height 17
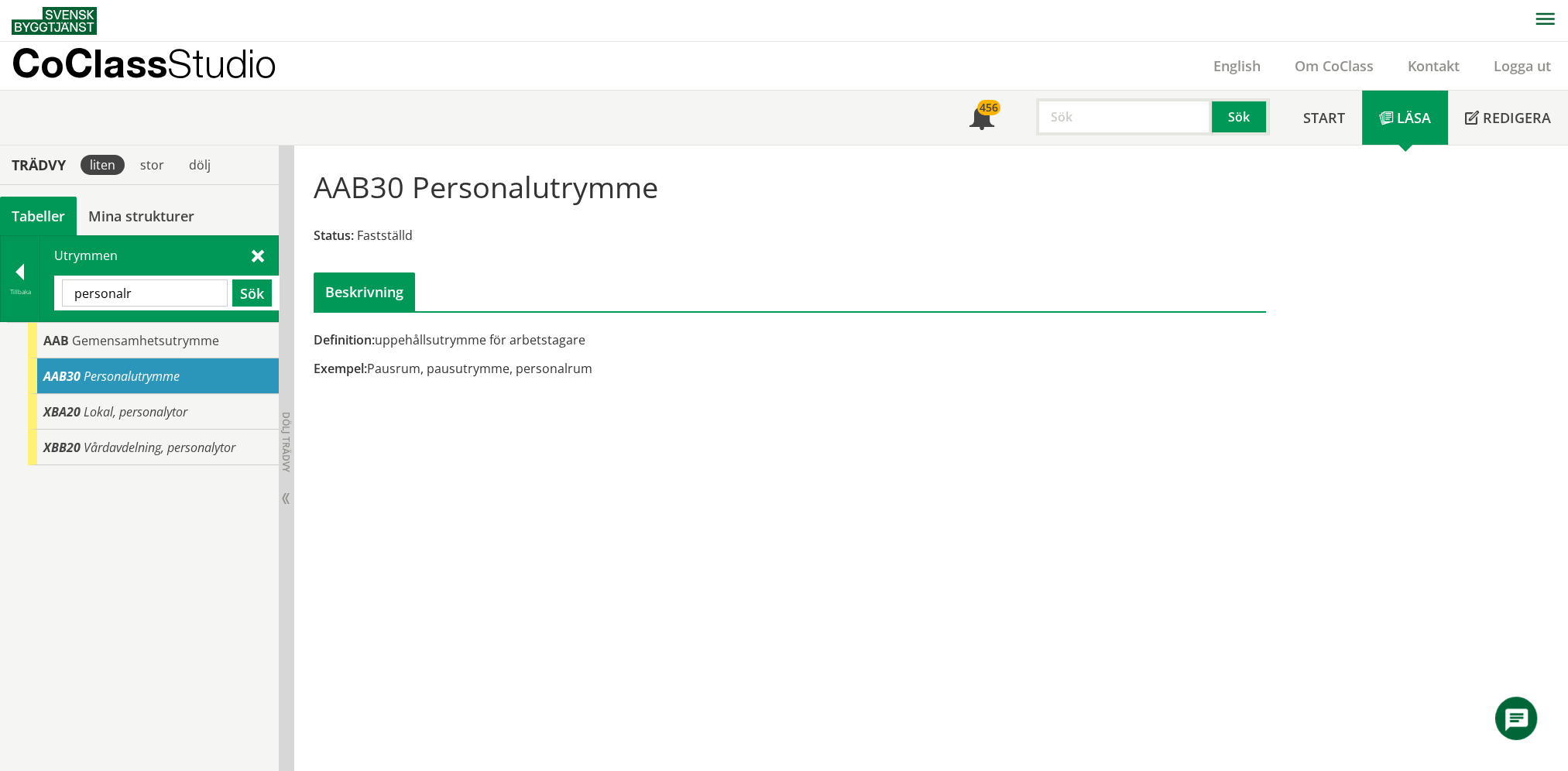
click at [172, 285] on input "personalr" at bounding box center [145, 293] width 166 height 27
click at [171, 285] on input "personalr" at bounding box center [145, 293] width 166 height 27
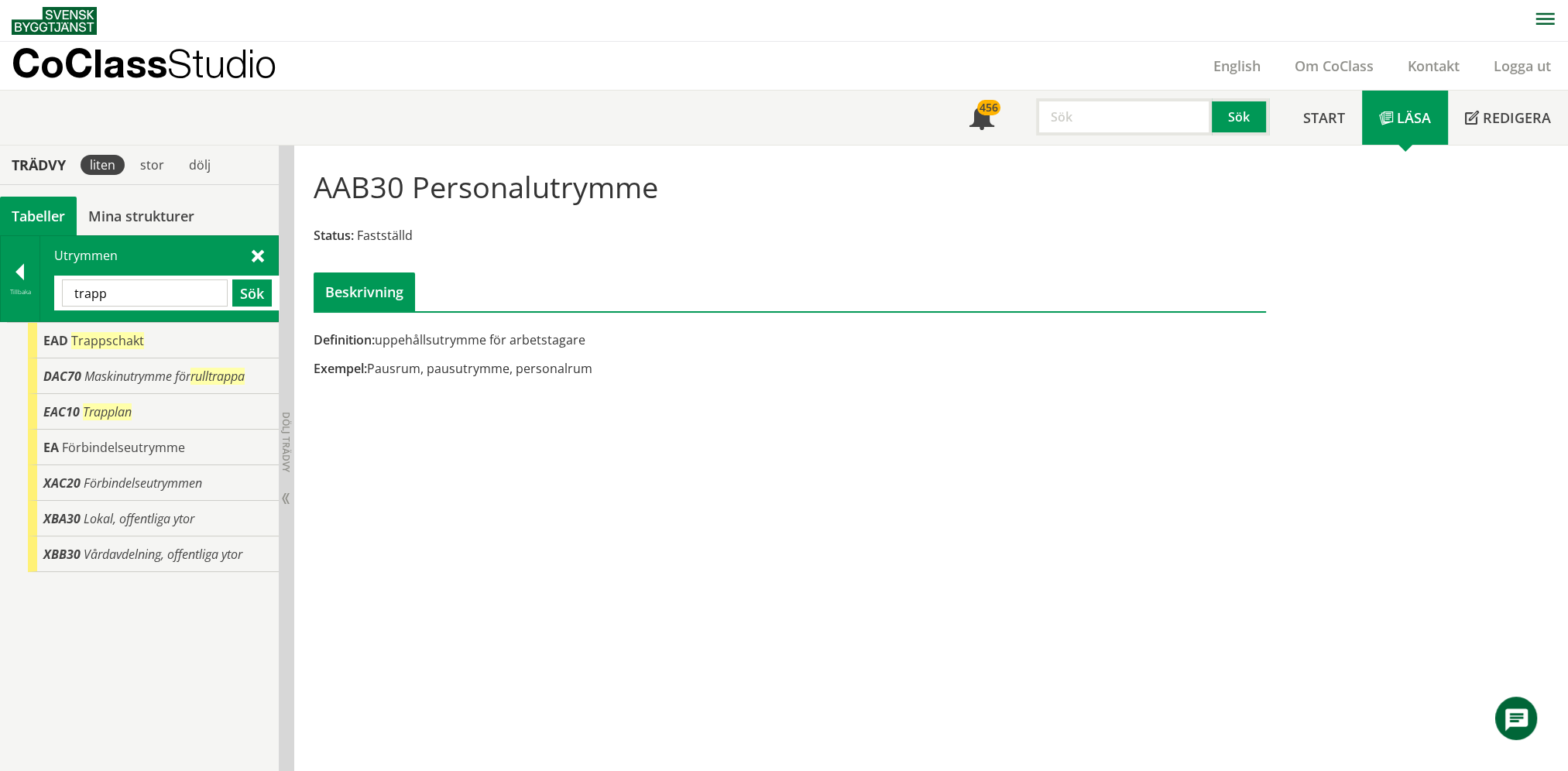
click at [173, 295] on input "trapp" at bounding box center [145, 293] width 166 height 27
click at [173, 294] on input "trapp" at bounding box center [145, 293] width 166 height 27
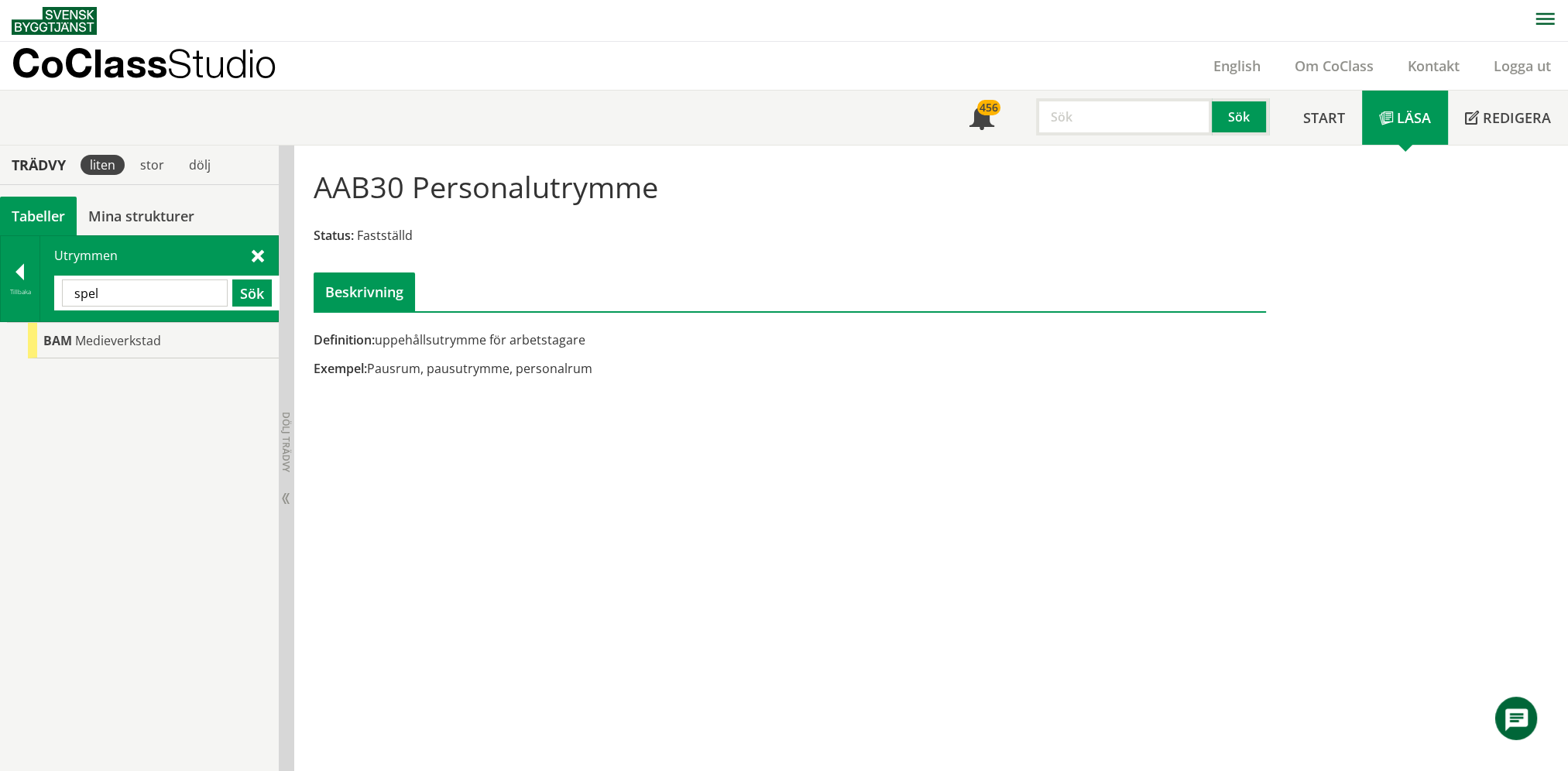
click at [132, 297] on input "spel" at bounding box center [145, 293] width 166 height 27
click at [133, 297] on input "spel" at bounding box center [145, 293] width 166 height 27
click at [142, 292] on input "biljard" at bounding box center [145, 293] width 166 height 27
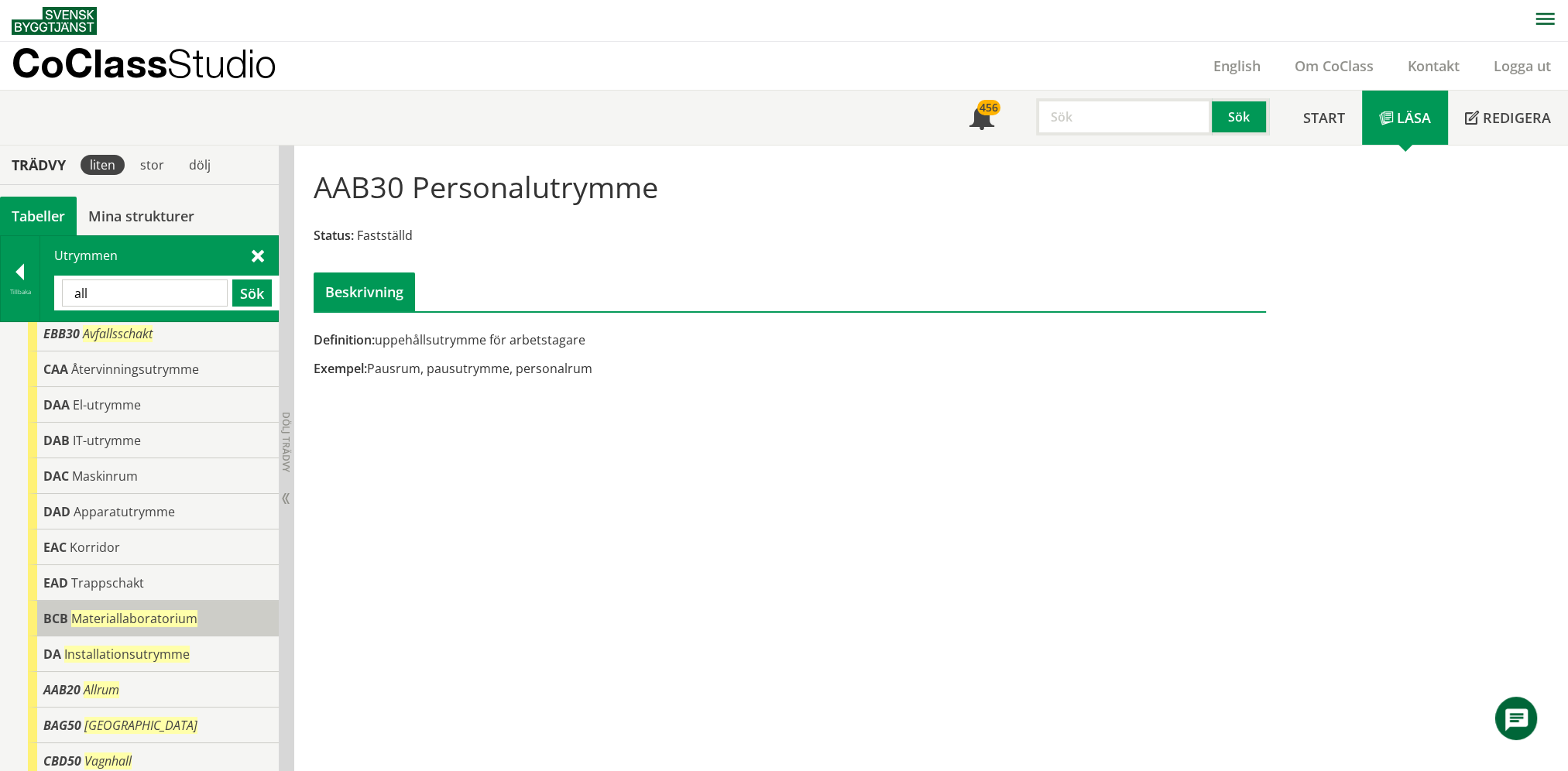
scroll to position [304, 0]
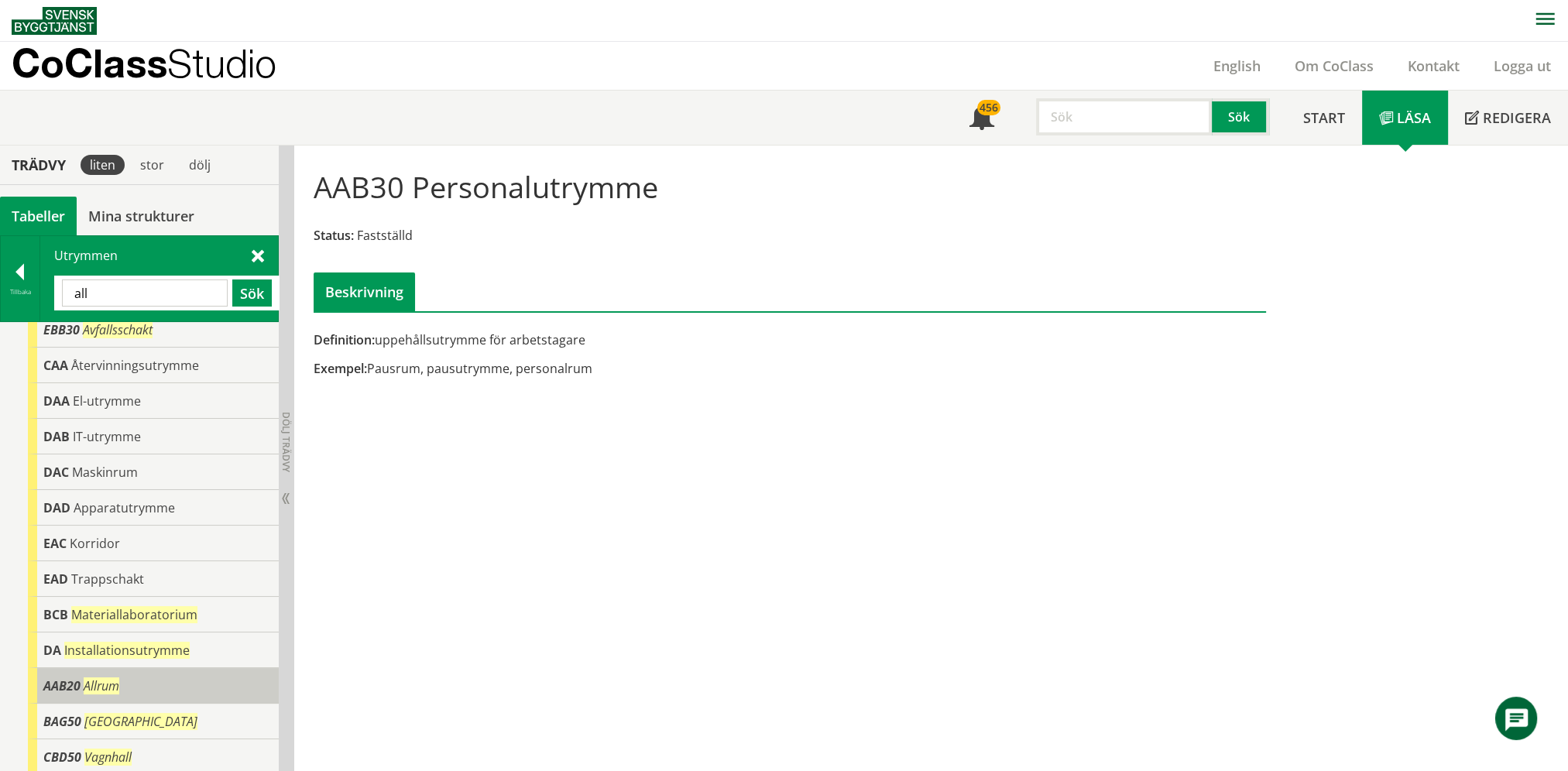
click at [117, 672] on div "AAB20 Allrum" at bounding box center [153, 685] width 251 height 35
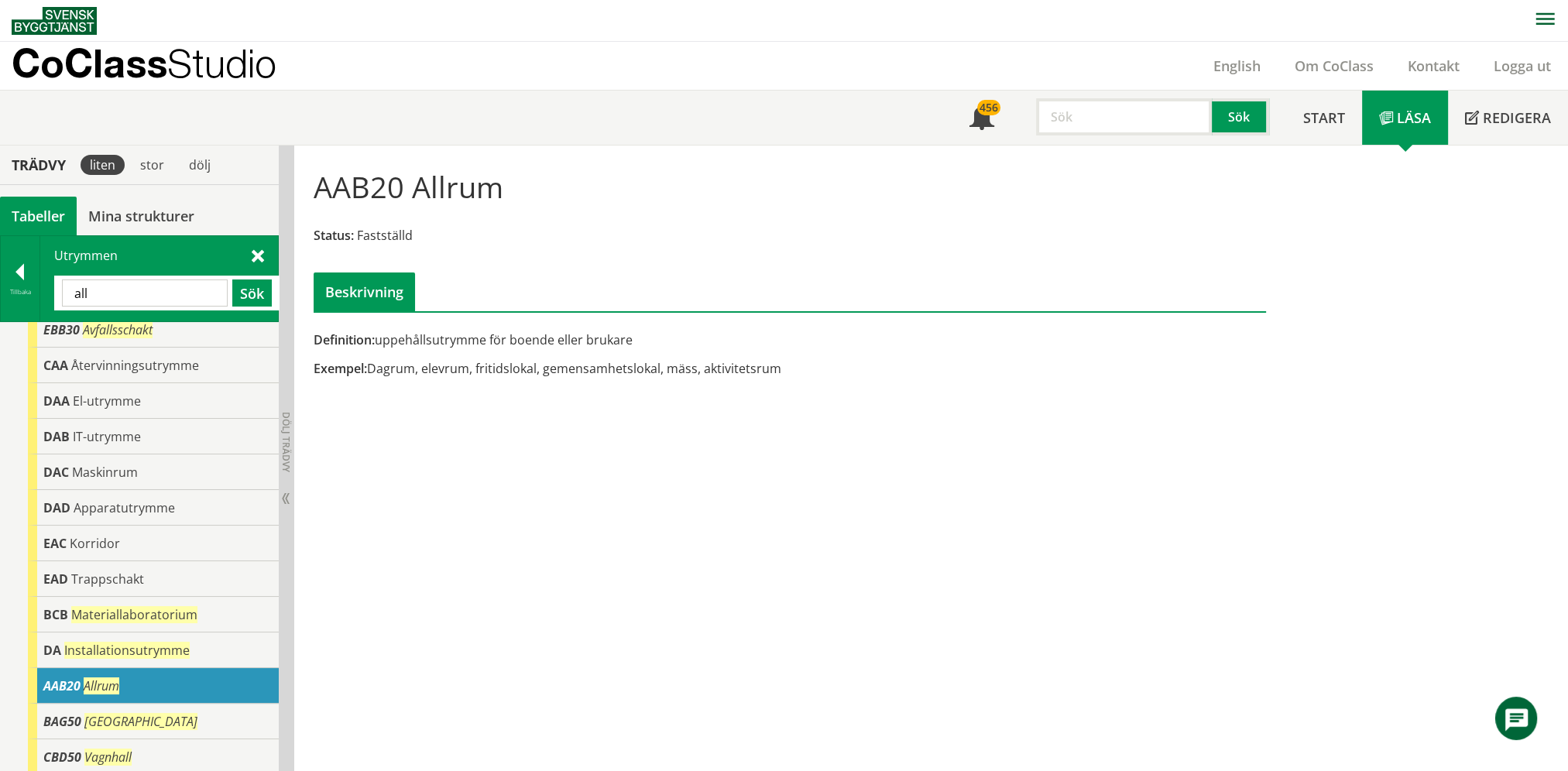
click at [542, 462] on div "AAB20 Allrum Status: Fastställd Beskrivning Definition: uppehållsutrymme för bo…" at bounding box center [930, 459] width 1273 height 627
click at [190, 300] on input "all" at bounding box center [145, 293] width 166 height 27
click at [191, 297] on input "all" at bounding box center [145, 293] width 166 height 27
type input "a"
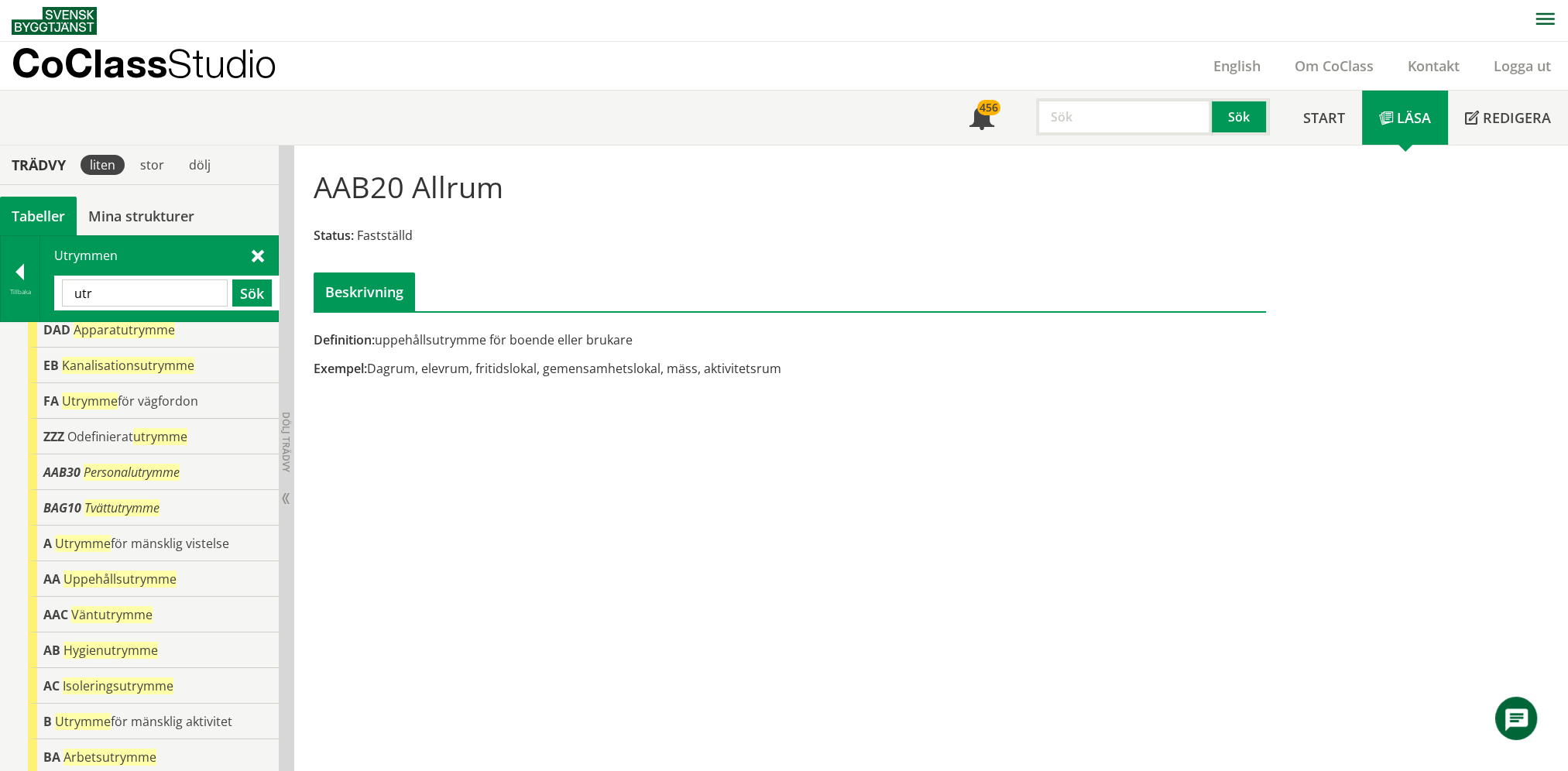
click at [155, 294] on input "utr" at bounding box center [145, 293] width 166 height 27
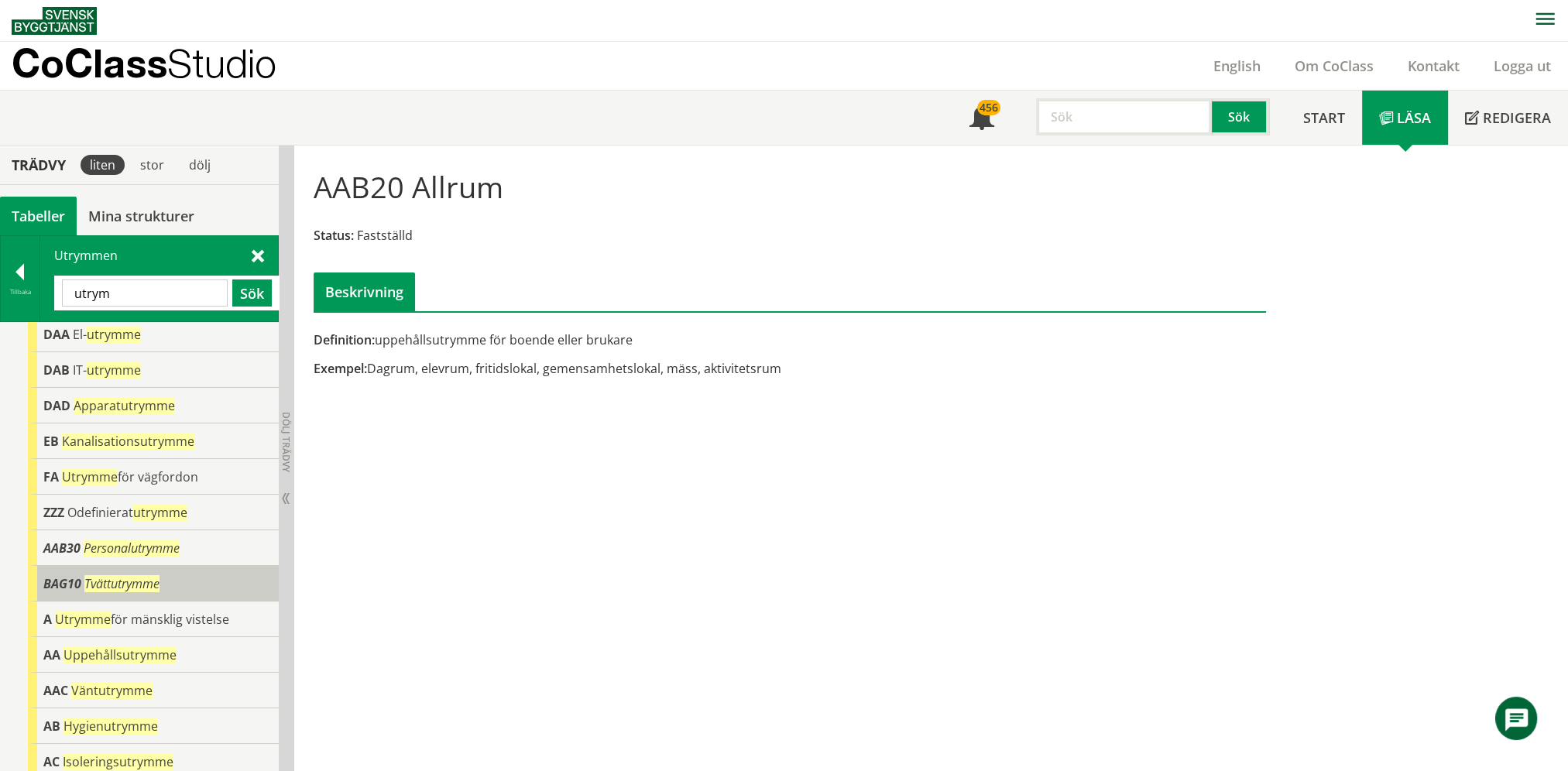
scroll to position [0, 0]
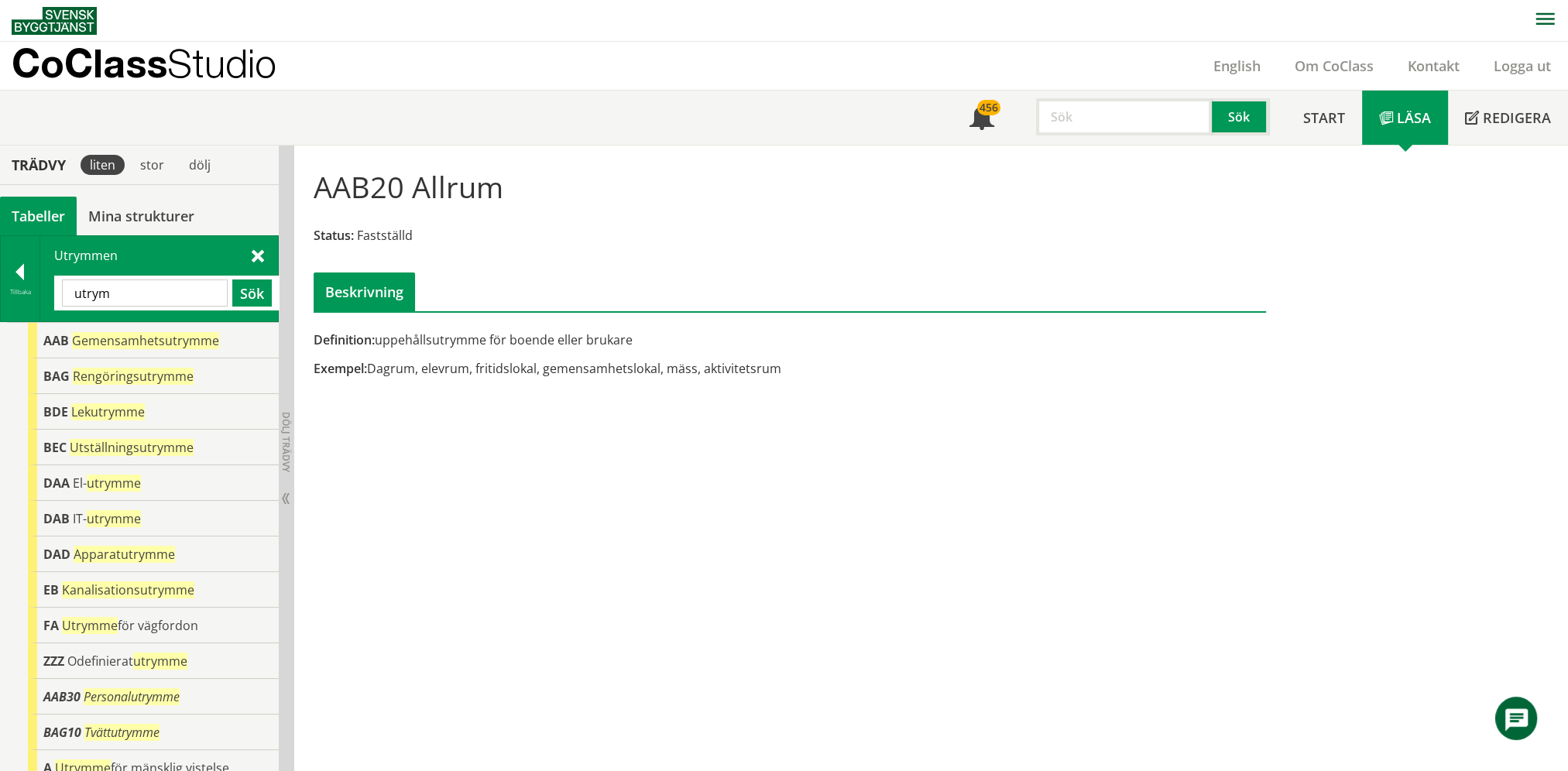
click at [151, 287] on input "utrym" at bounding box center [145, 293] width 166 height 27
type input "nöd"
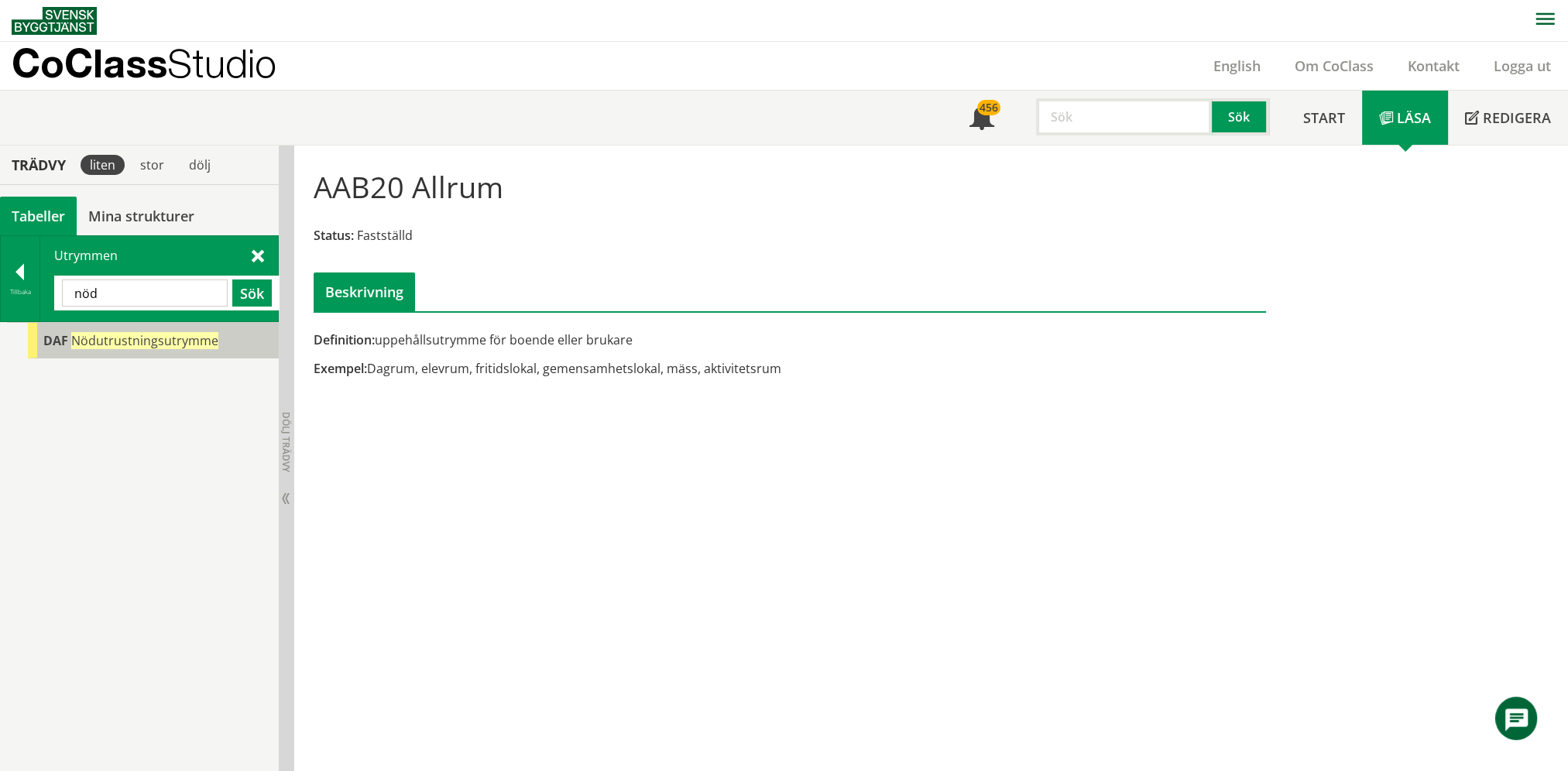
click at [141, 346] on span "Nödutrustningsutrymme" at bounding box center [144, 341] width 147 height 17
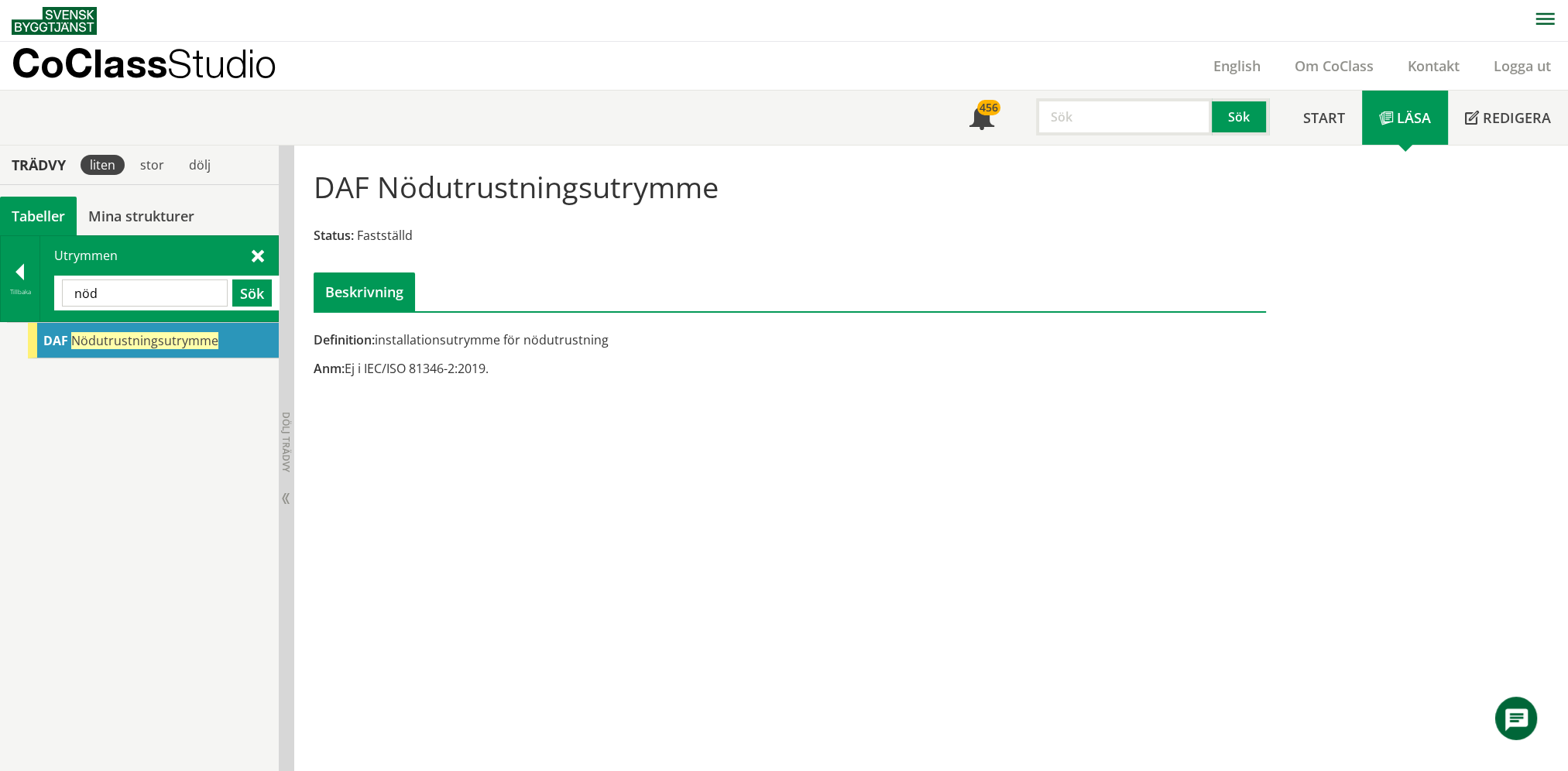
click at [136, 297] on input "nöd" at bounding box center [145, 293] width 166 height 27
type input "ead"
click at [147, 289] on input "ead" at bounding box center [145, 293] width 166 height 27
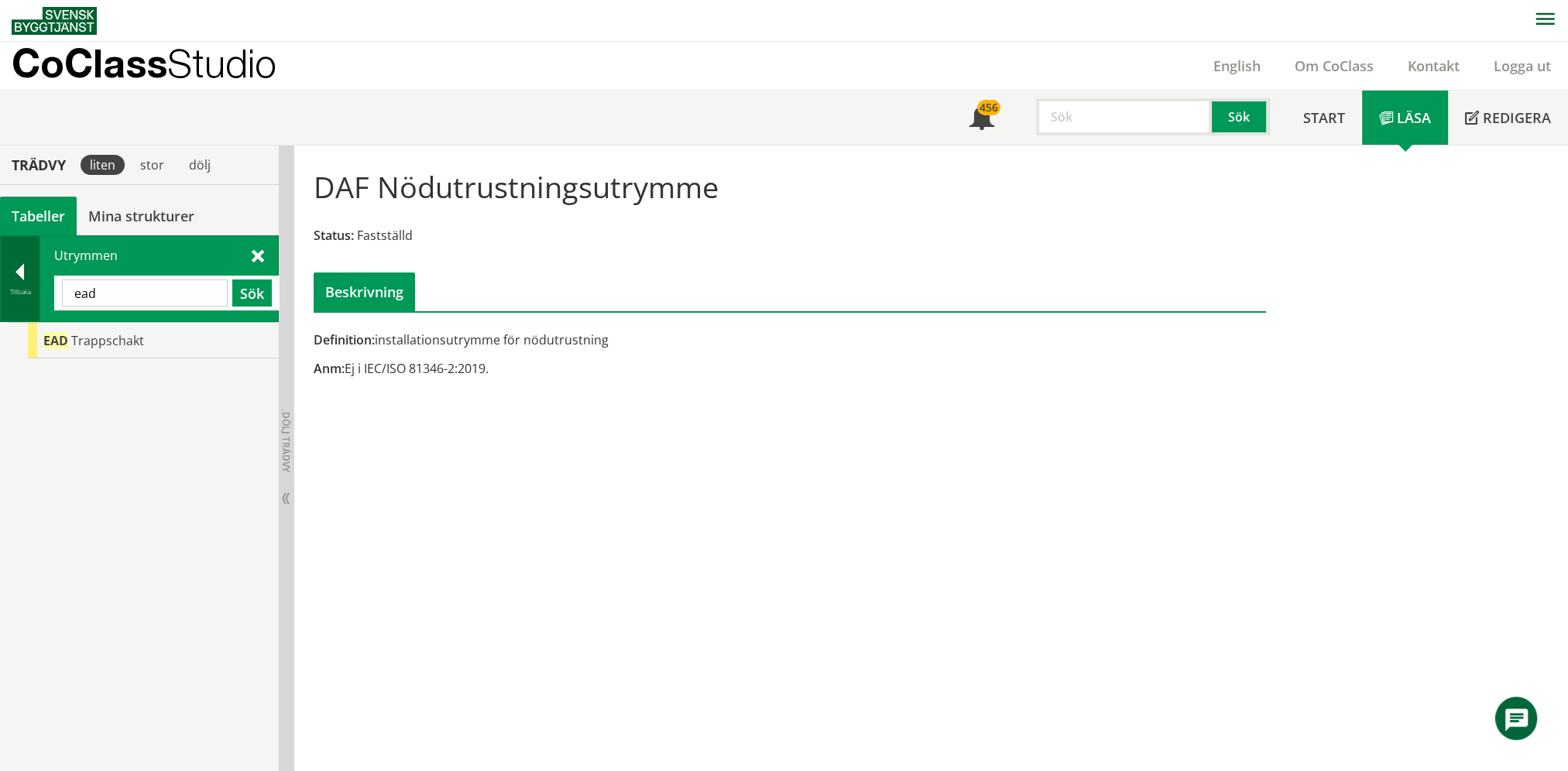
click at [31, 265] on div at bounding box center [20, 274] width 39 height 21
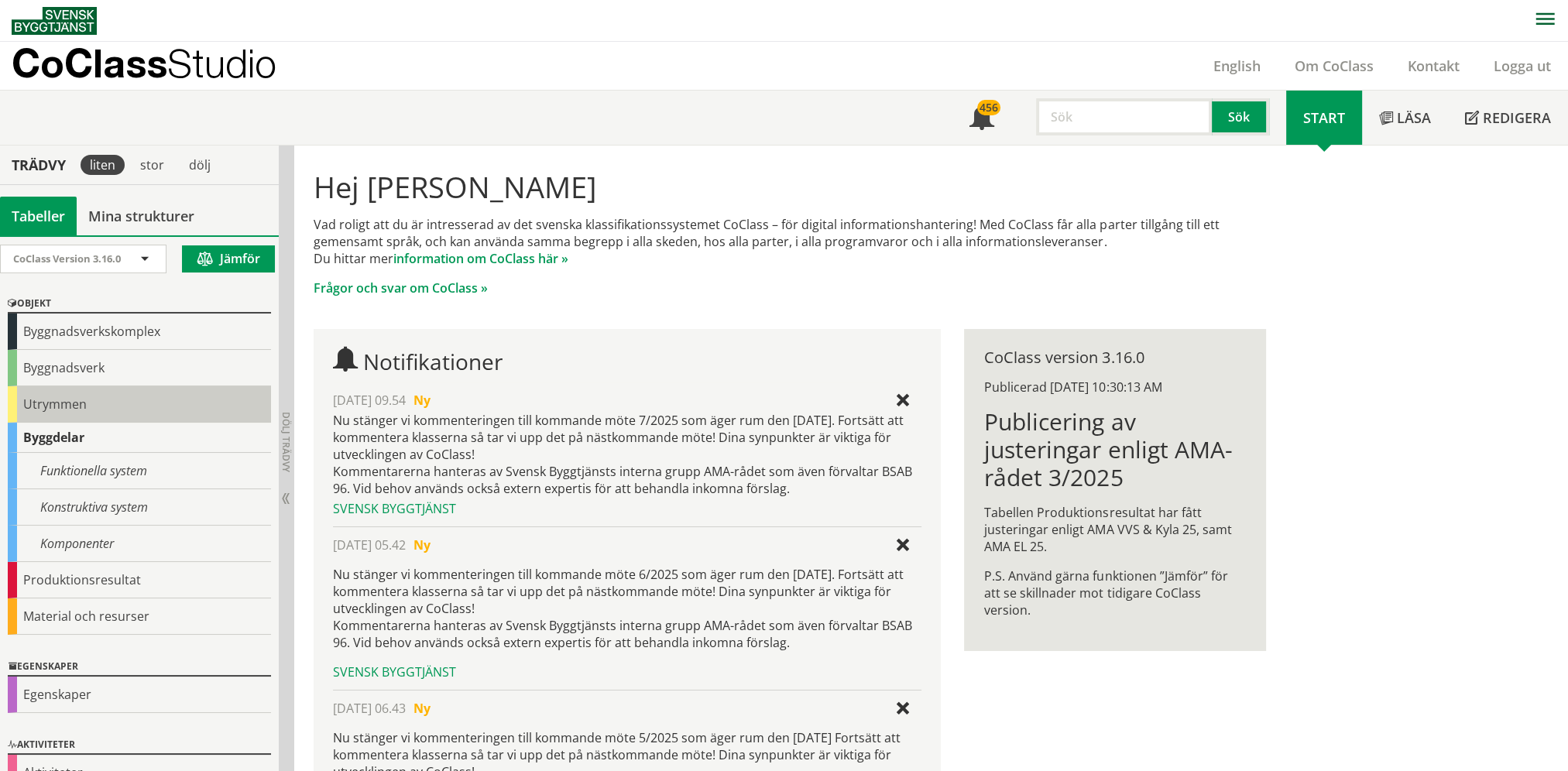
click at [46, 402] on div "Utrymmen" at bounding box center [140, 404] width 263 height 36
click at [39, 398] on div "Utrymmen" at bounding box center [140, 404] width 263 height 36
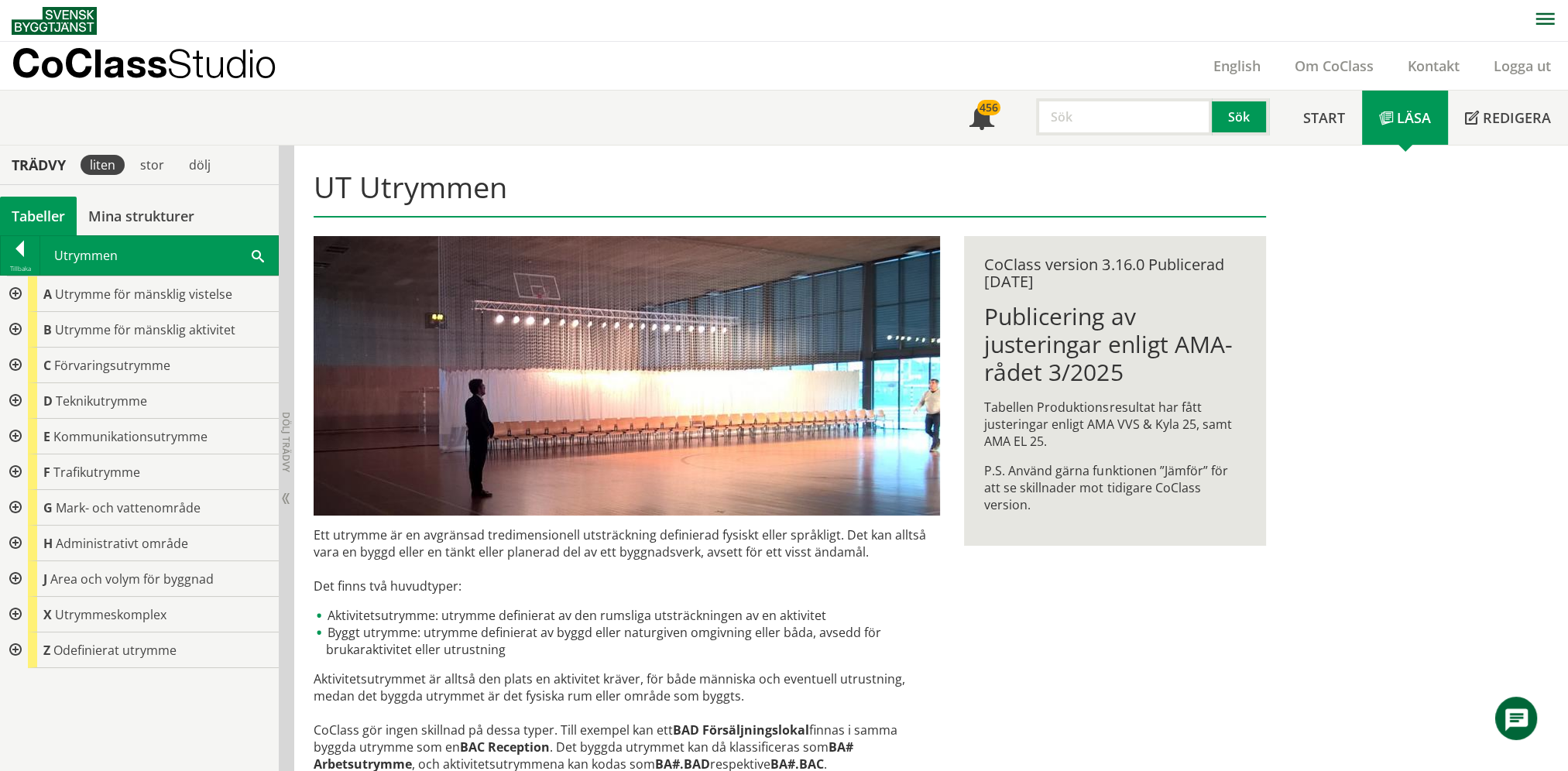
click at [12, 332] on div at bounding box center [13, 330] width 28 height 35
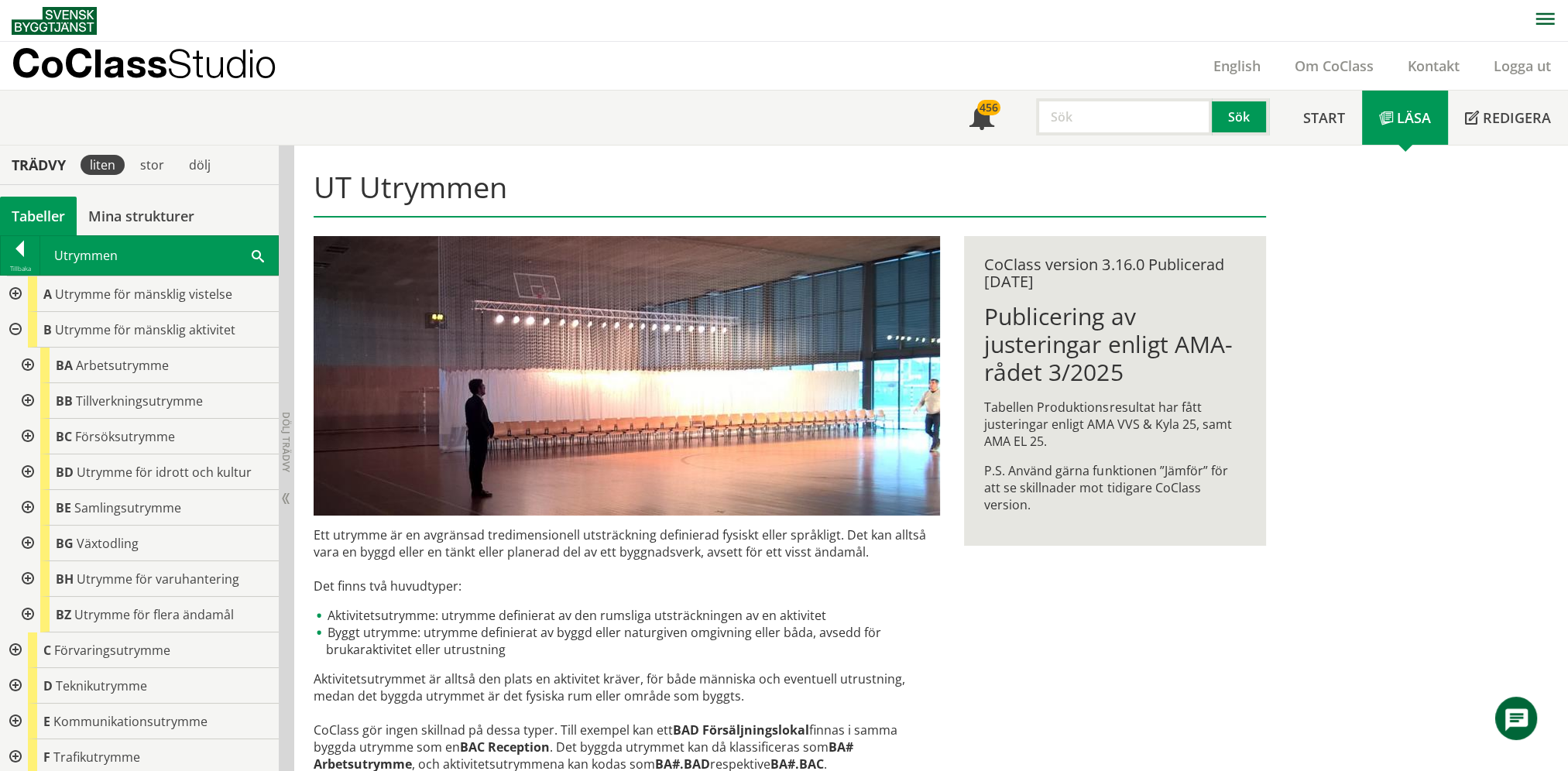
click at [26, 369] on div at bounding box center [26, 365] width 28 height 35
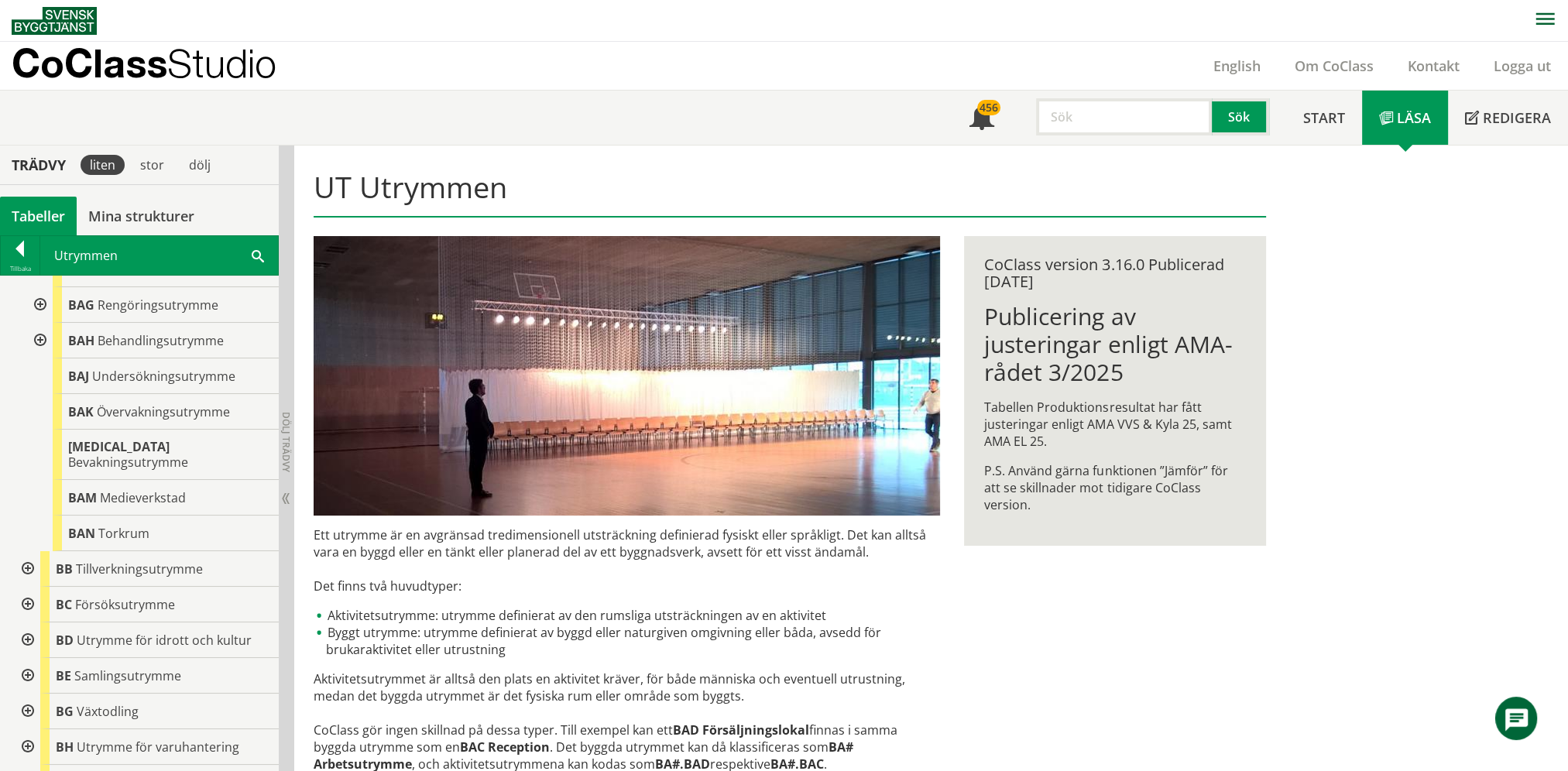
scroll to position [387, 0]
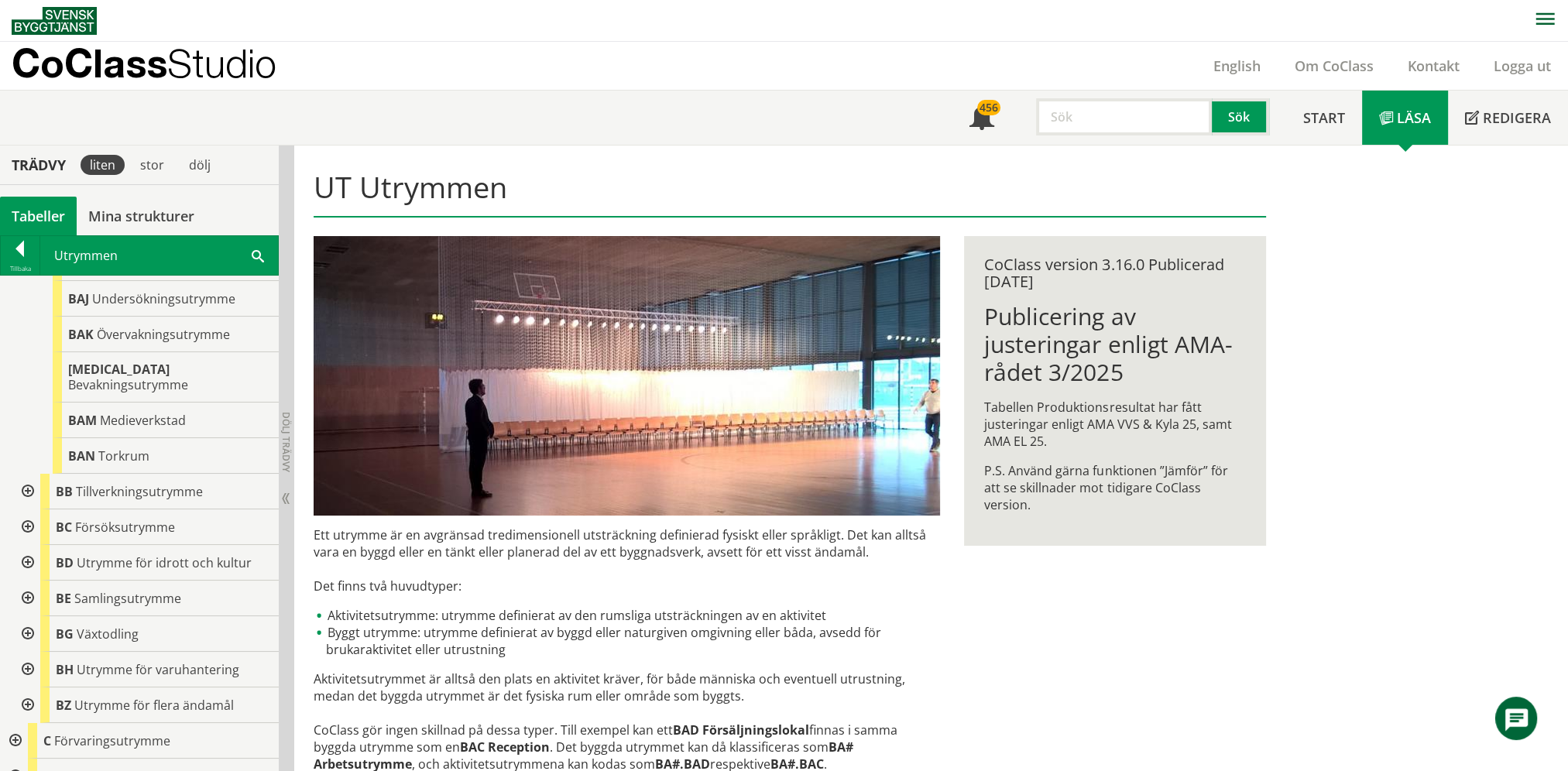
click at [27, 477] on div at bounding box center [26, 491] width 28 height 35
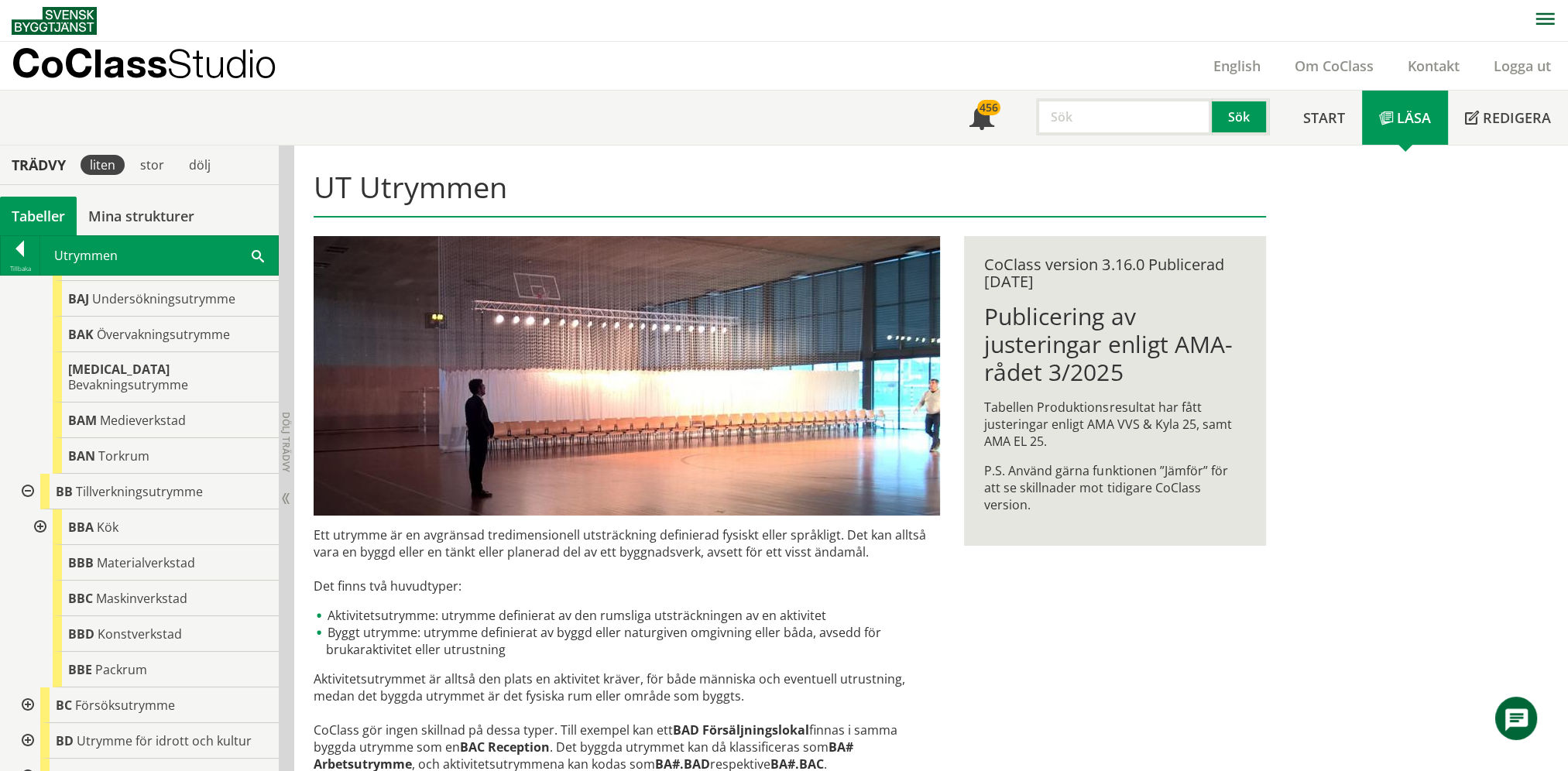
click at [38, 512] on div at bounding box center [38, 527] width 28 height 35
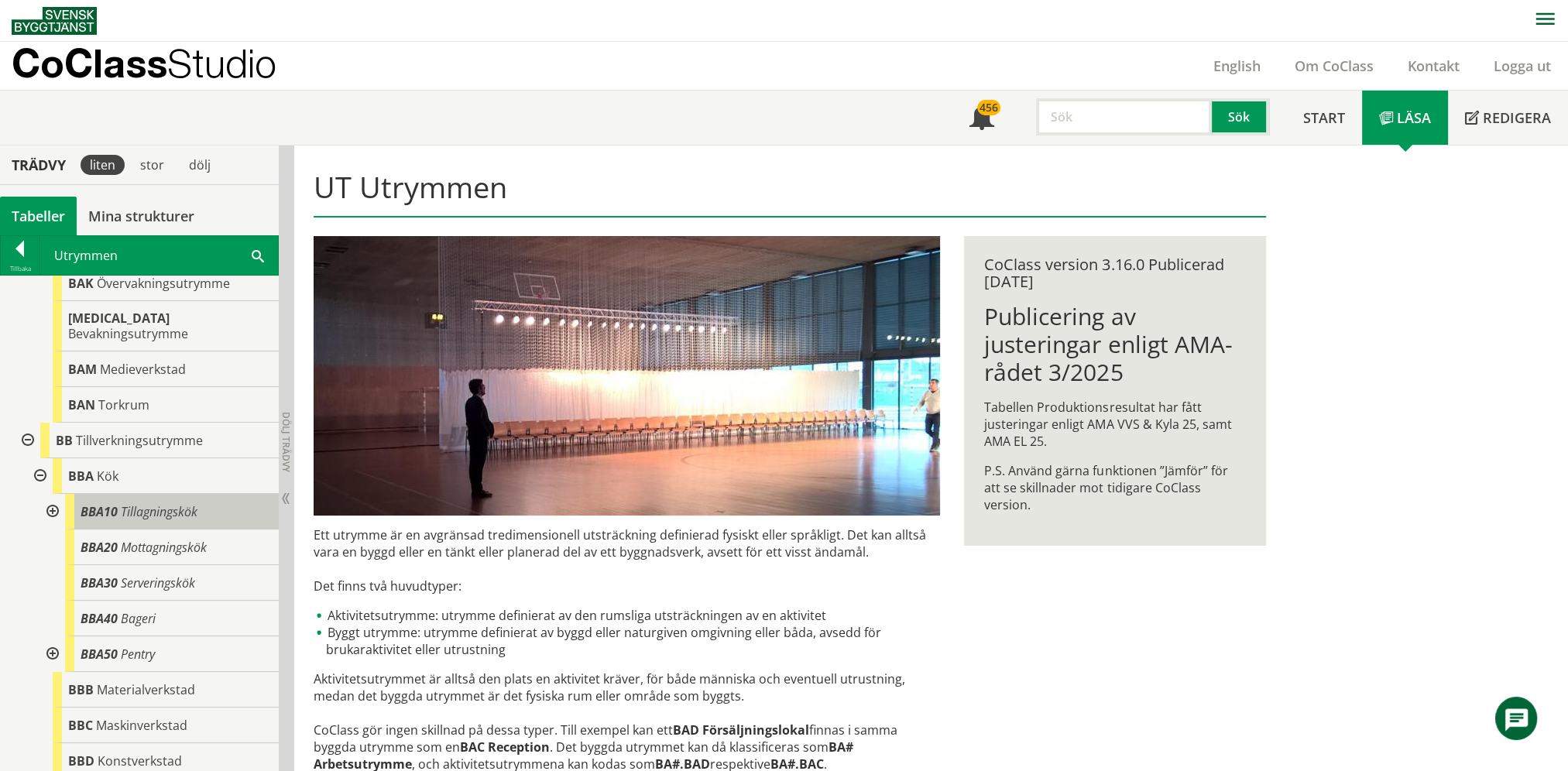
scroll to position [464, 0]
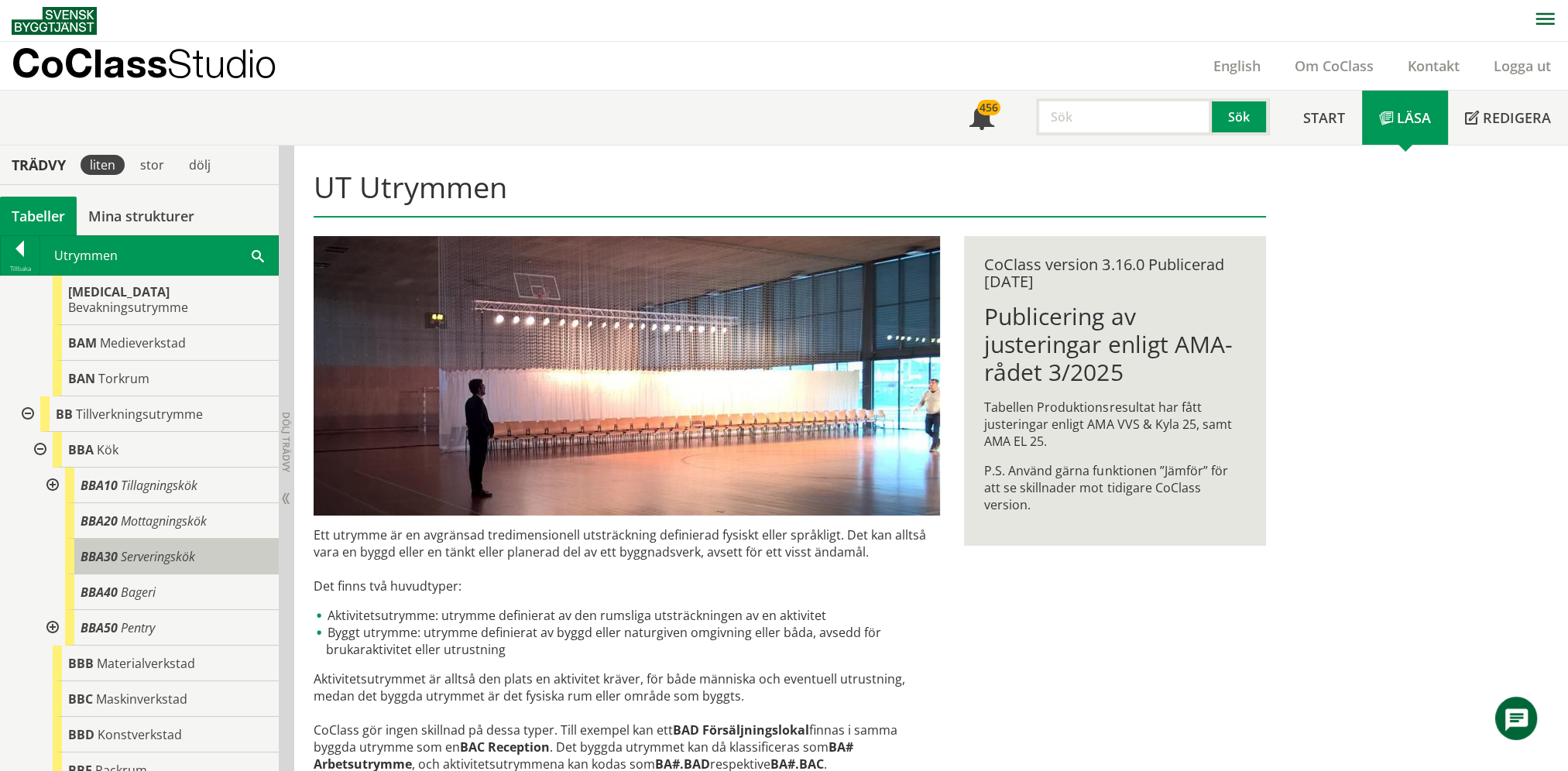
click at [177, 548] on span "Serveringskök" at bounding box center [158, 557] width 74 height 17
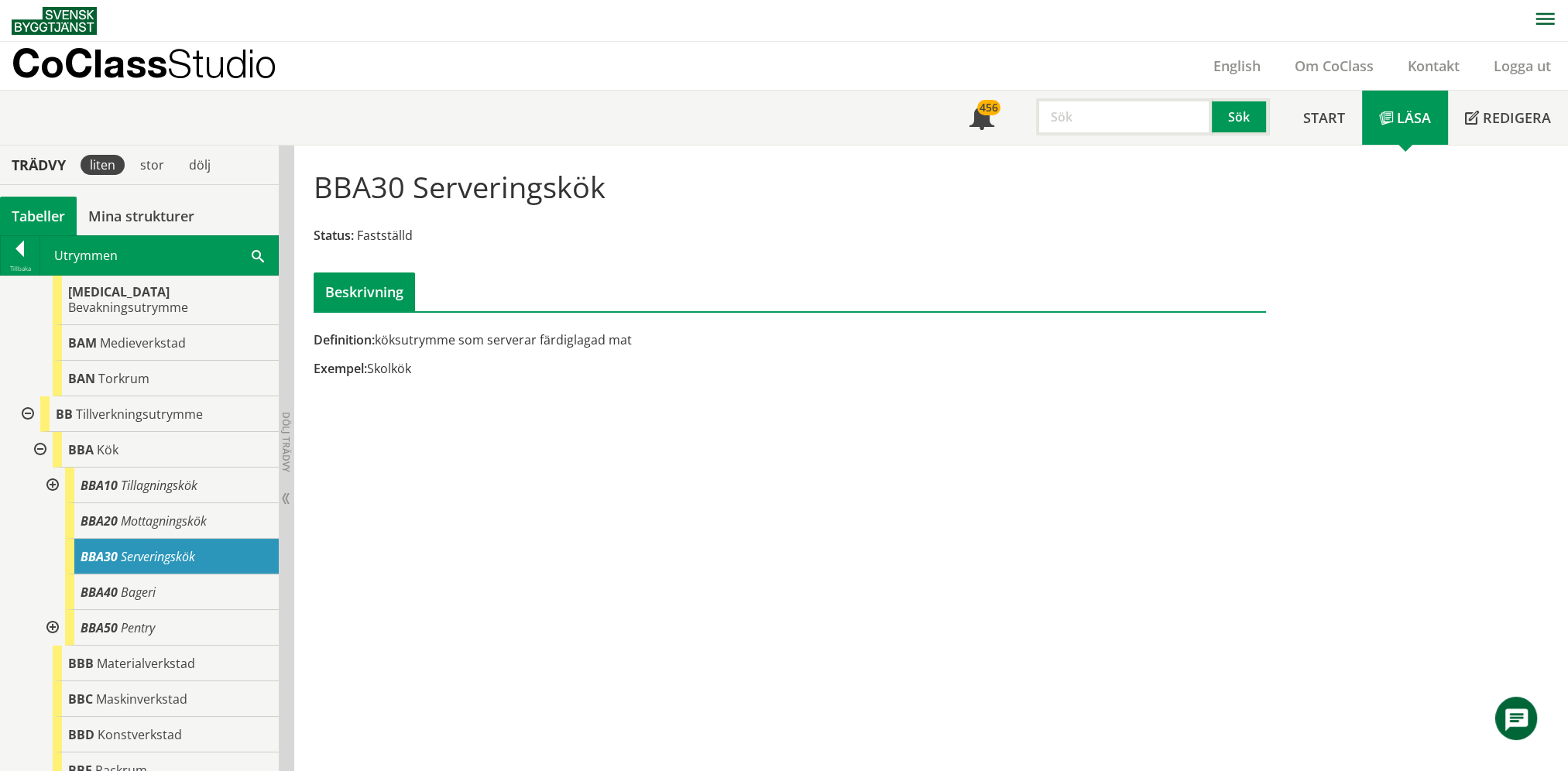
click at [33, 397] on div at bounding box center [26, 414] width 28 height 35
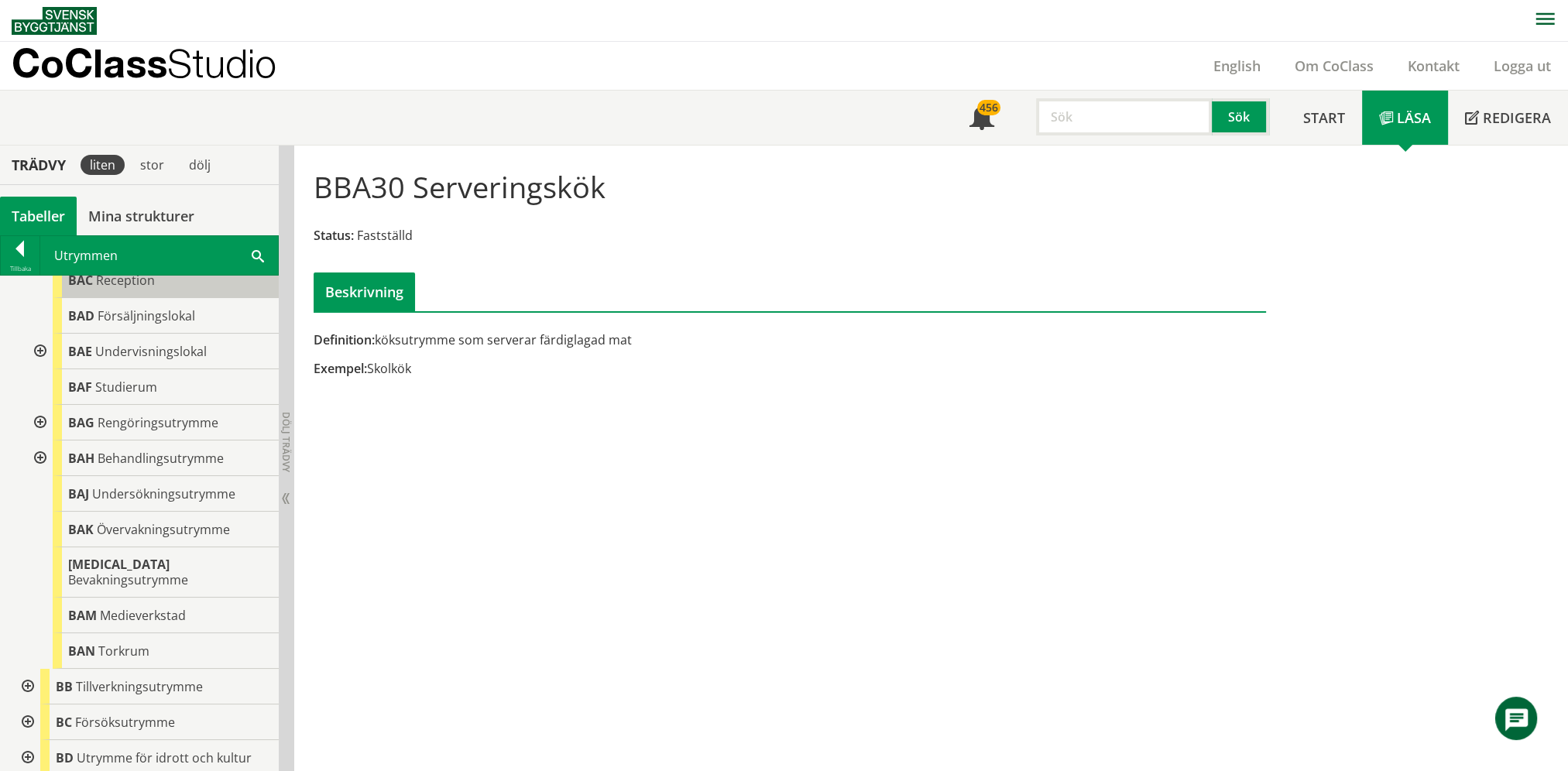
scroll to position [77, 0]
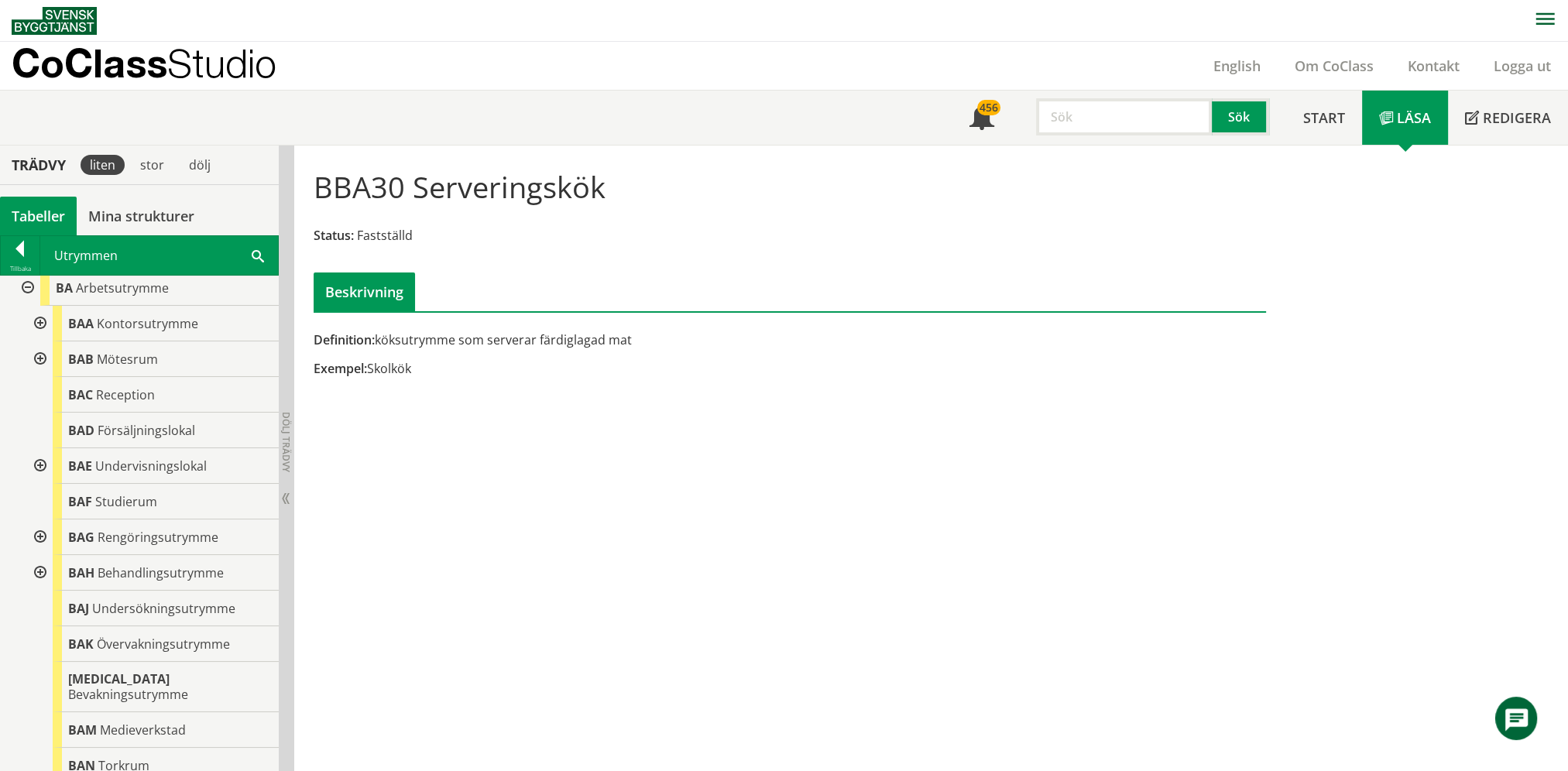
click at [26, 288] on div at bounding box center [26, 288] width 28 height 35
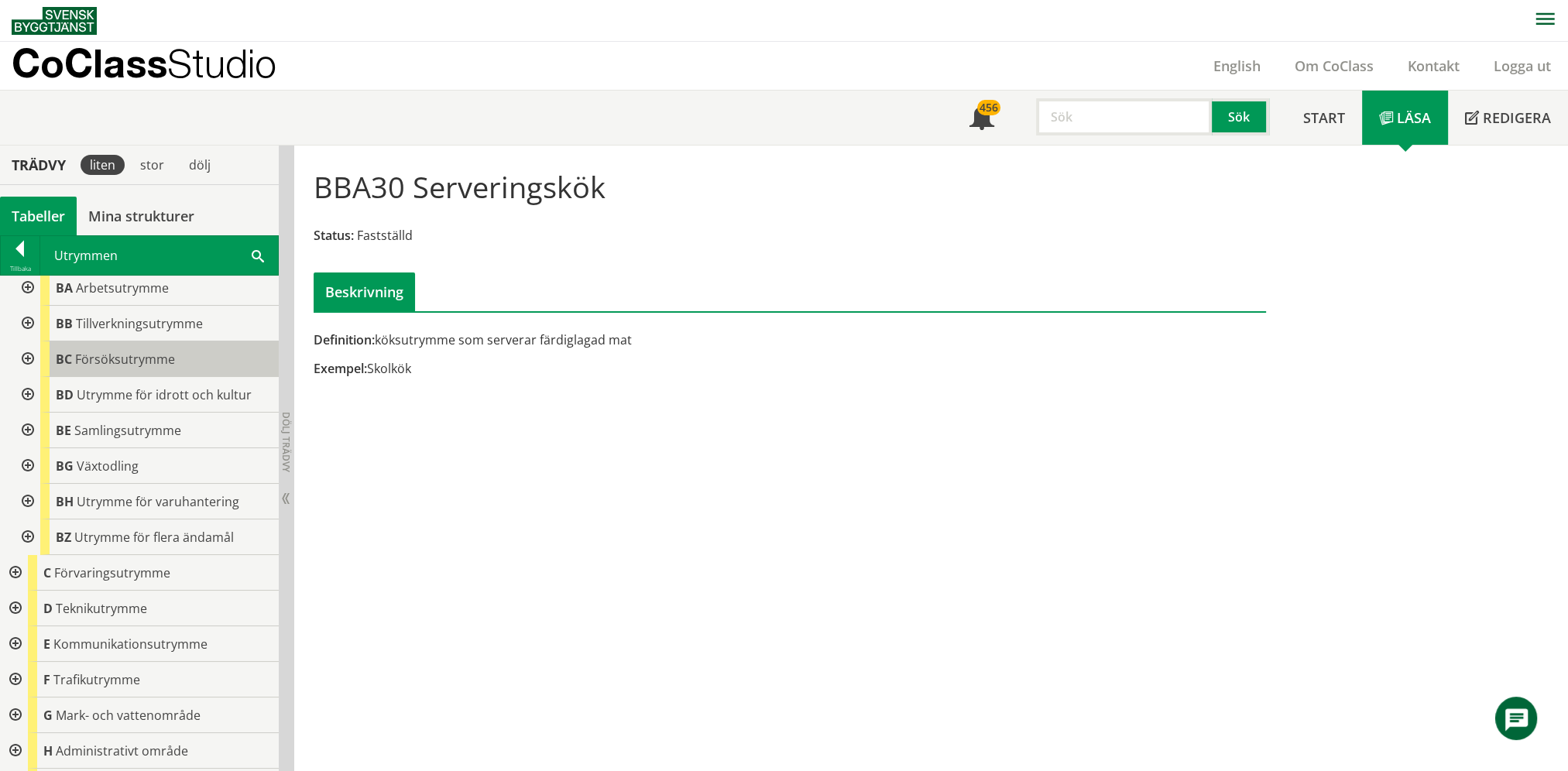
scroll to position [0, 0]
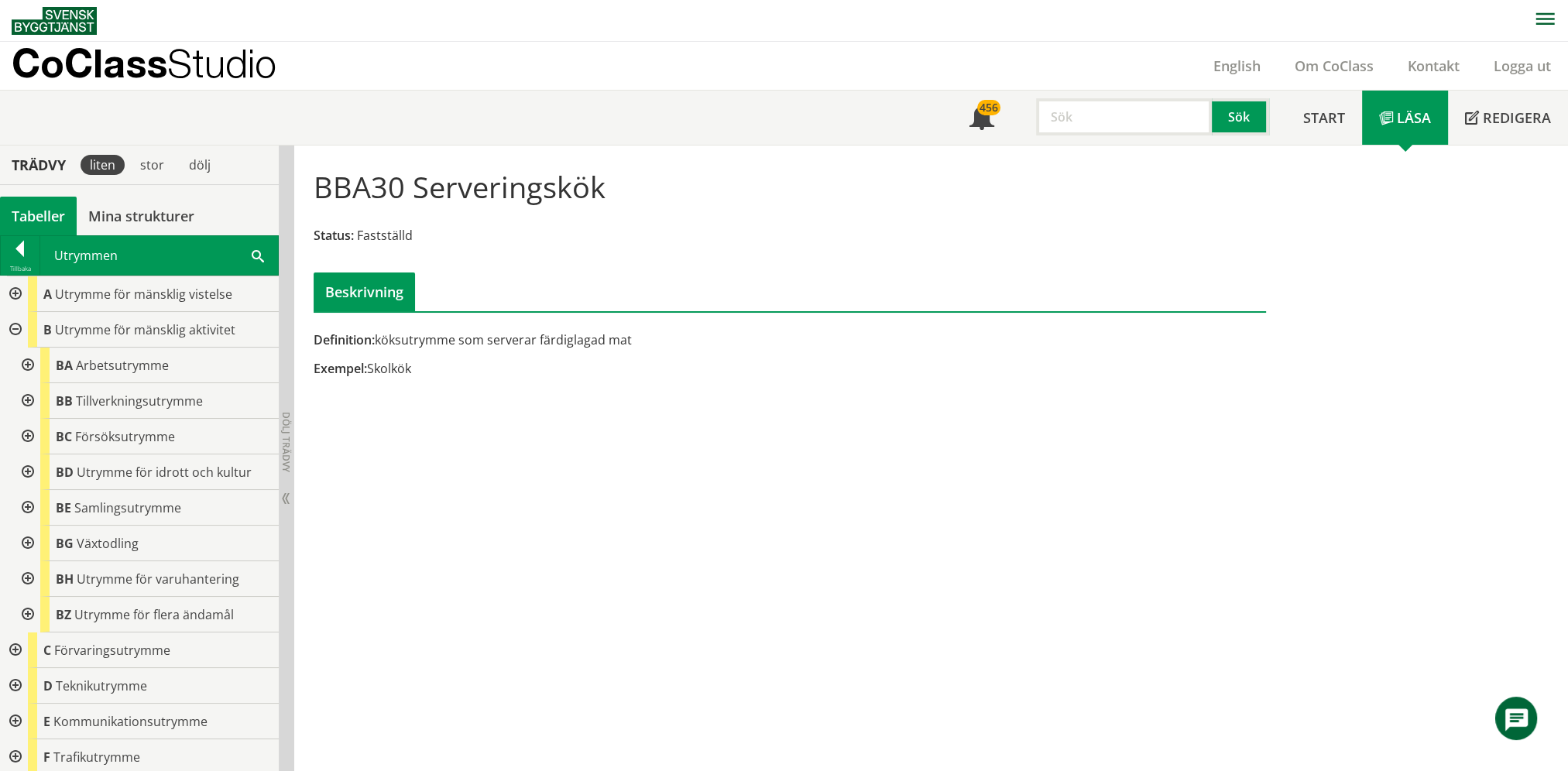
click at [28, 508] on div at bounding box center [26, 508] width 28 height 35
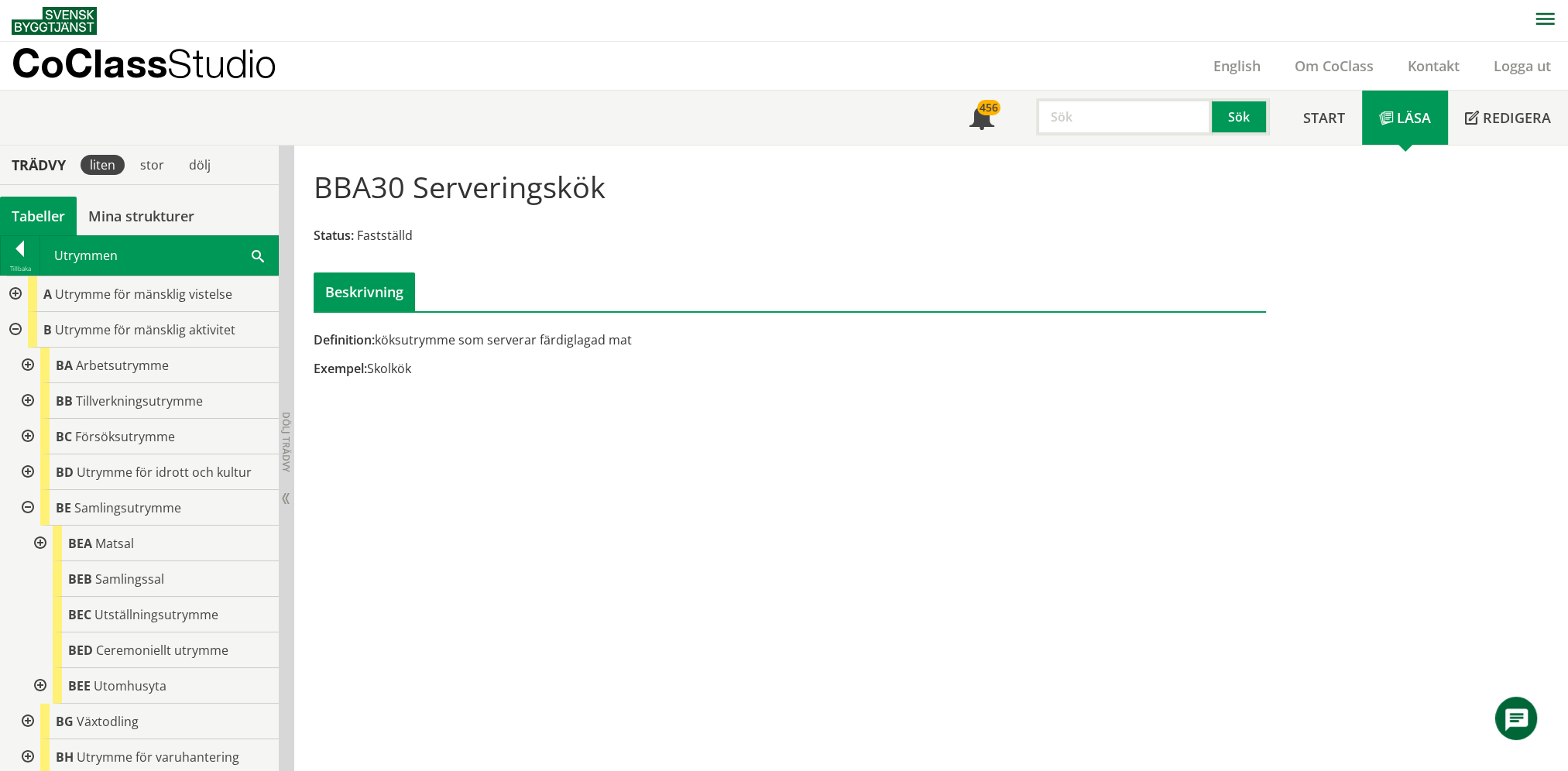
click at [39, 689] on div at bounding box center [38, 685] width 28 height 35
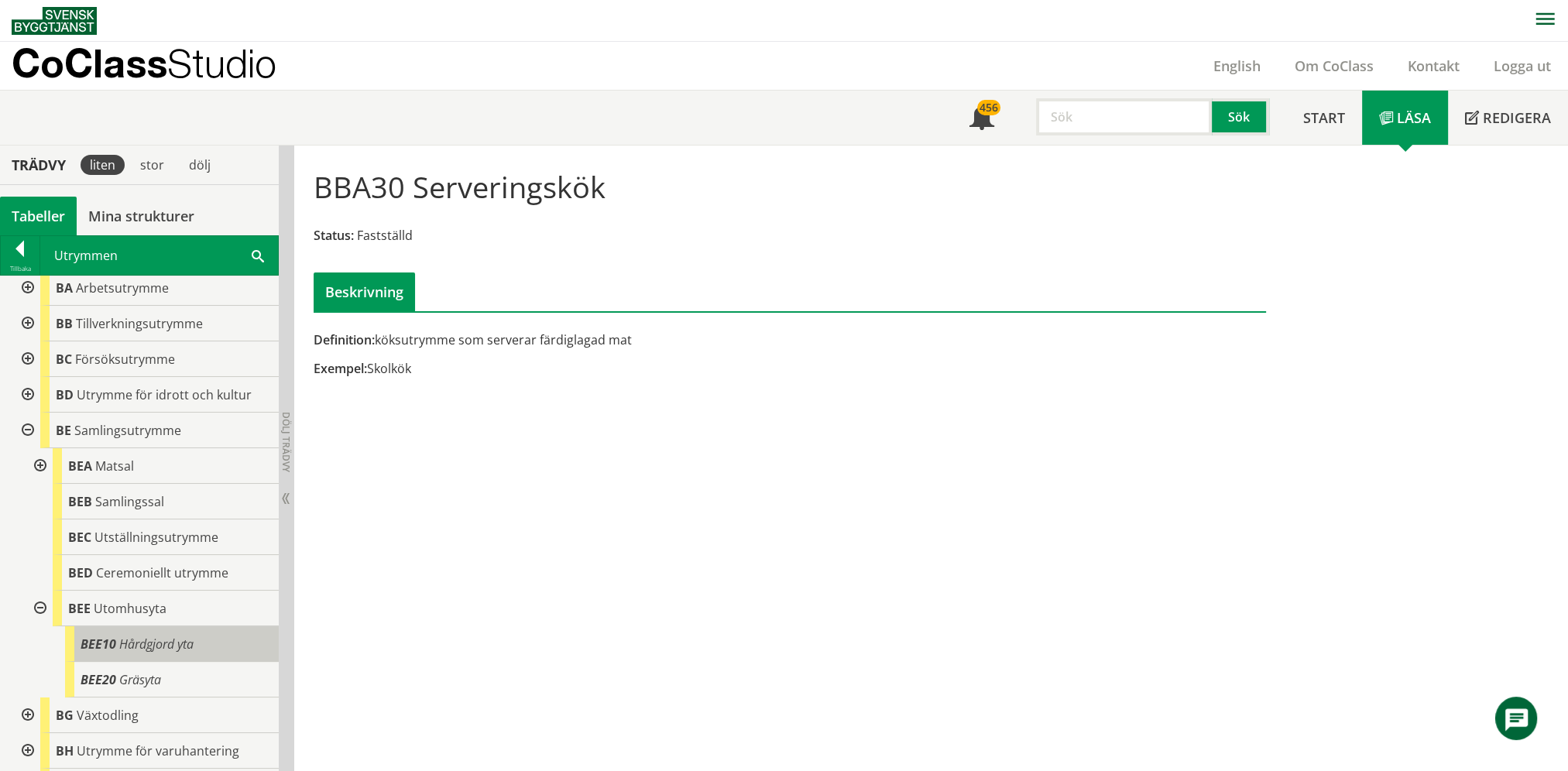
click at [106, 628] on div "BEE10 Hårdgjord yta" at bounding box center [171, 643] width 214 height 35
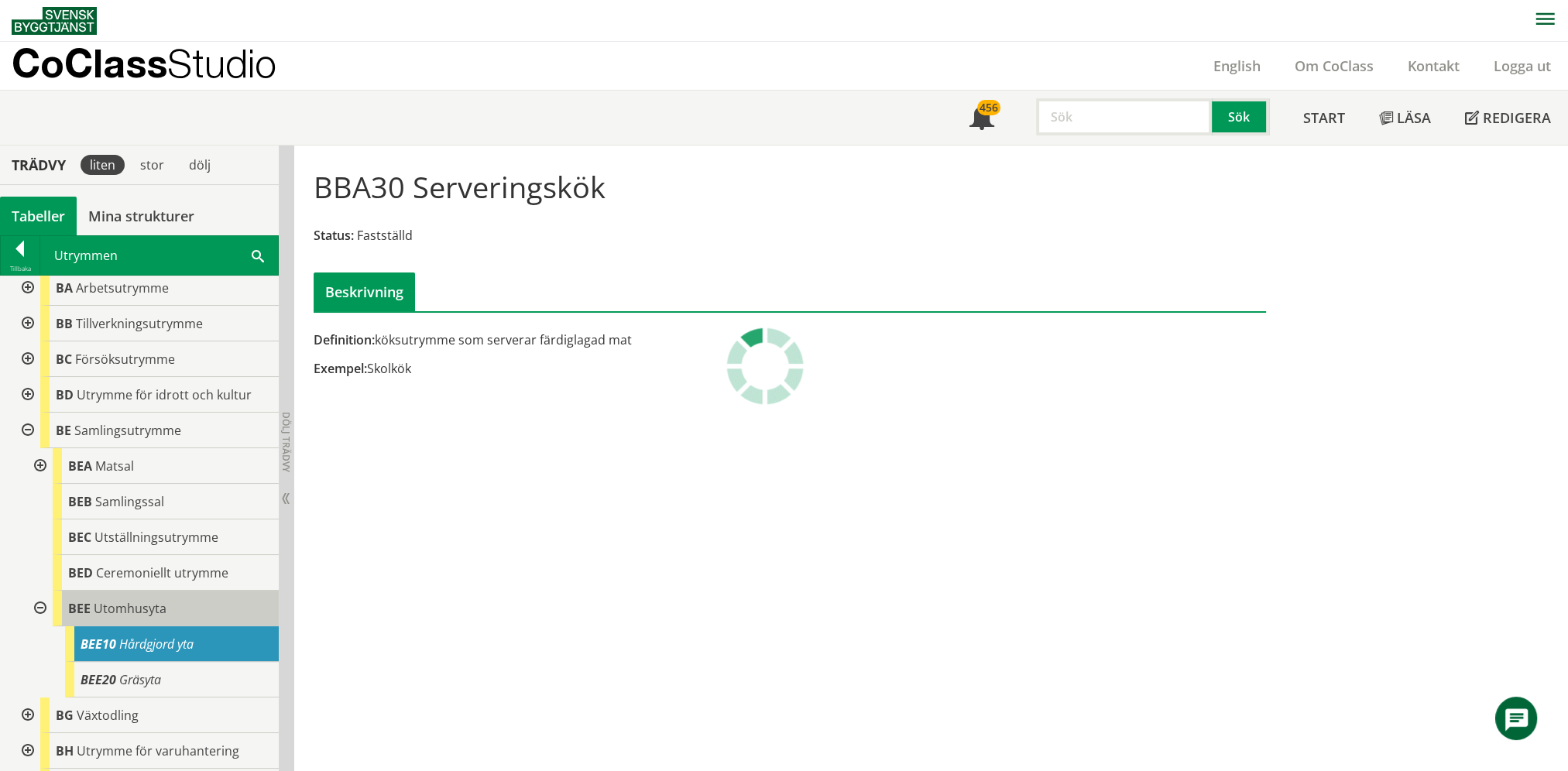
click at [108, 616] on div "BEE Utomhusyta" at bounding box center [166, 608] width 226 height 35
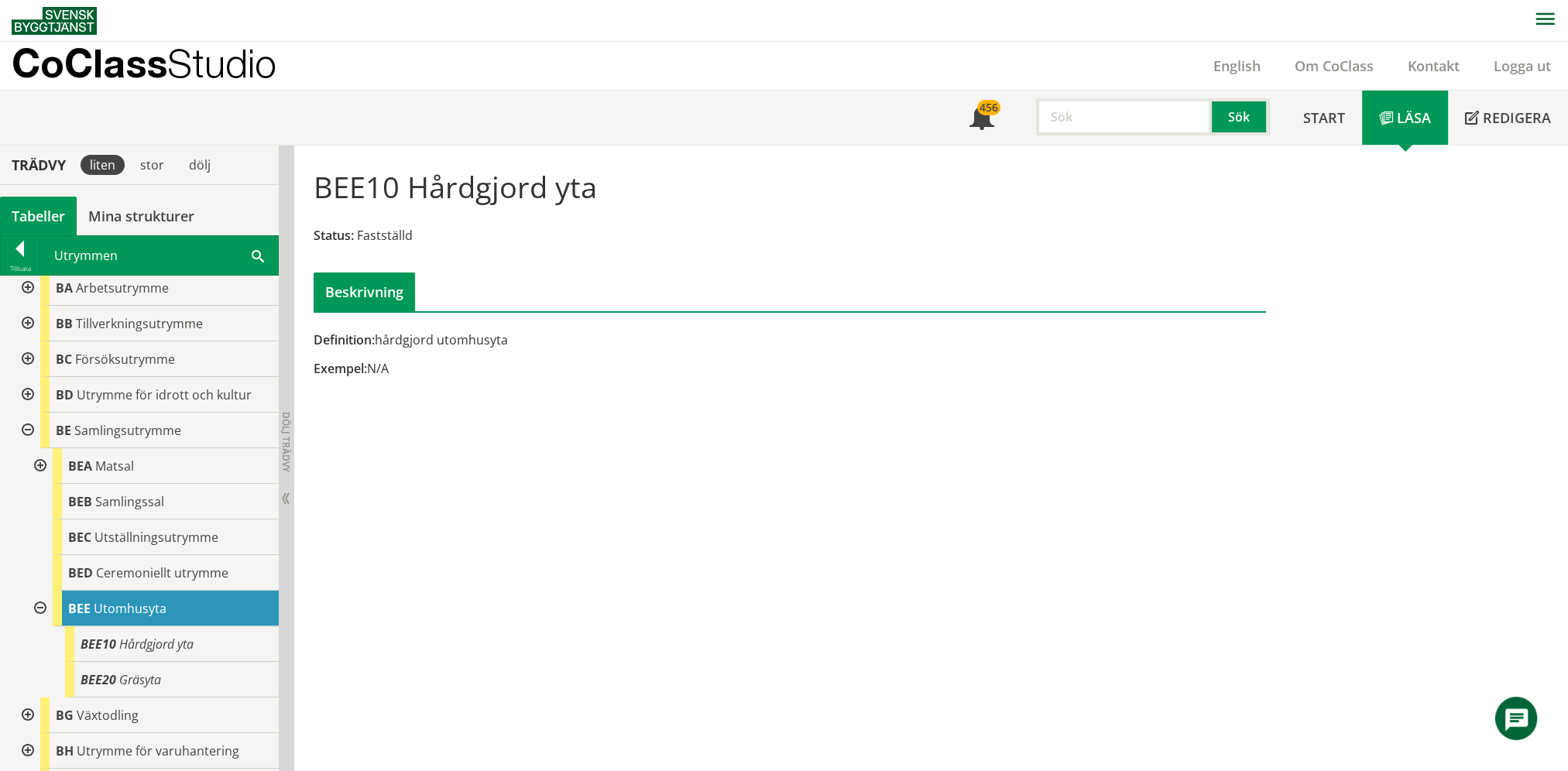
click at [0, 0] on div at bounding box center [0, 0] width 0 height 0
click at [94, 609] on span "Utomhusyta" at bounding box center [130, 609] width 73 height 17
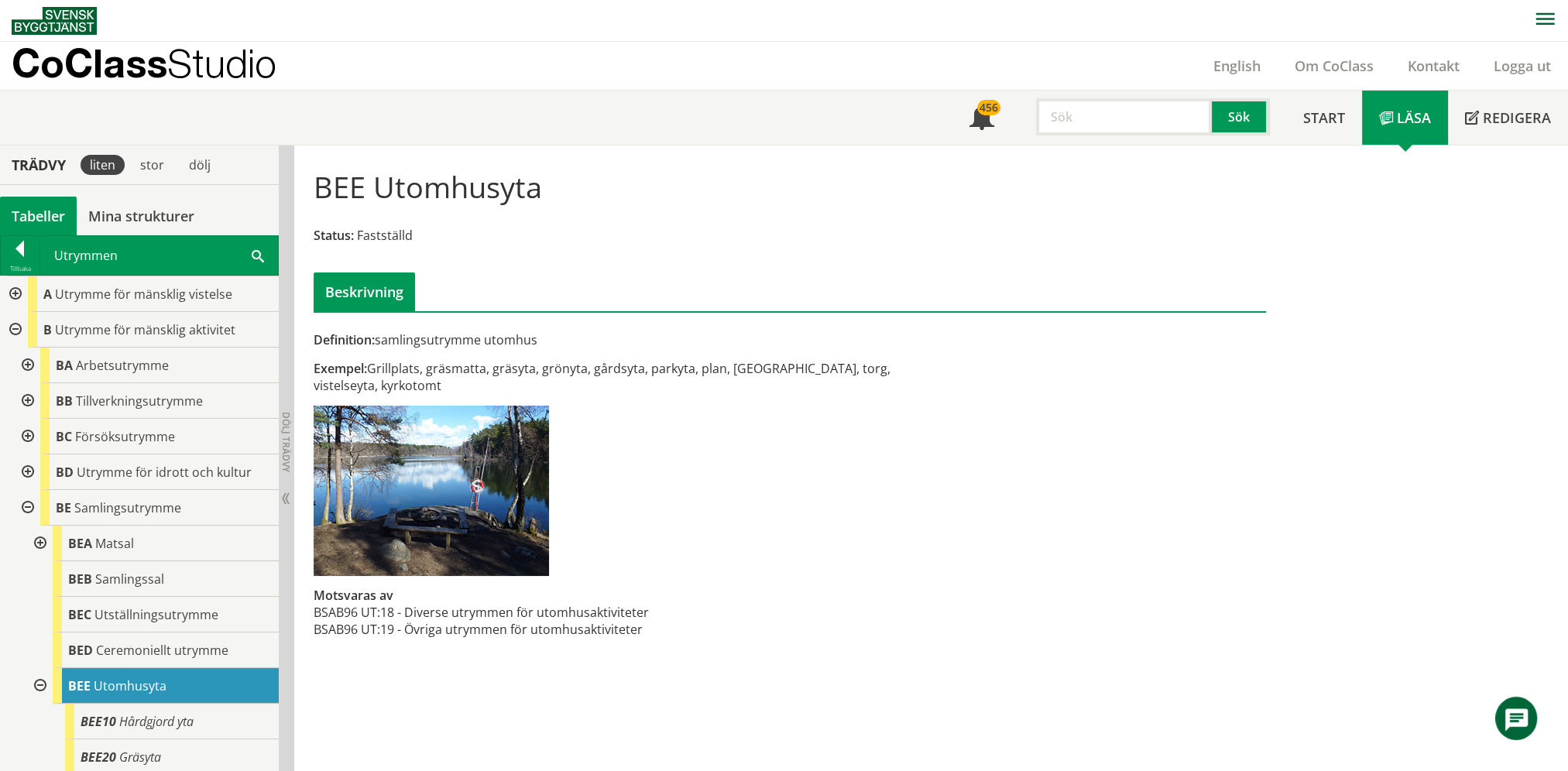
click at [12, 290] on div at bounding box center [13, 294] width 28 height 35
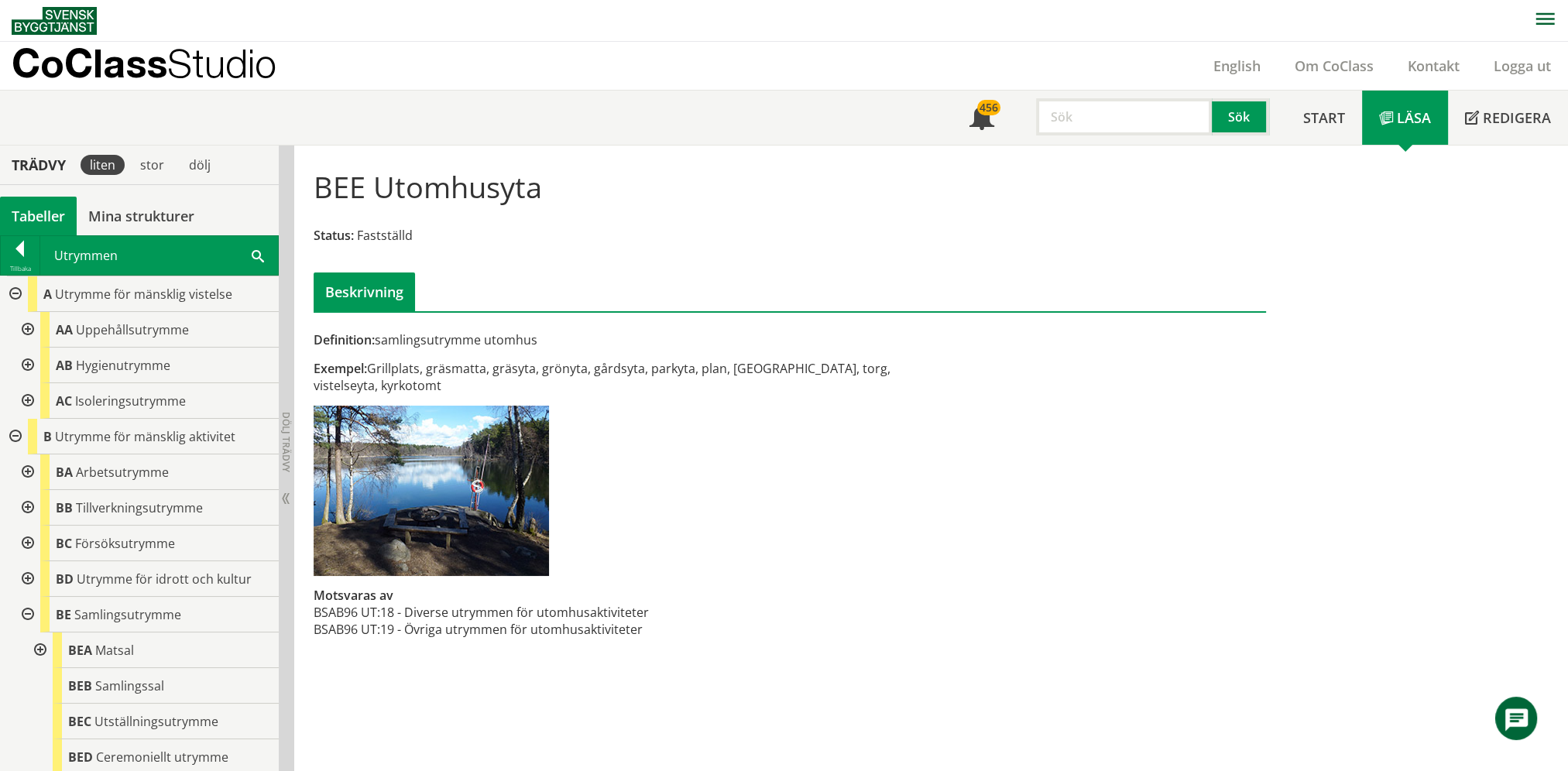
click at [31, 326] on div at bounding box center [26, 330] width 28 height 35
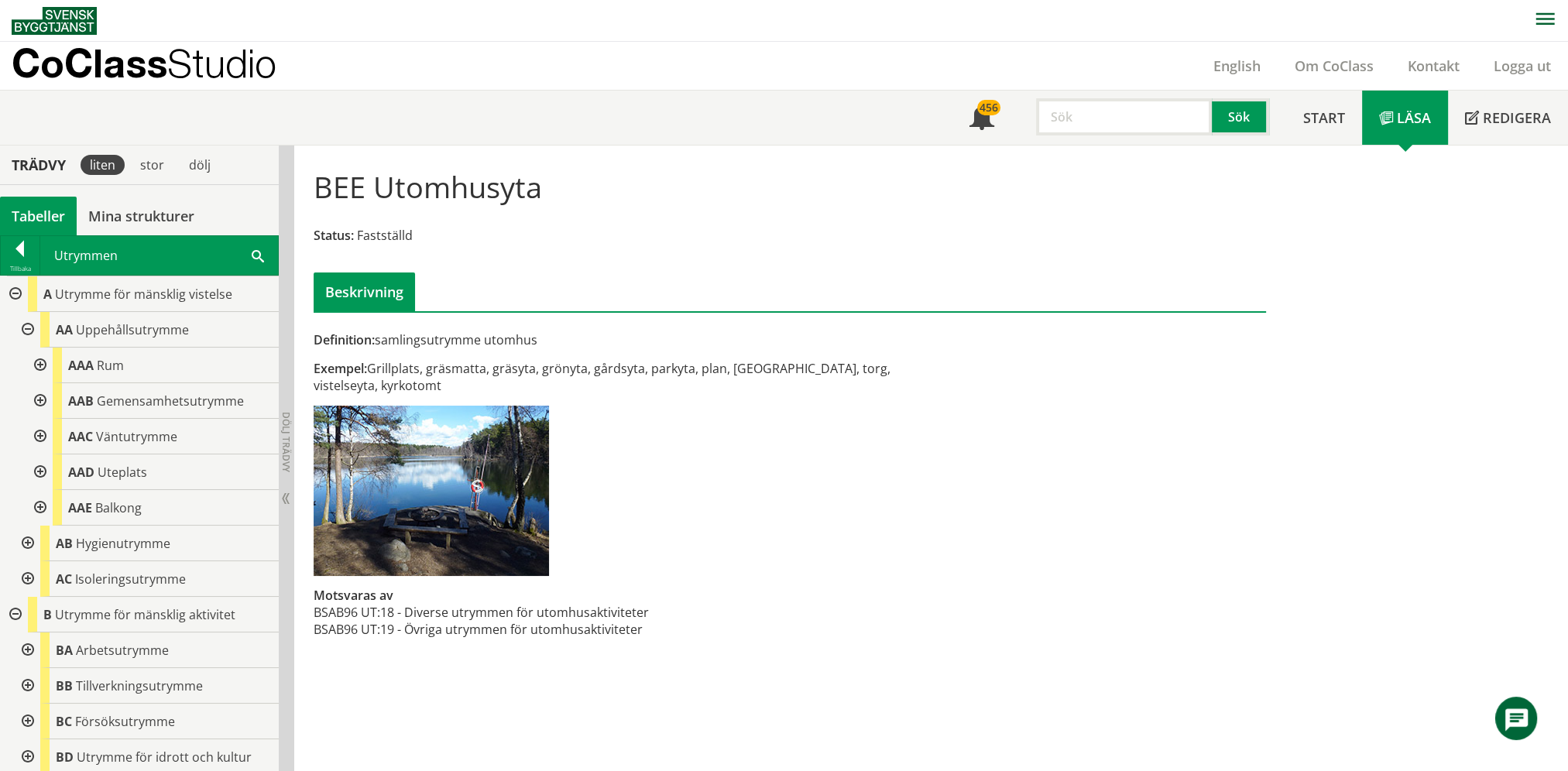
click at [38, 506] on div at bounding box center [38, 508] width 28 height 35
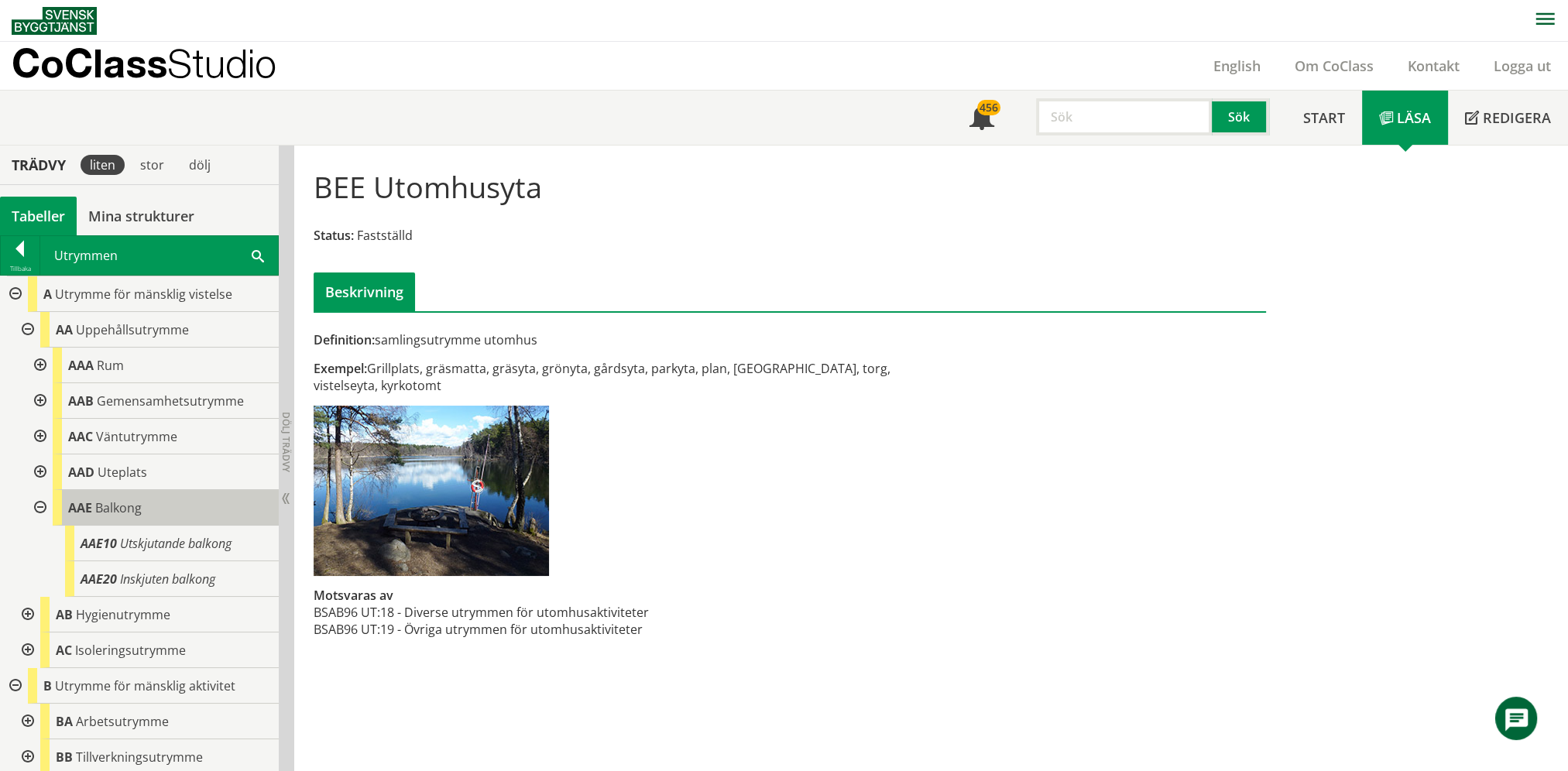
click at [91, 508] on span "AAE" at bounding box center [80, 508] width 24 height 17
